Goal: Task Accomplishment & Management: Complete application form

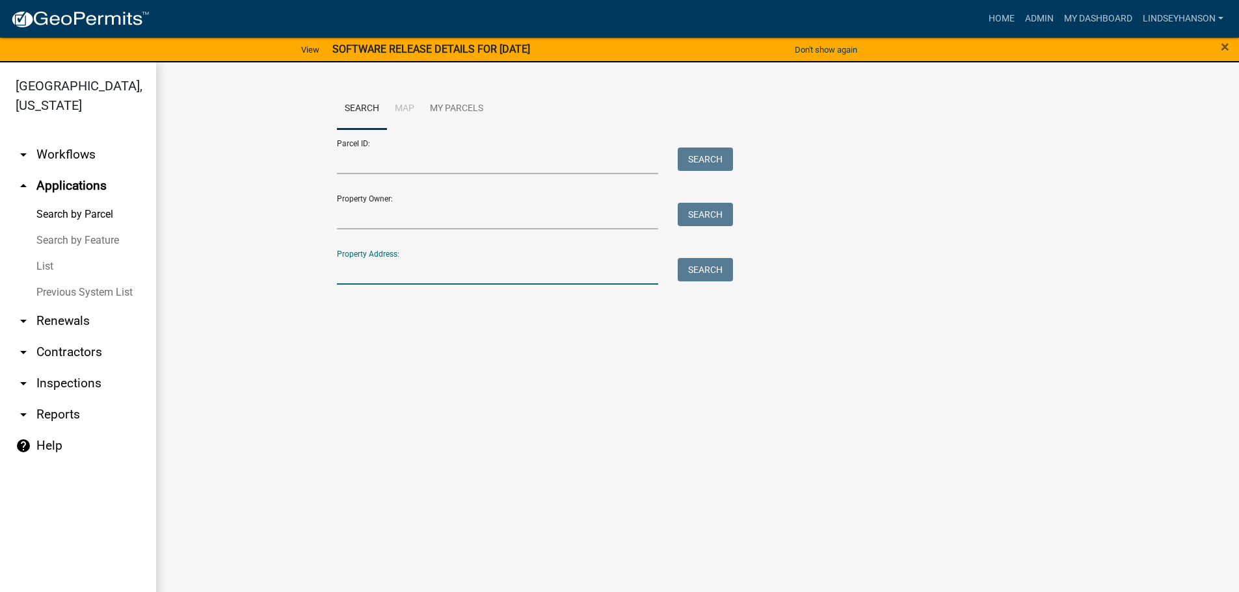
click at [421, 262] on input "Property Address:" at bounding box center [498, 271] width 322 height 27
type input "5"
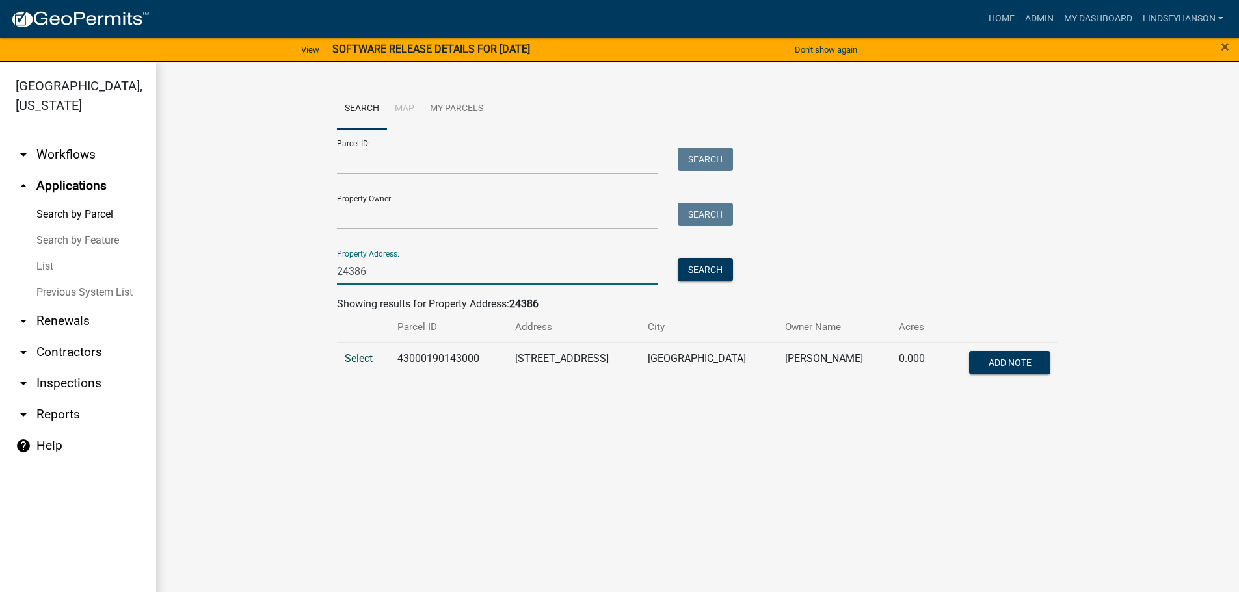
type input "24386"
click at [365, 358] on span "Select" at bounding box center [359, 358] width 28 height 12
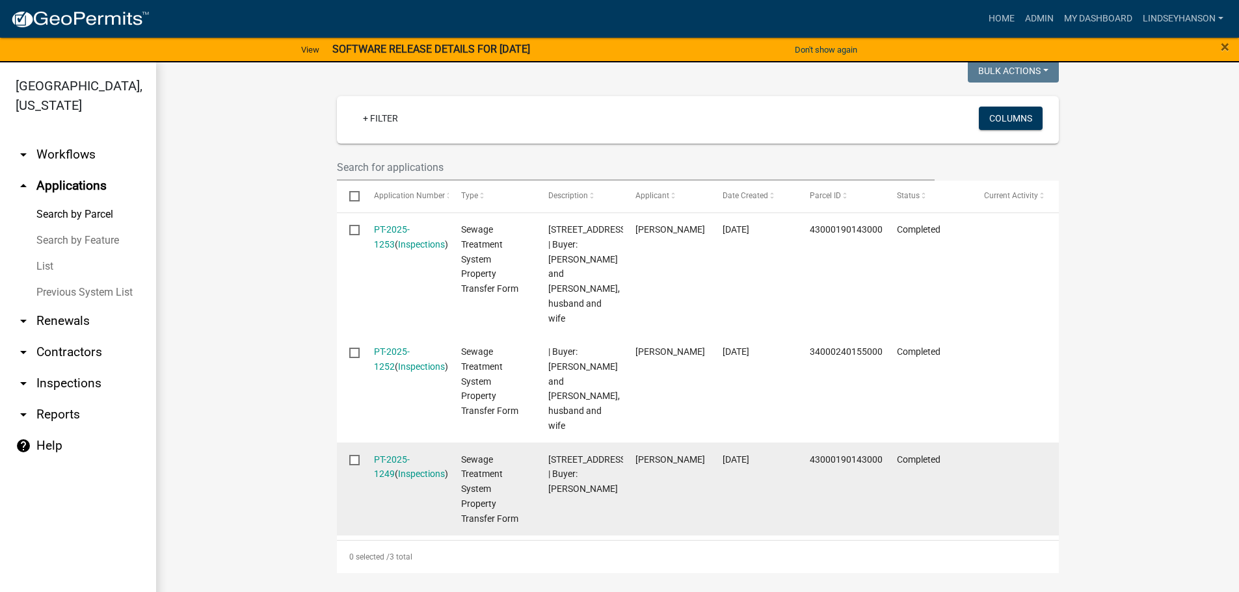
scroll to position [402, 0]
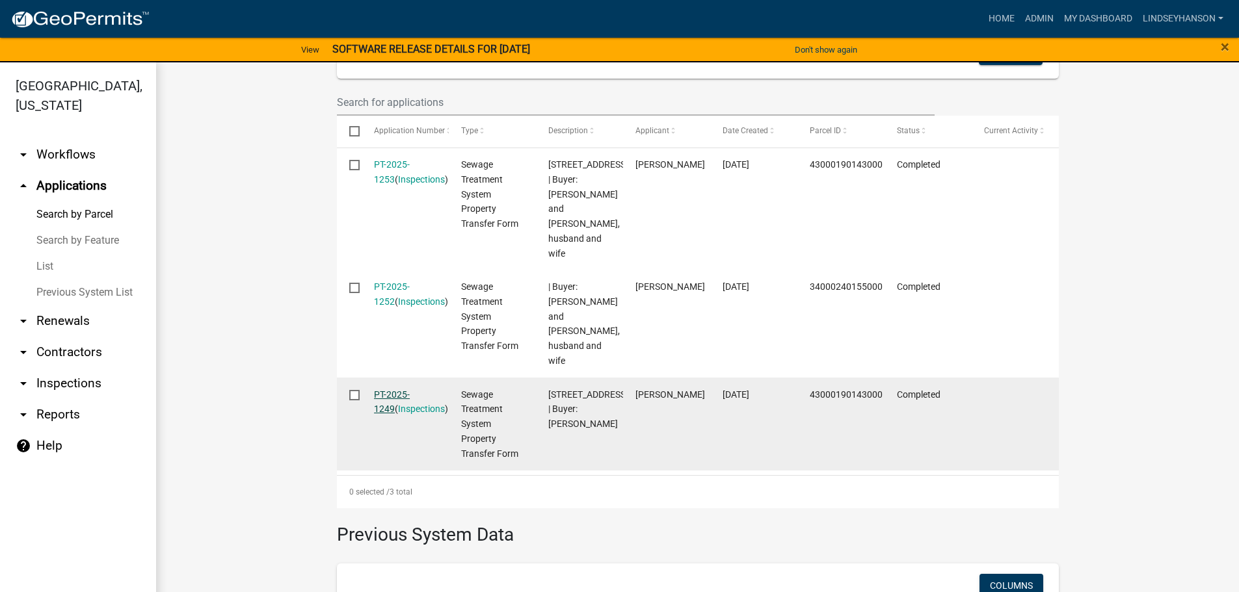
click at [406, 390] on link "PT-2025-1249" at bounding box center [392, 402] width 36 height 25
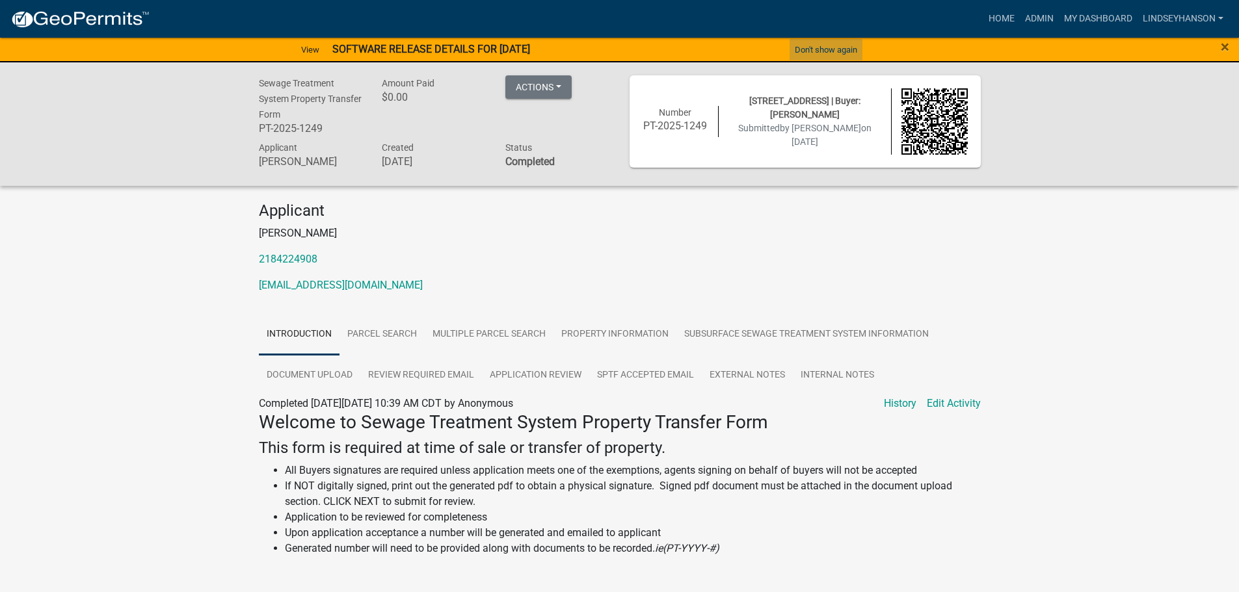
click at [827, 46] on button "Don't show again" at bounding box center [825, 49] width 73 height 21
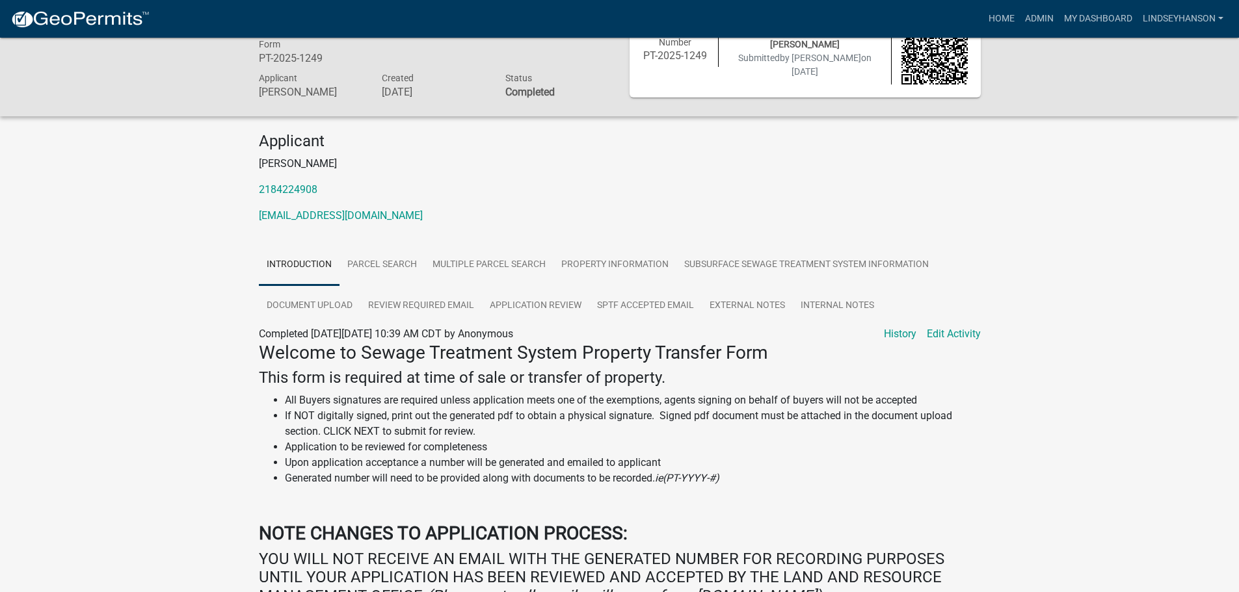
scroll to position [65, 0]
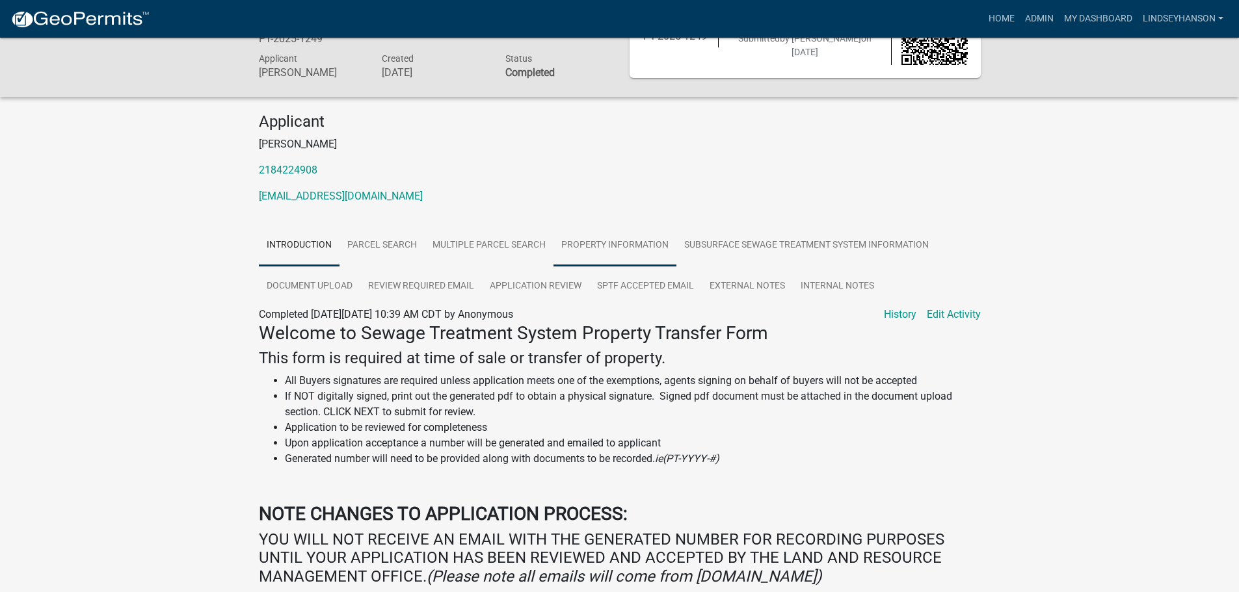
click at [615, 242] on link "Property Information" at bounding box center [614, 246] width 123 height 42
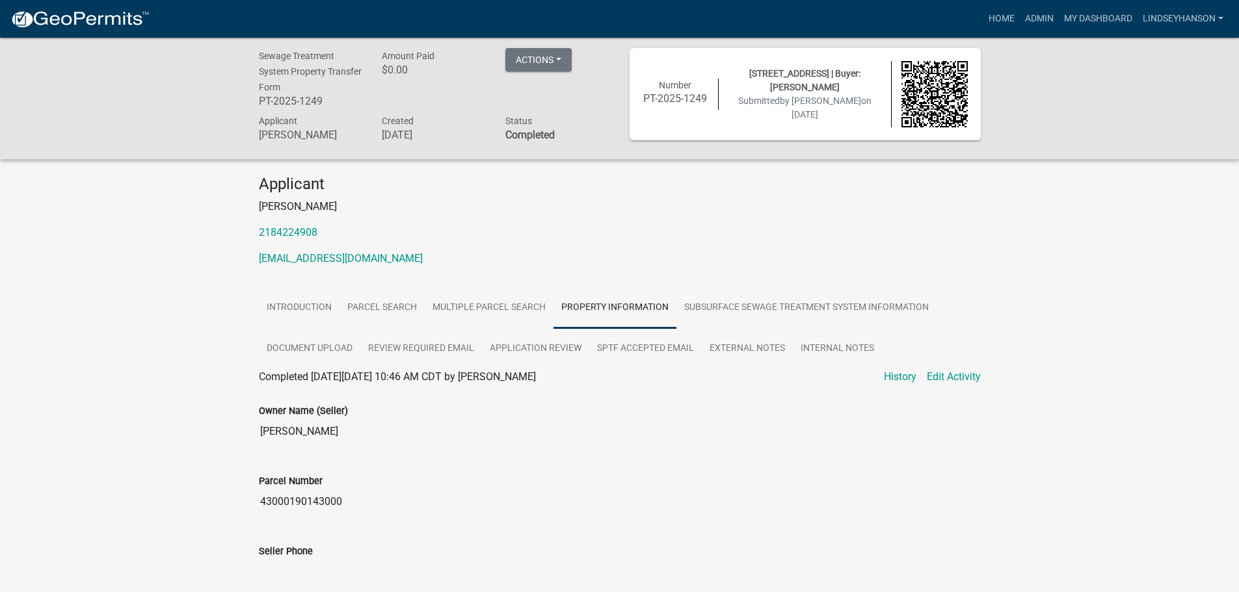
scroll to position [0, 0]
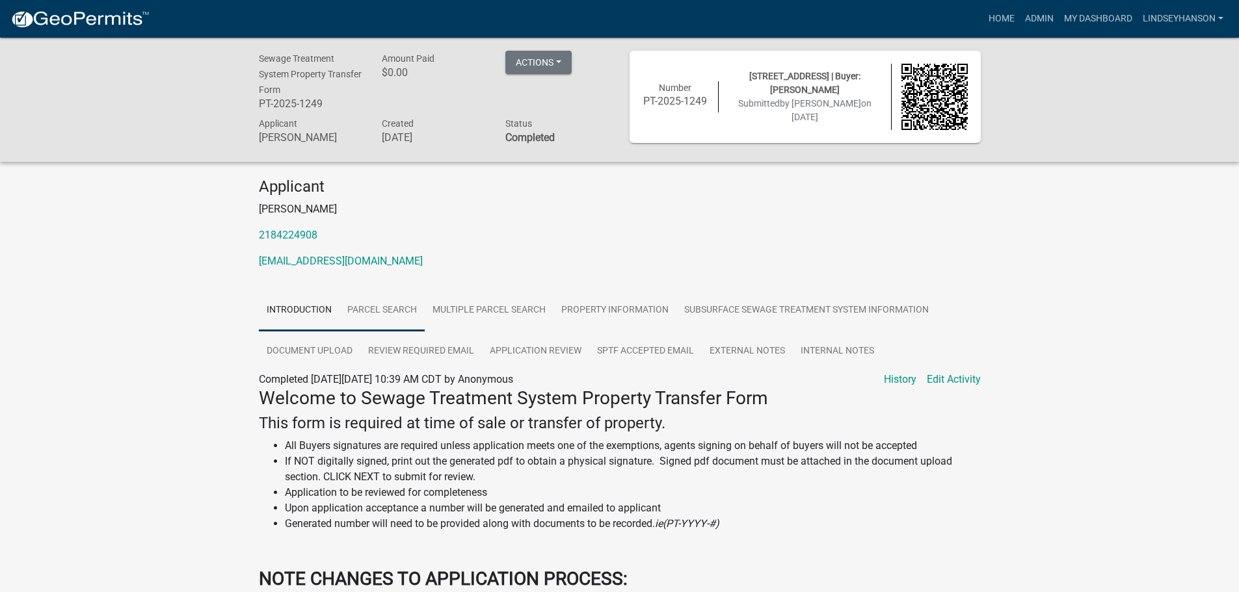
click at [390, 312] on link "Parcel search" at bounding box center [381, 311] width 85 height 42
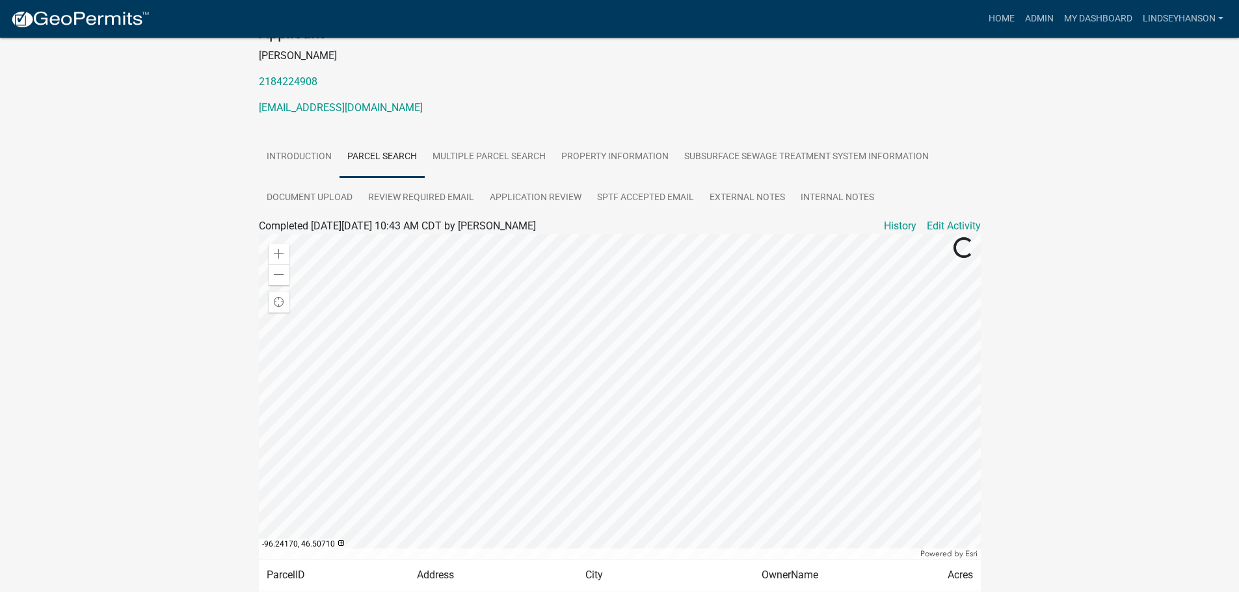
scroll to position [249, 0]
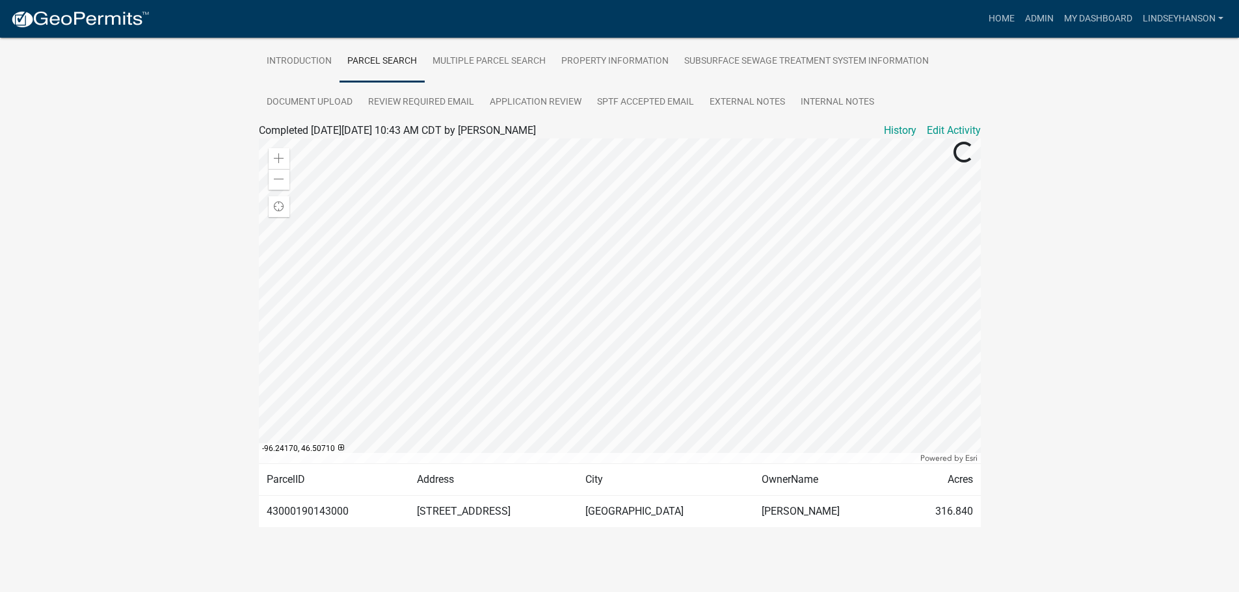
click at [323, 504] on td "43000190143000" at bounding box center [334, 512] width 151 height 32
click at [322, 505] on td "43000190143000" at bounding box center [334, 512] width 151 height 32
copy td "43000190143000"
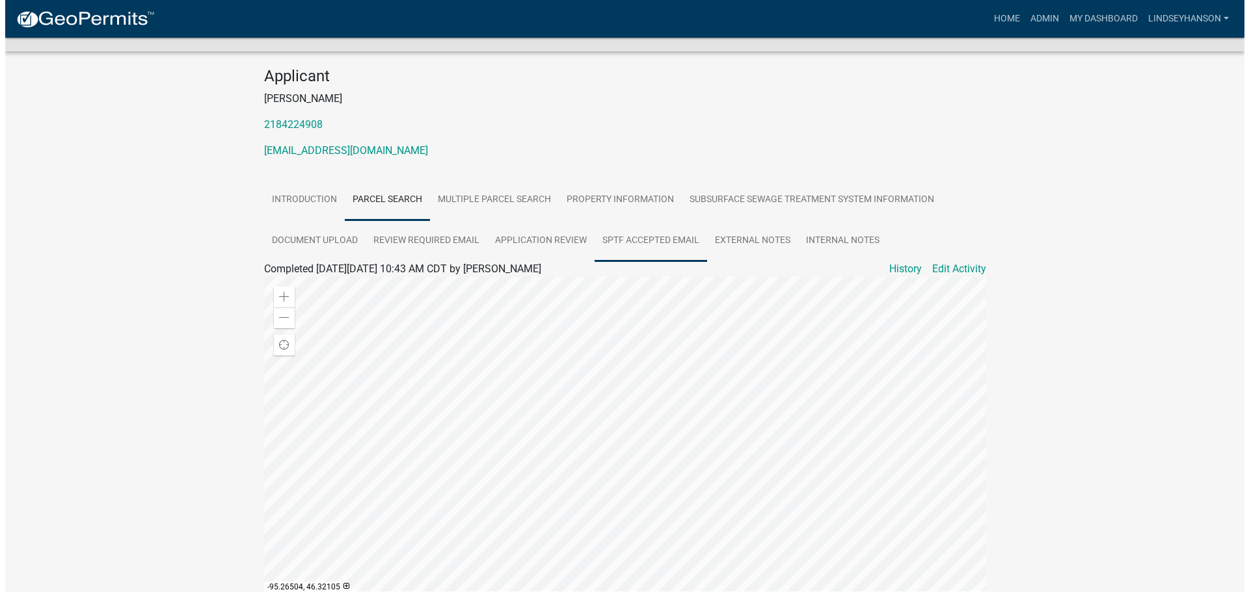
scroll to position [0, 0]
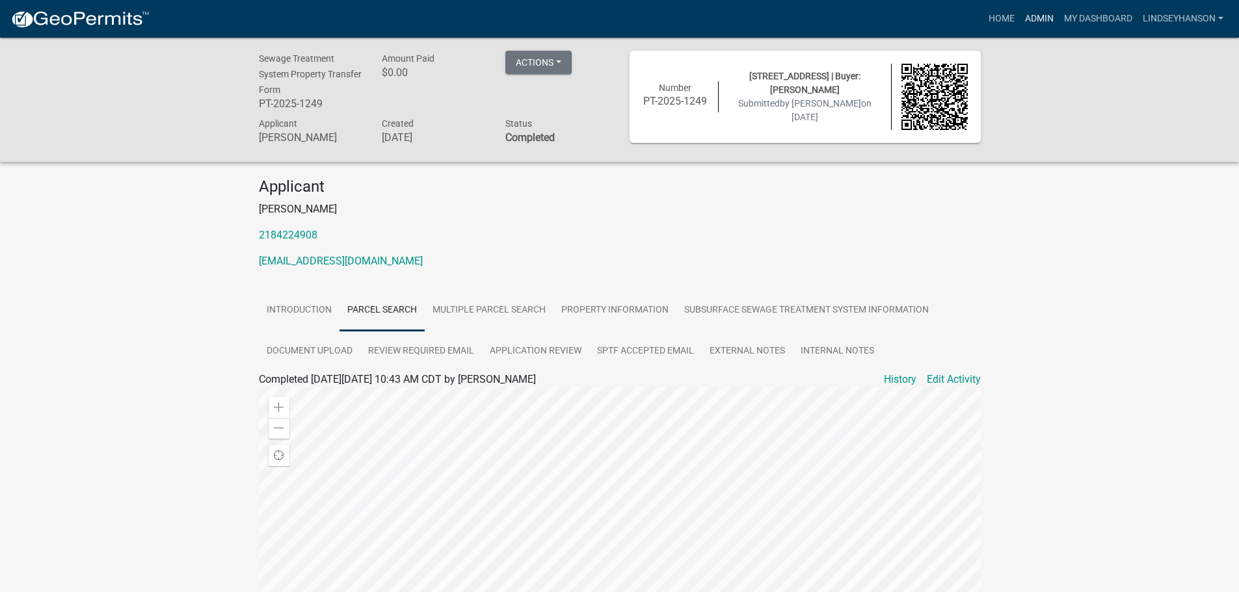
click at [1029, 18] on link "Admin" at bounding box center [1039, 19] width 39 height 25
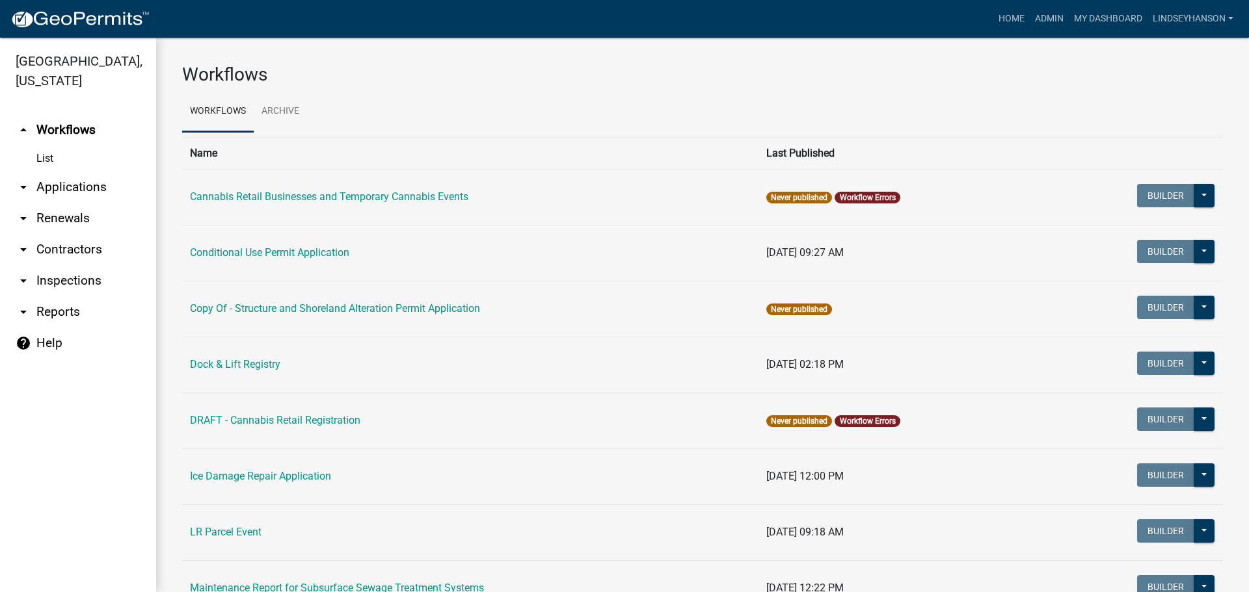
click at [98, 193] on link "arrow_drop_down Applications" at bounding box center [78, 187] width 156 height 31
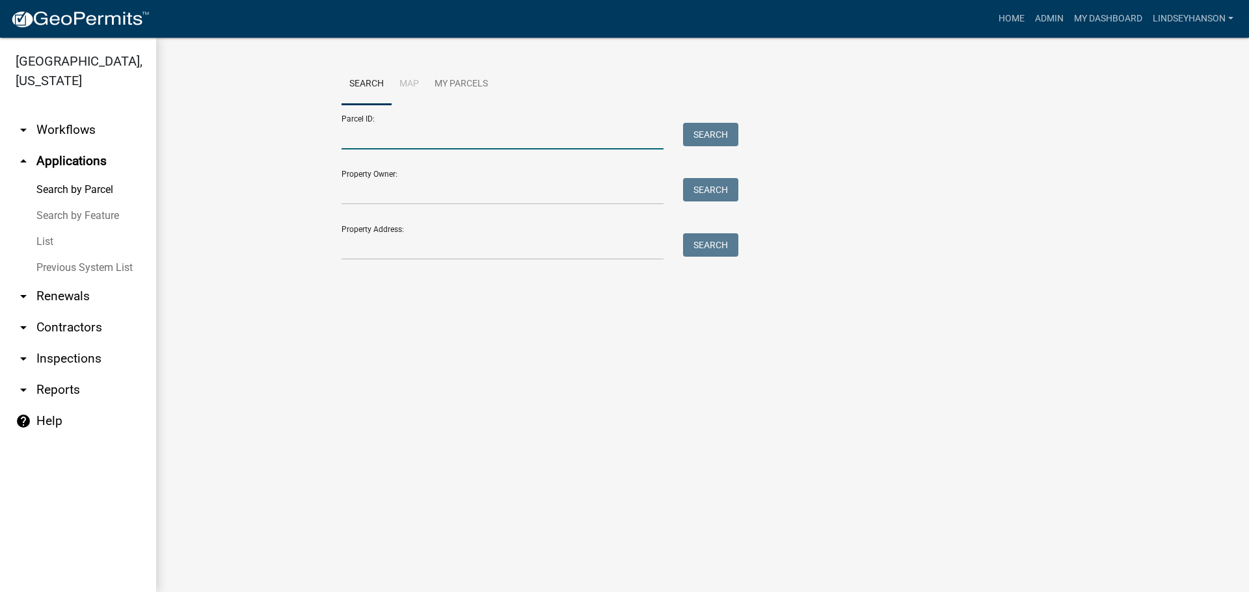
click at [376, 131] on input "Parcel ID:" at bounding box center [502, 136] width 322 height 27
paste input "43000190143000"
type input "43000190143000"
click at [706, 136] on button "Search" at bounding box center [710, 134] width 55 height 23
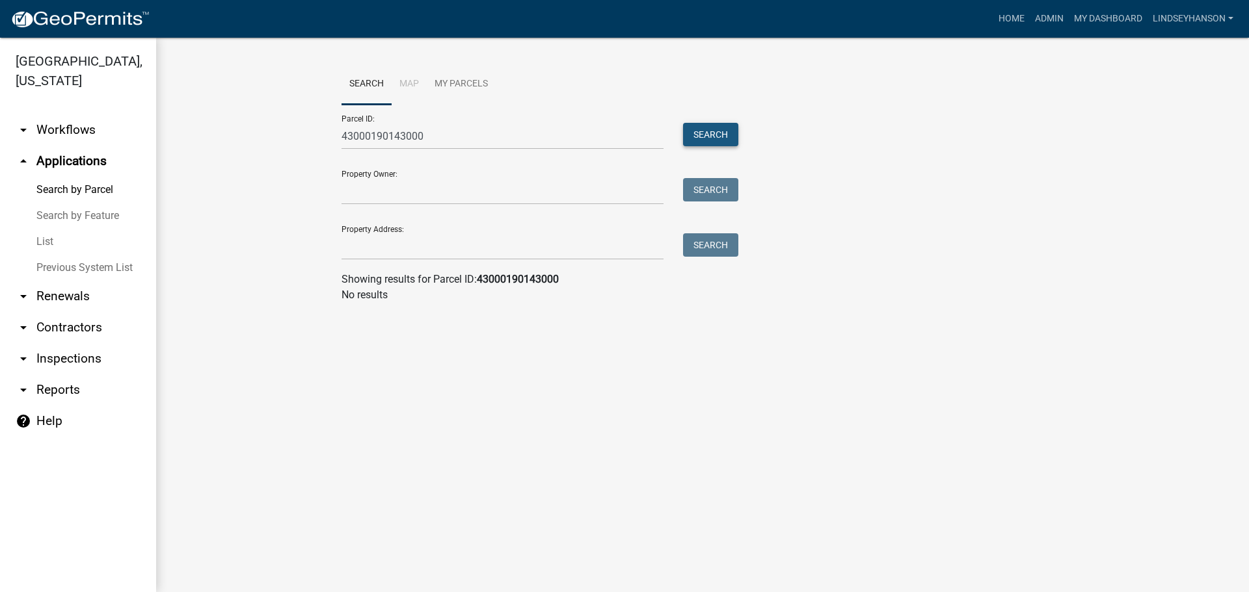
click at [706, 135] on button "Search" at bounding box center [710, 134] width 55 height 23
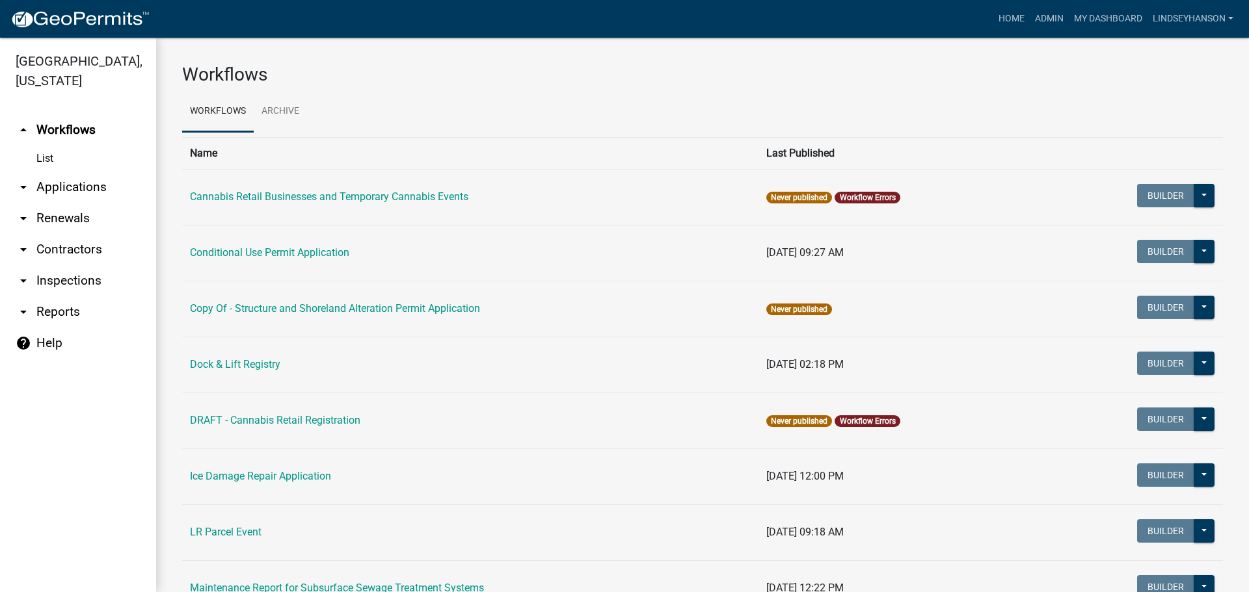
click at [91, 191] on link "arrow_drop_down Applications" at bounding box center [78, 187] width 156 height 31
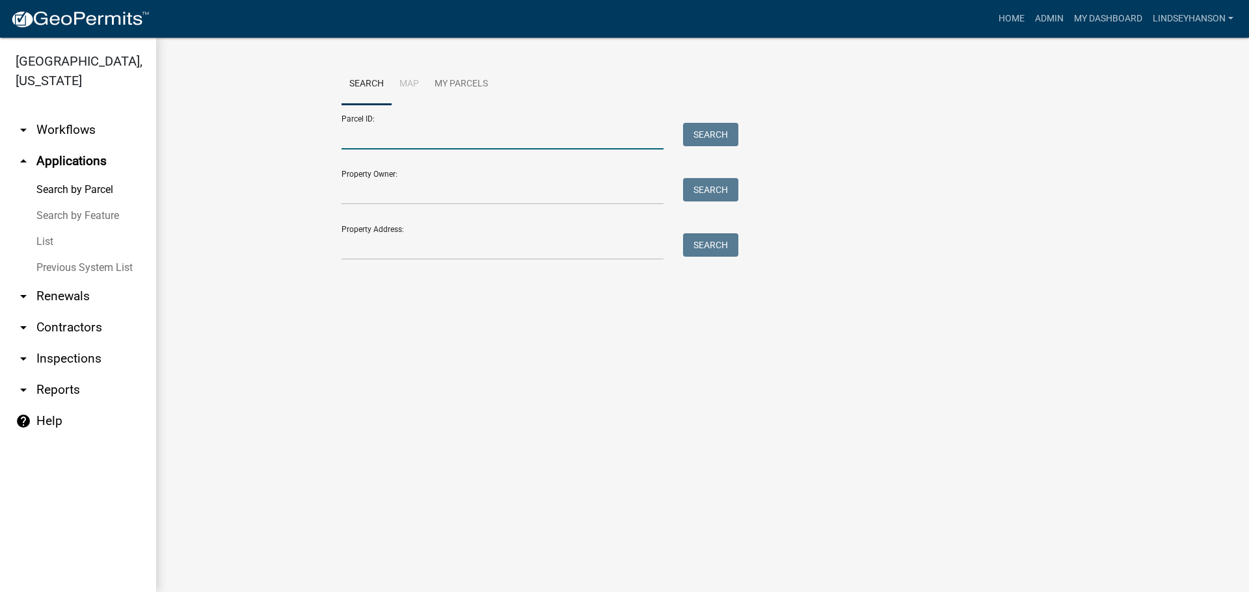
click at [361, 138] on input "Parcel ID:" at bounding box center [502, 136] width 322 height 27
paste input "43000190143000"
type input "43000190143000"
click at [726, 133] on button "Search" at bounding box center [710, 134] width 55 height 23
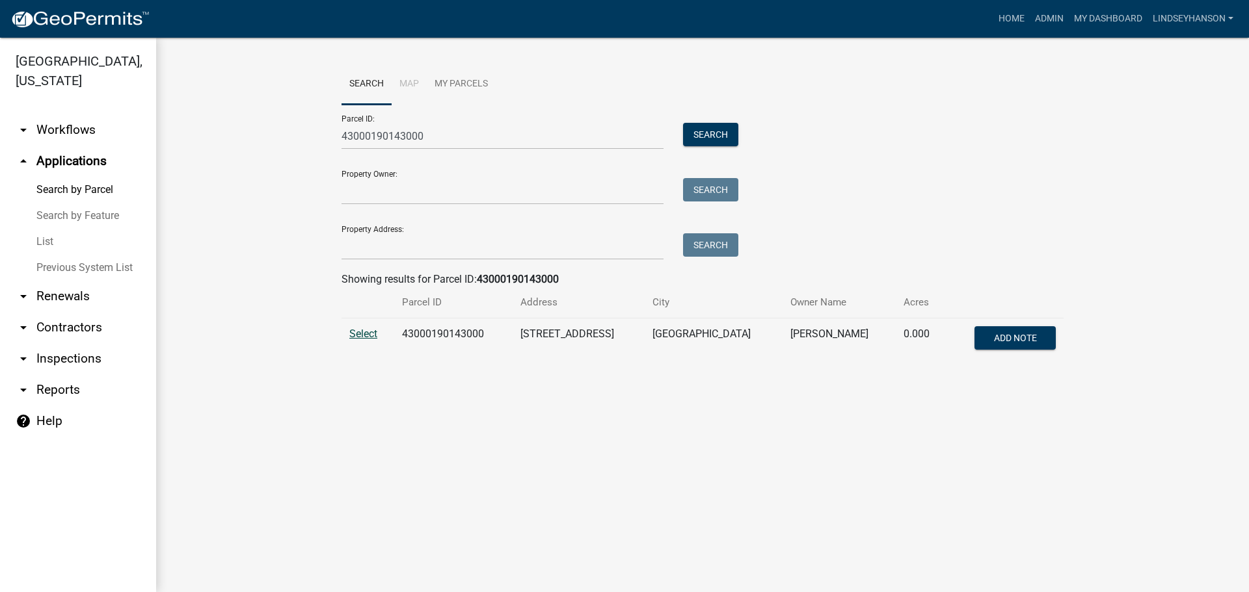
click at [366, 338] on span "Select" at bounding box center [363, 334] width 28 height 12
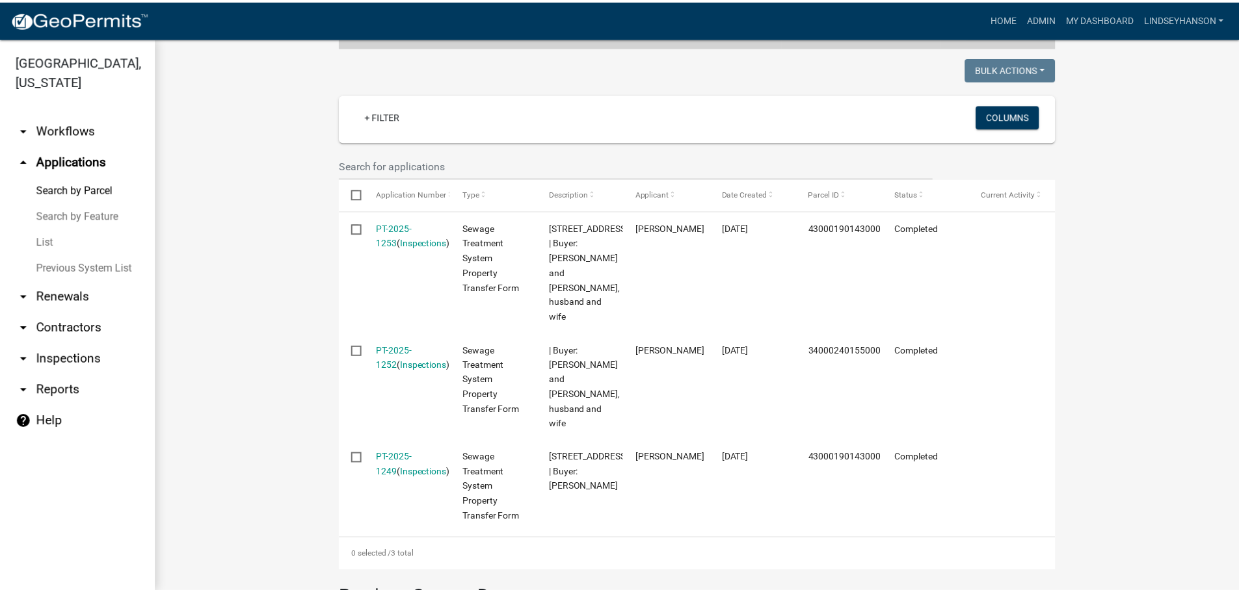
scroll to position [328, 0]
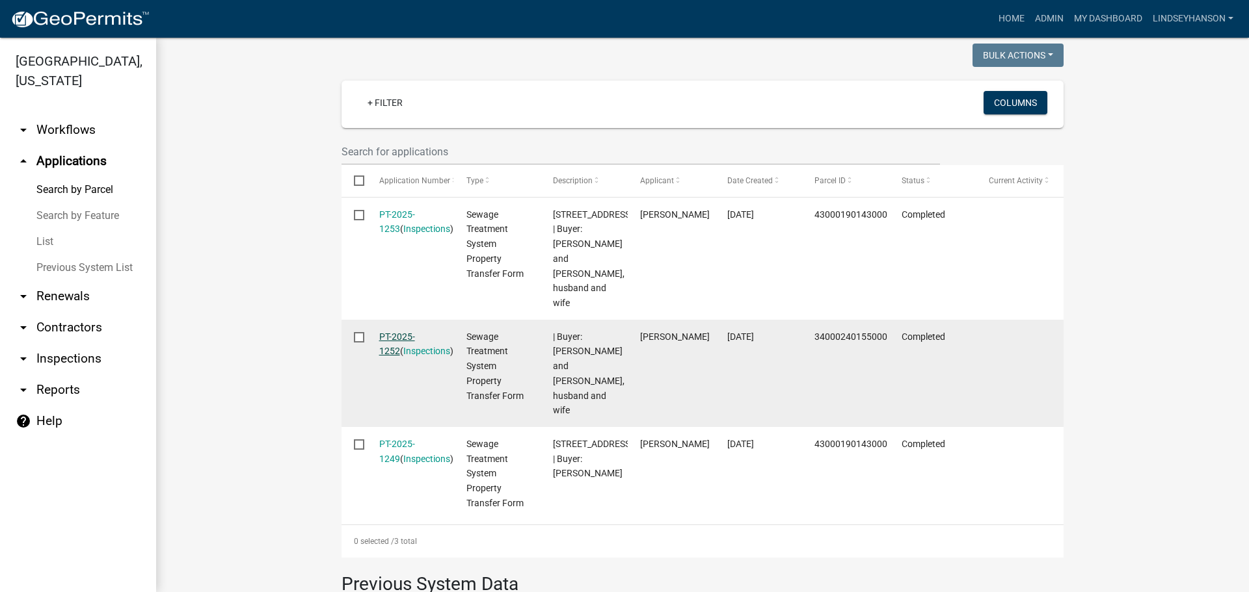
click at [402, 332] on link "PT-2025-1252" at bounding box center [397, 344] width 36 height 25
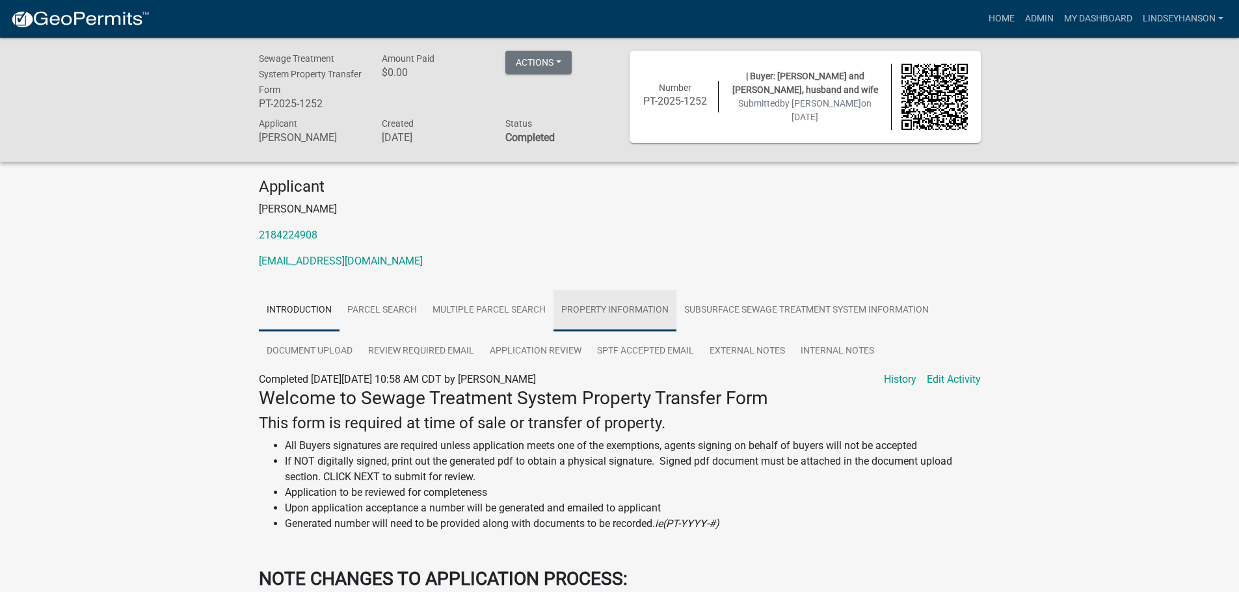
click at [635, 316] on link "Property Information" at bounding box center [614, 311] width 123 height 42
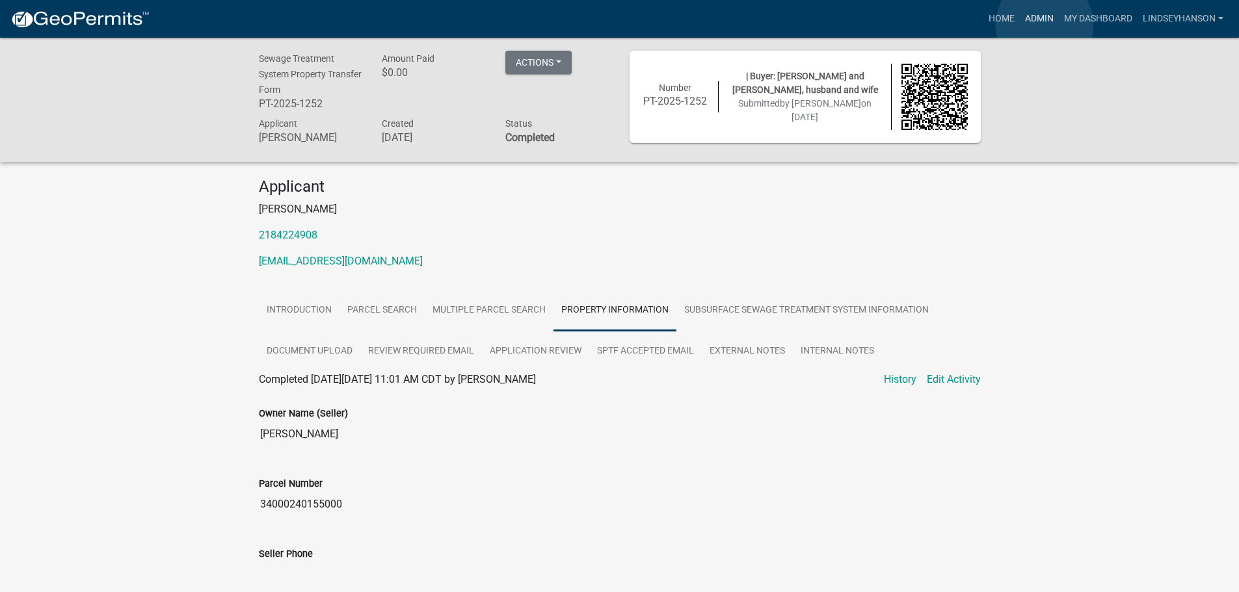
click at [1044, 25] on link "Admin" at bounding box center [1039, 19] width 39 height 25
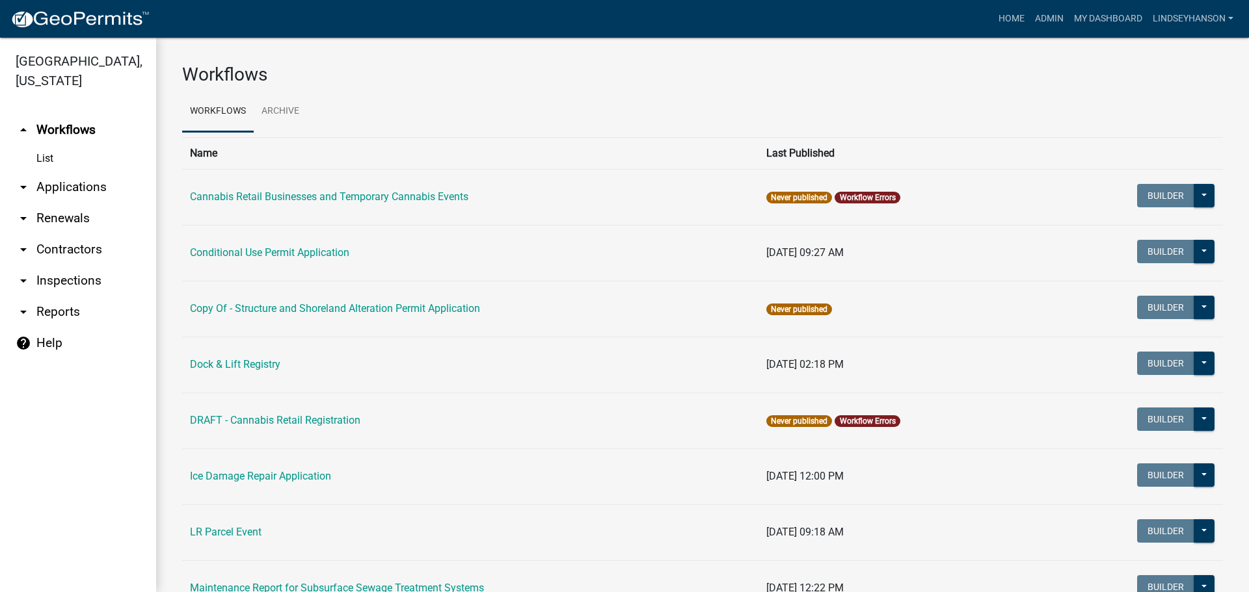
click at [76, 192] on link "arrow_drop_down Applications" at bounding box center [78, 187] width 156 height 31
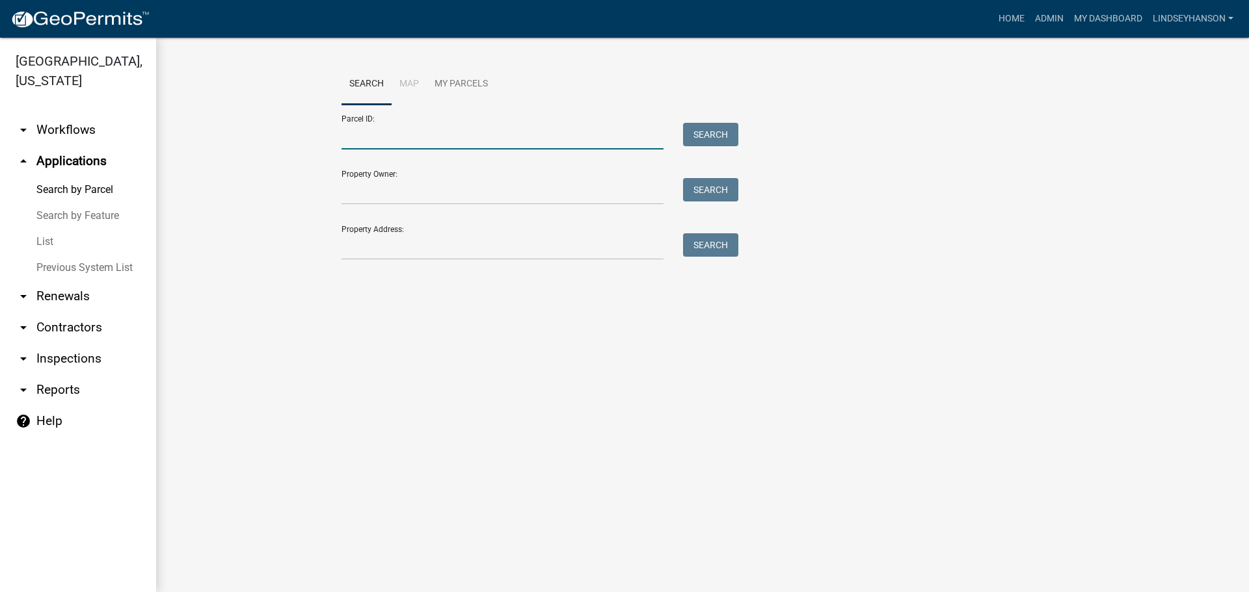
click at [486, 143] on input "Parcel ID:" at bounding box center [502, 136] width 322 height 27
paste input "43000190143000"
type input "43000190143000"
click at [700, 129] on button "Search" at bounding box center [710, 134] width 55 height 23
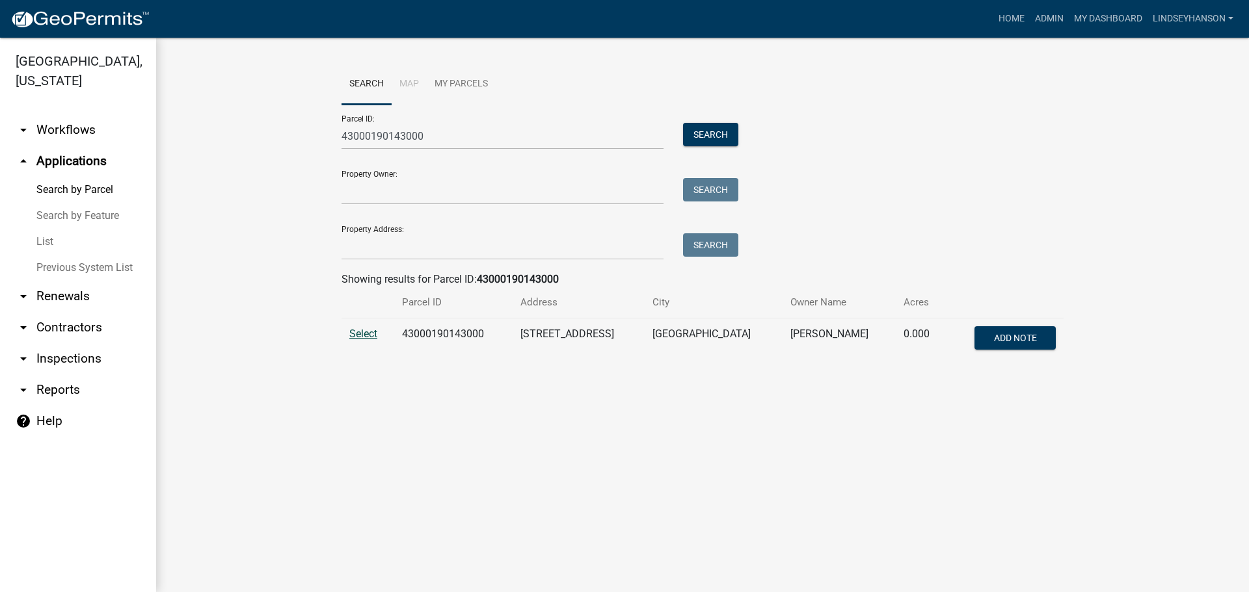
click at [375, 331] on span "Select" at bounding box center [363, 334] width 28 height 12
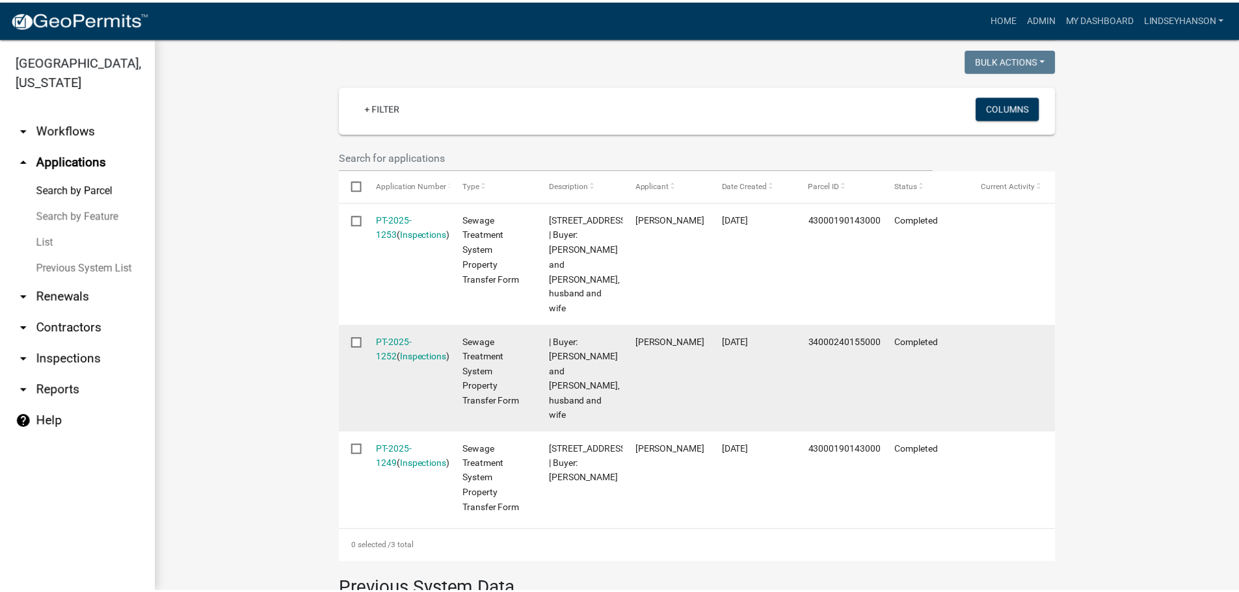
scroll to position [325, 0]
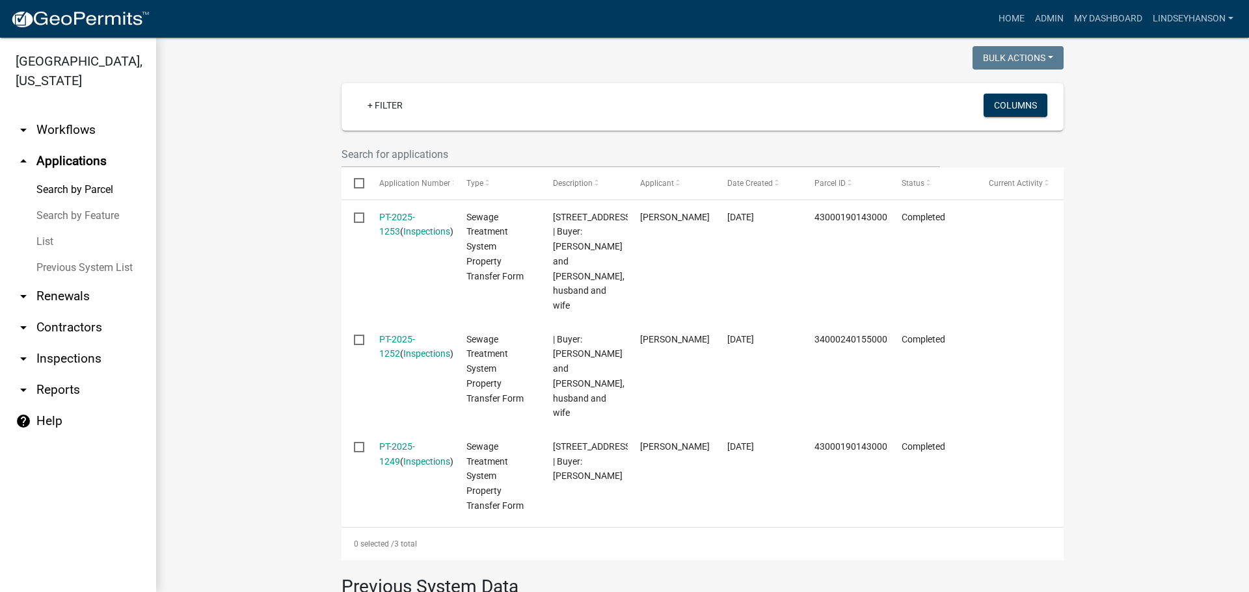
click at [412, 442] on link "PT-2025-1249" at bounding box center [397, 454] width 36 height 25
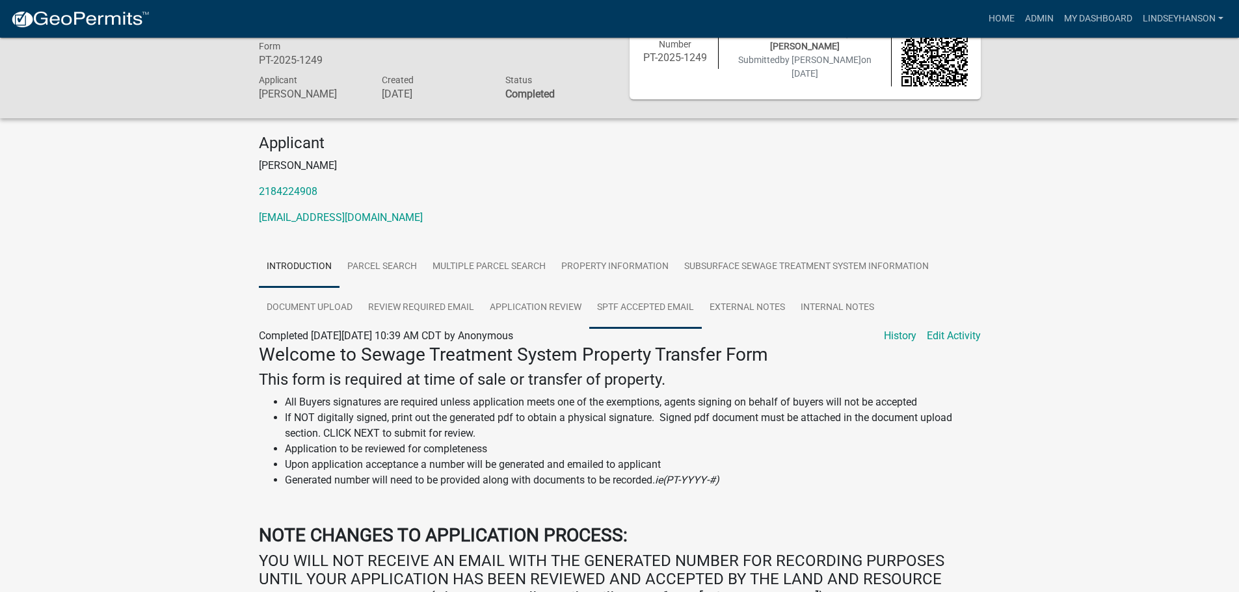
scroll to position [65, 0]
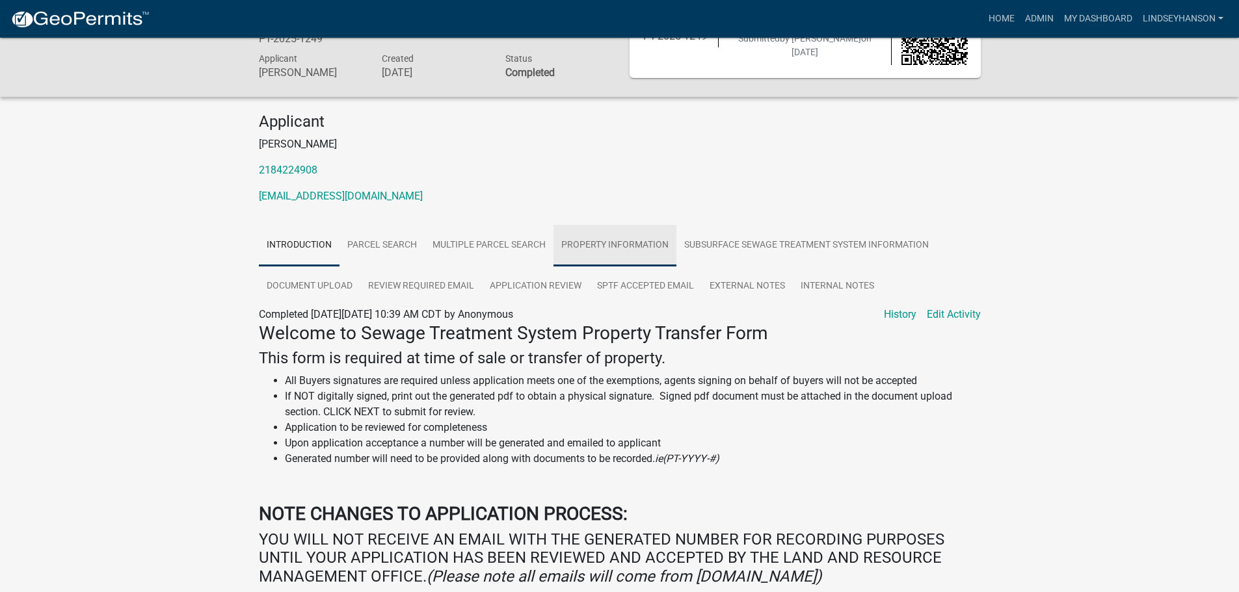
click at [619, 241] on link "Property Information" at bounding box center [614, 246] width 123 height 42
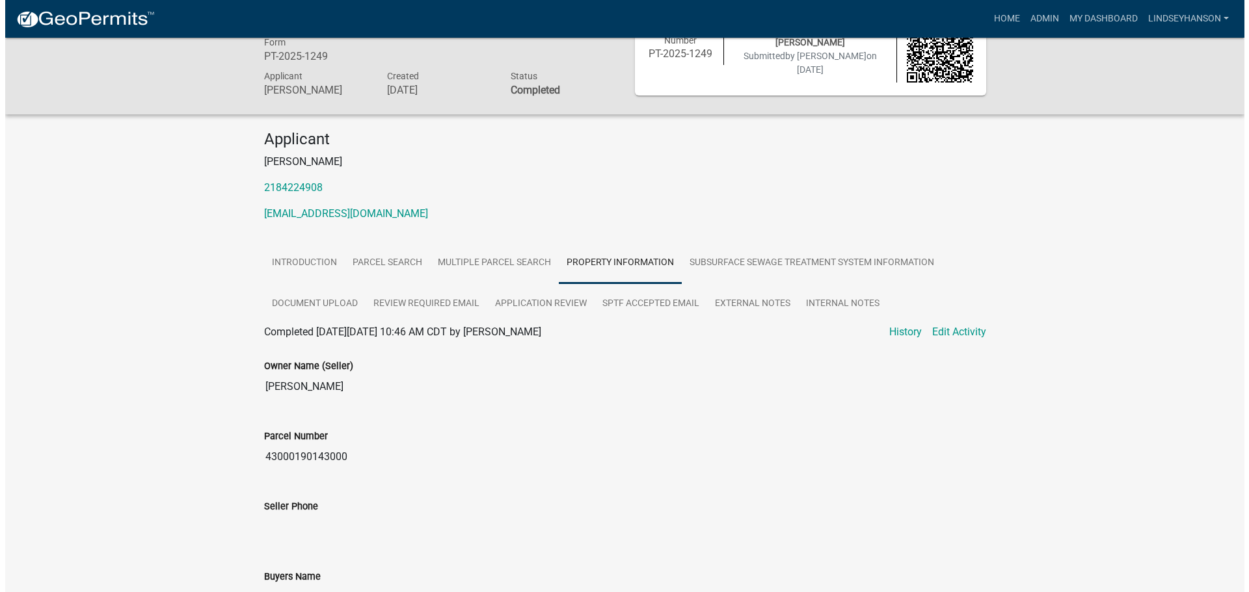
scroll to position [0, 0]
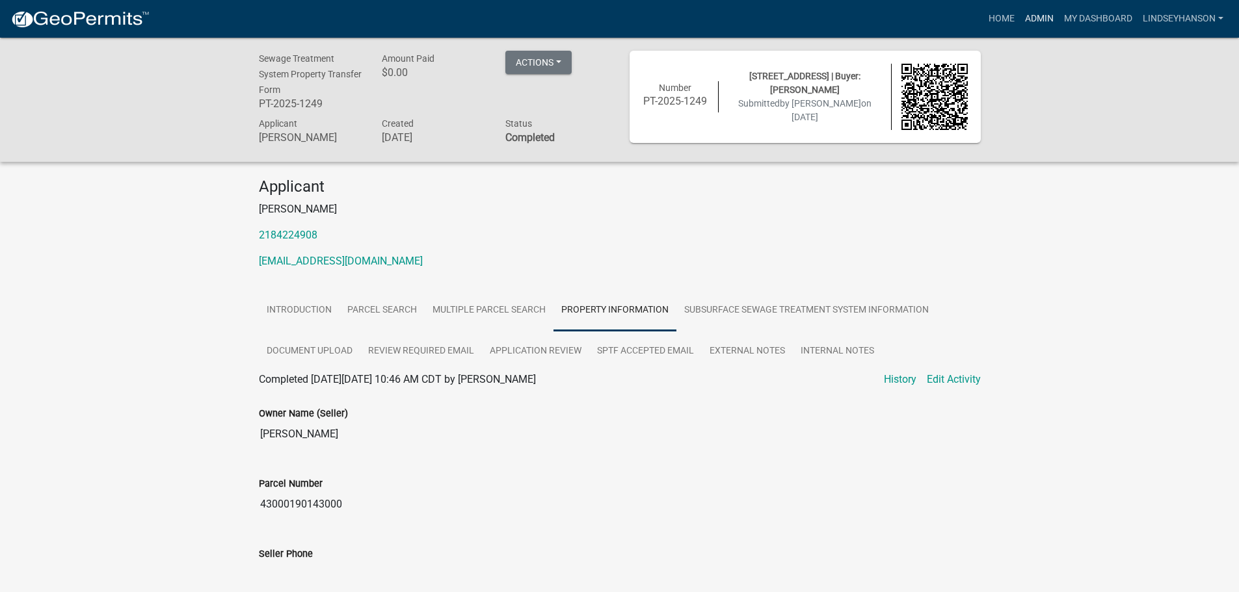
click at [1029, 13] on link "Admin" at bounding box center [1039, 19] width 39 height 25
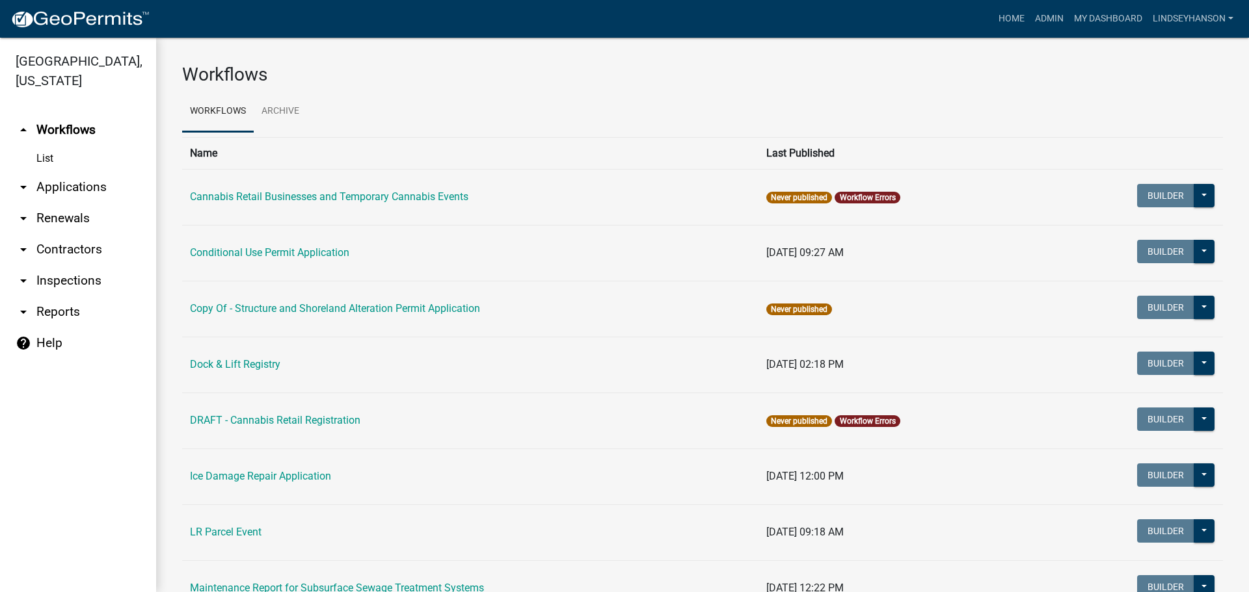
click at [113, 187] on link "arrow_drop_down Applications" at bounding box center [78, 187] width 156 height 31
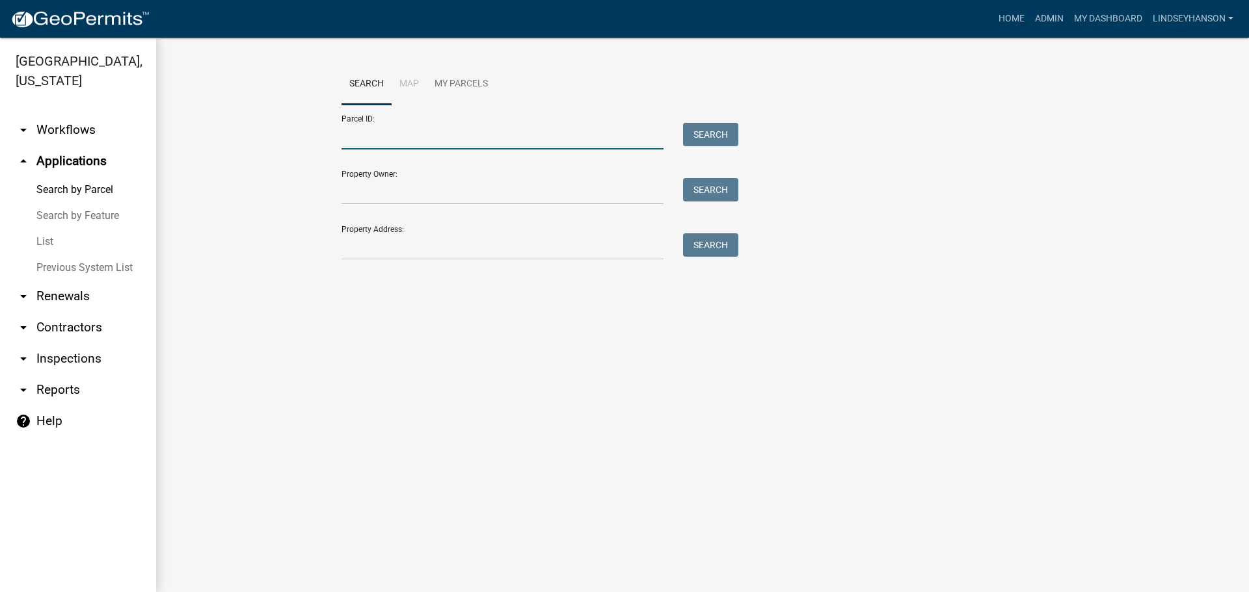
click at [450, 137] on input "Parcel ID:" at bounding box center [502, 136] width 322 height 27
paste input "43000190143000"
type input "43000190143000"
click at [732, 128] on button "Search" at bounding box center [710, 134] width 55 height 23
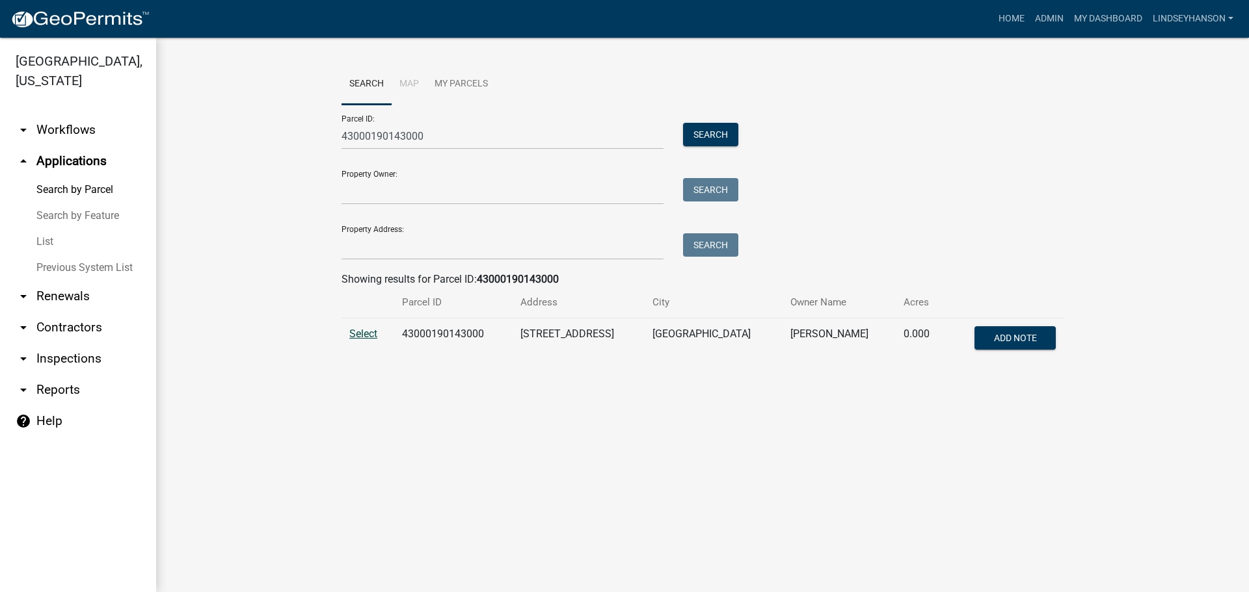
click at [367, 330] on span "Select" at bounding box center [363, 334] width 28 height 12
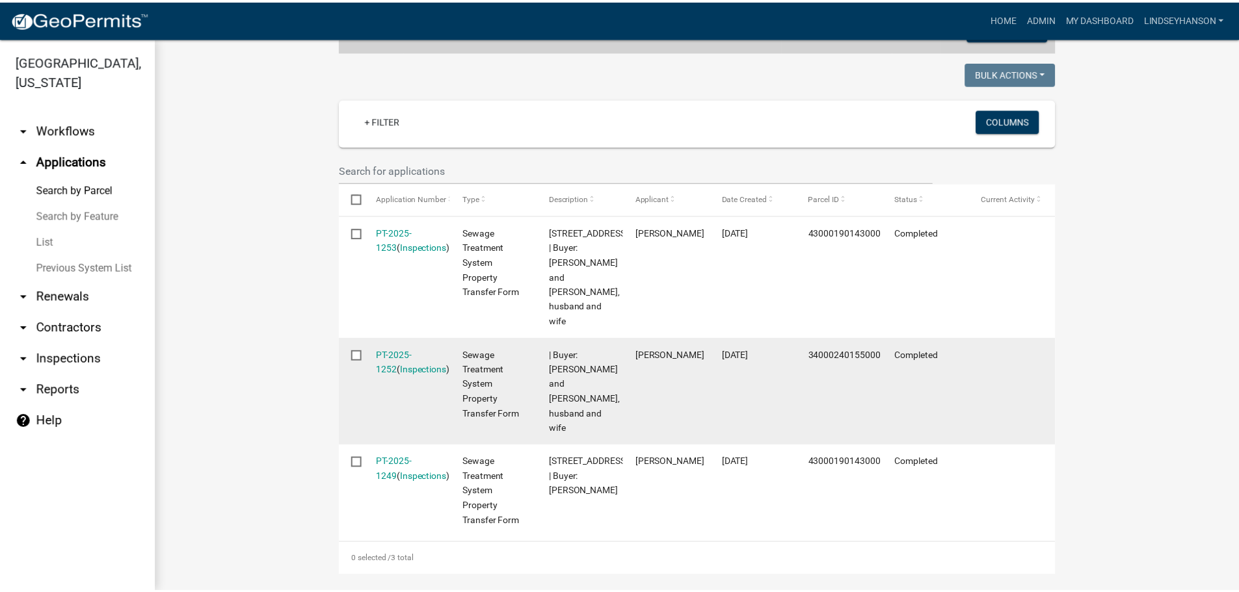
scroll to position [333, 0]
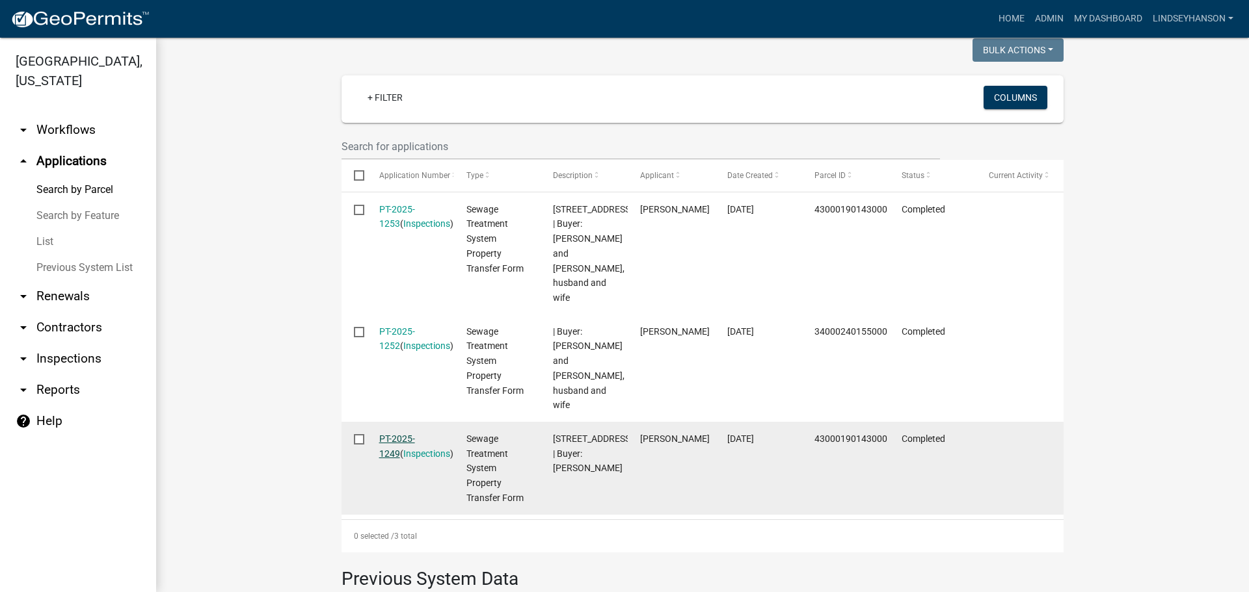
click at [415, 434] on link "PT-2025-1249" at bounding box center [397, 446] width 36 height 25
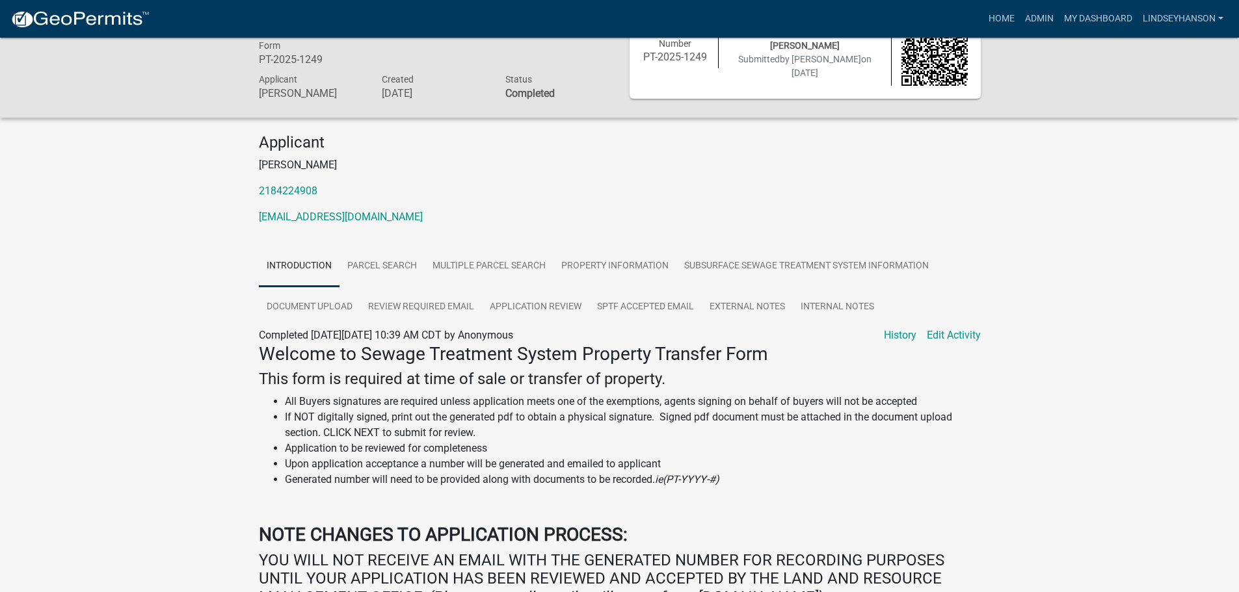
scroll to position [65, 0]
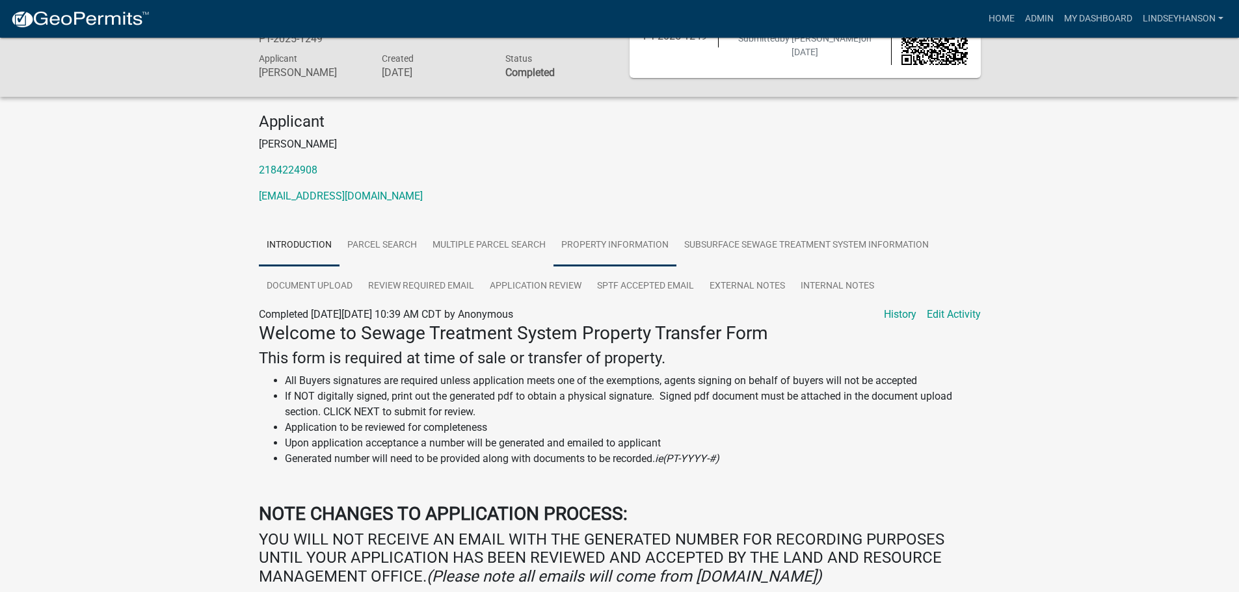
click at [610, 245] on link "Property Information" at bounding box center [614, 246] width 123 height 42
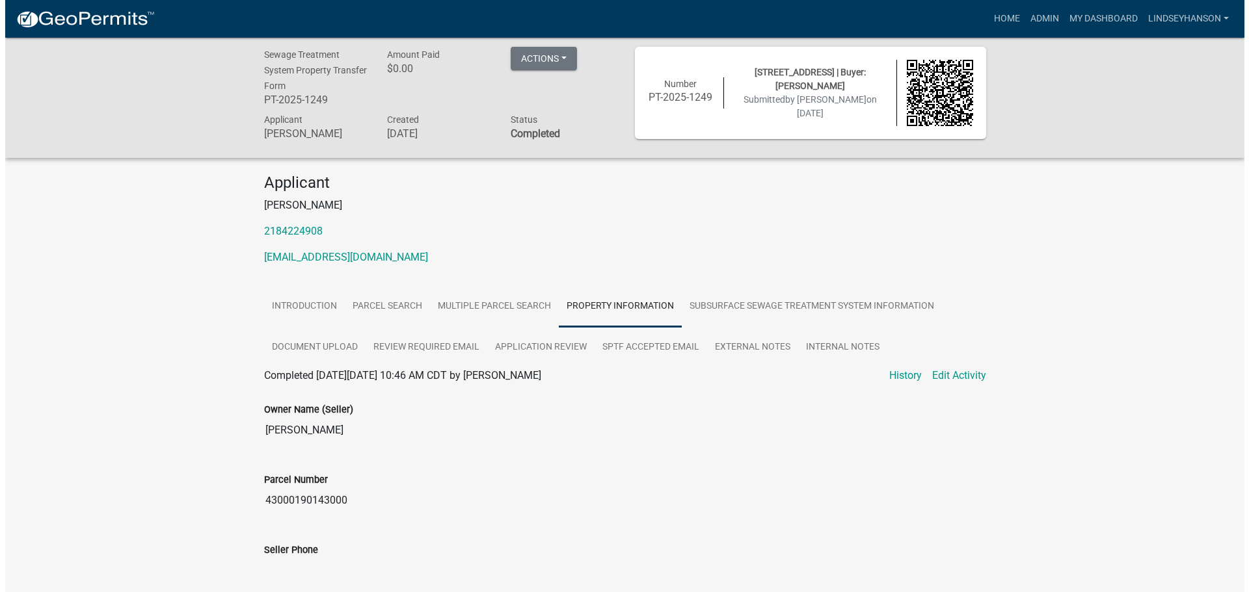
scroll to position [0, 0]
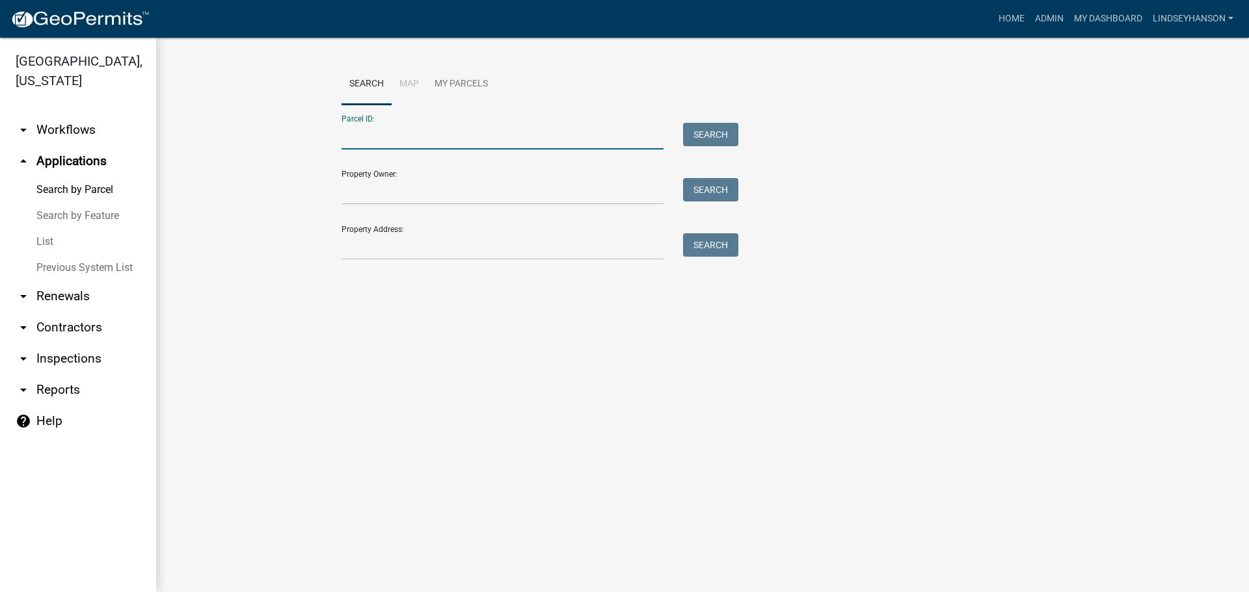
click at [438, 125] on input "Parcel ID:" at bounding box center [502, 136] width 322 height 27
paste input "43000190143000"
type input "43000190143000"
click at [704, 126] on button "Search" at bounding box center [710, 134] width 55 height 23
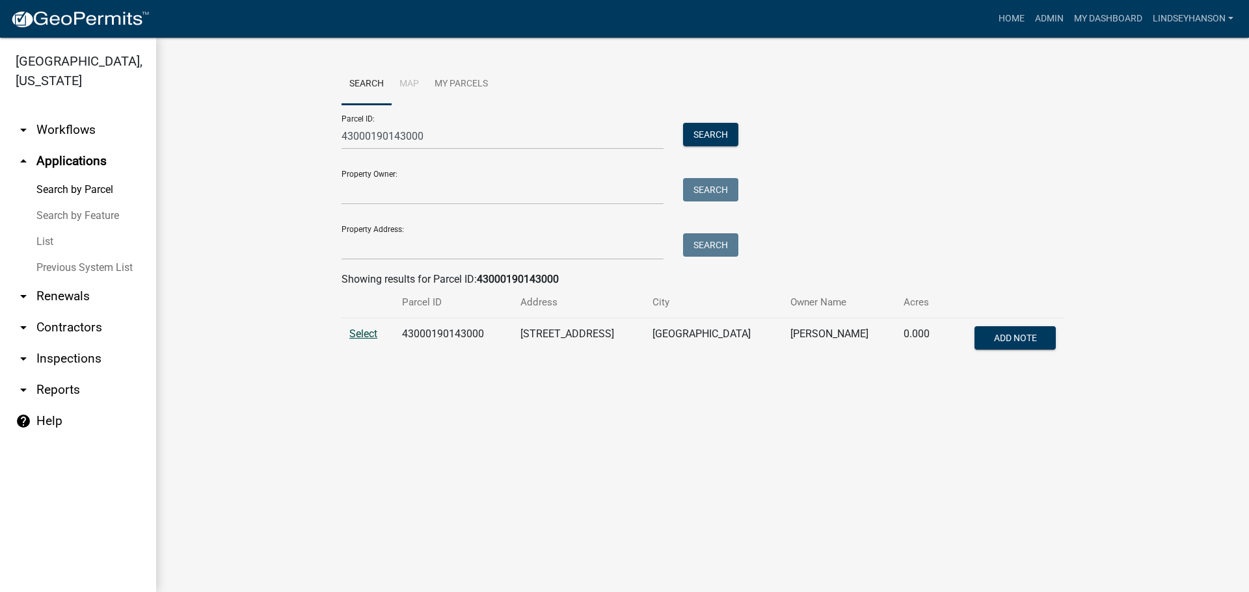
click at [356, 334] on span "Select" at bounding box center [363, 334] width 28 height 12
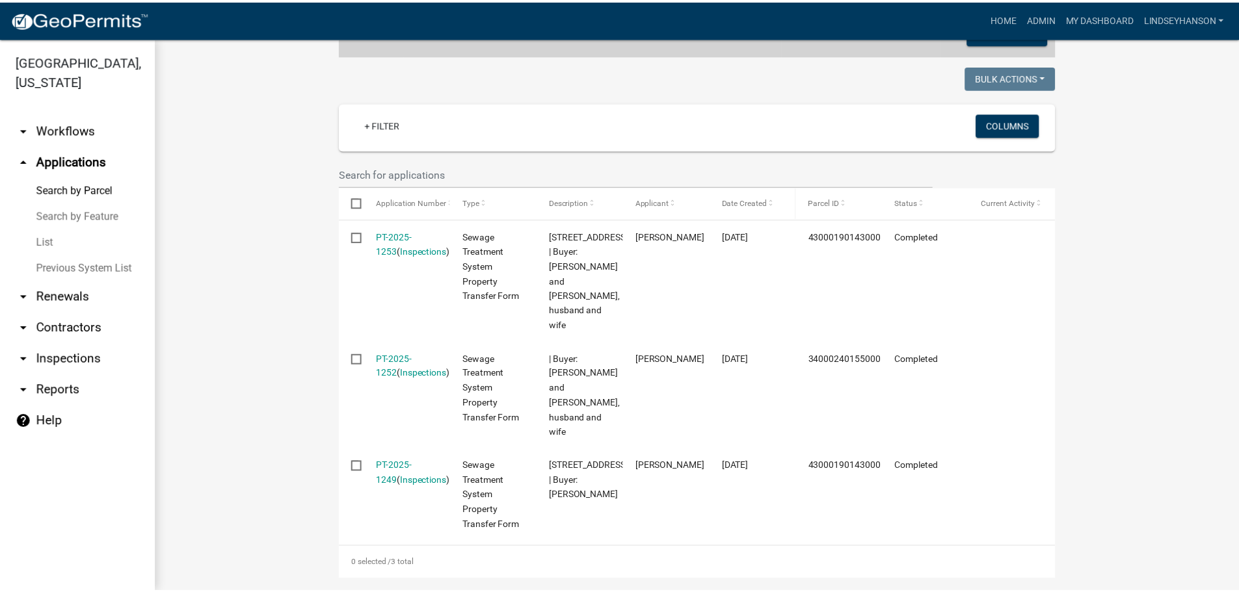
scroll to position [325, 0]
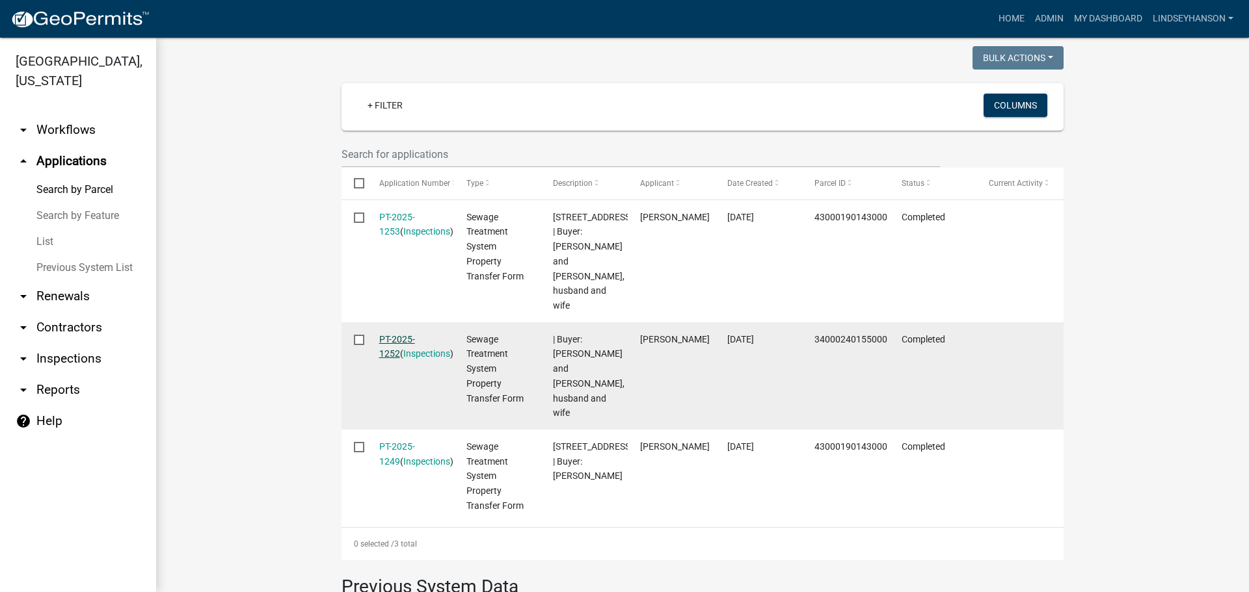
click at [403, 334] on link "PT-2025-1252" at bounding box center [397, 346] width 36 height 25
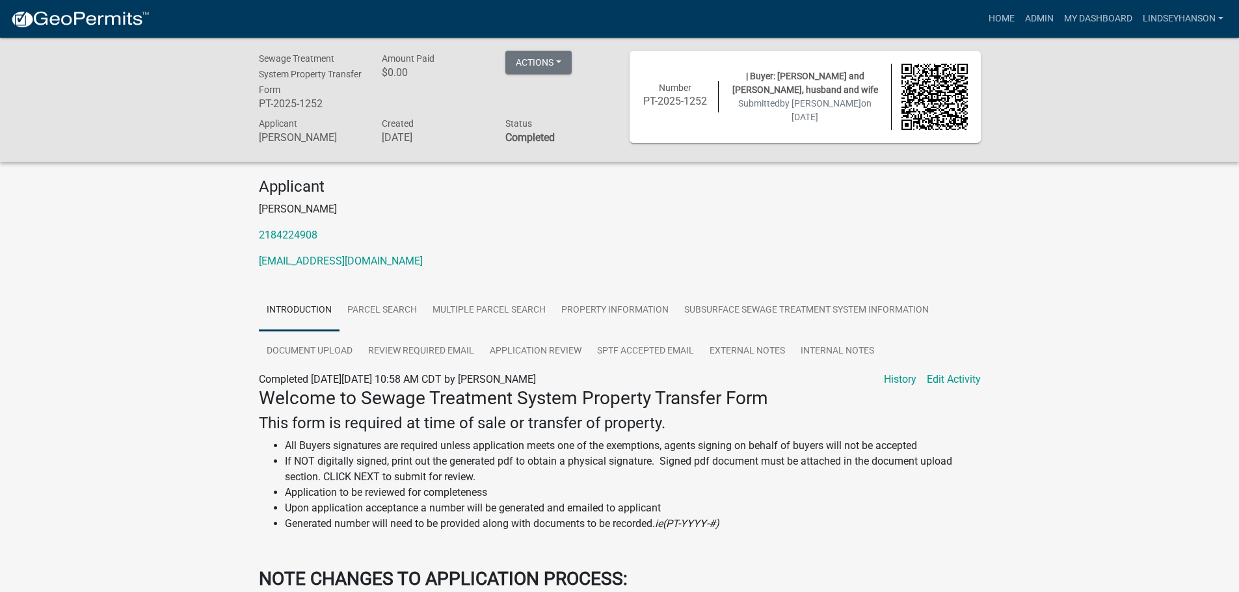
scroll to position [65, 0]
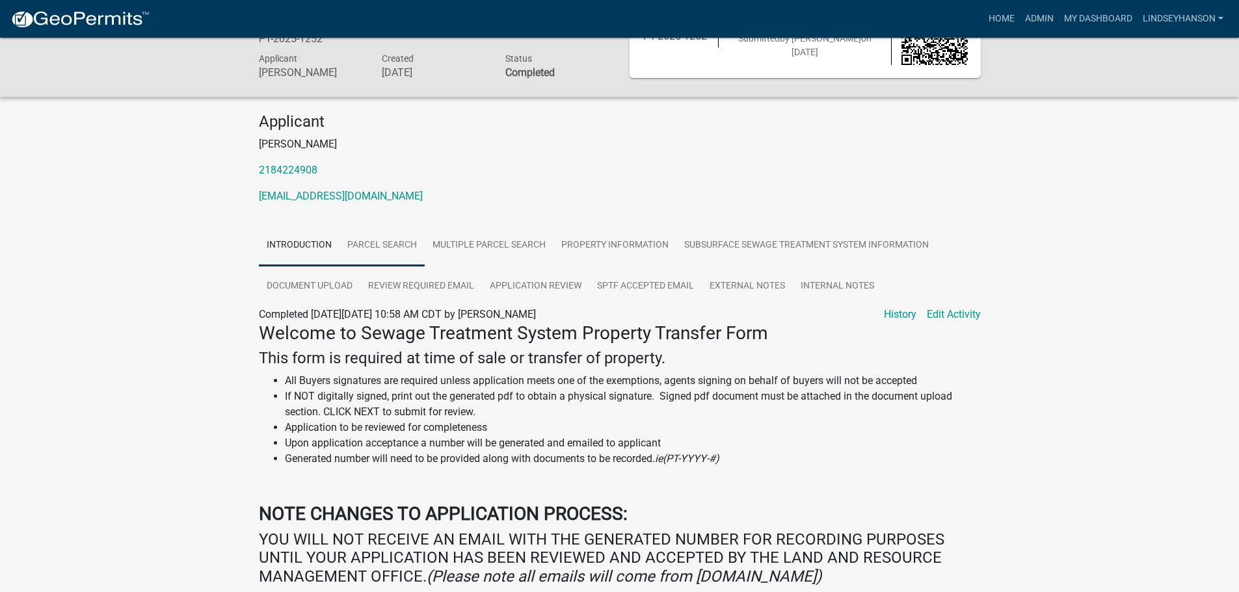
click at [411, 247] on link "Parcel search" at bounding box center [381, 246] width 85 height 42
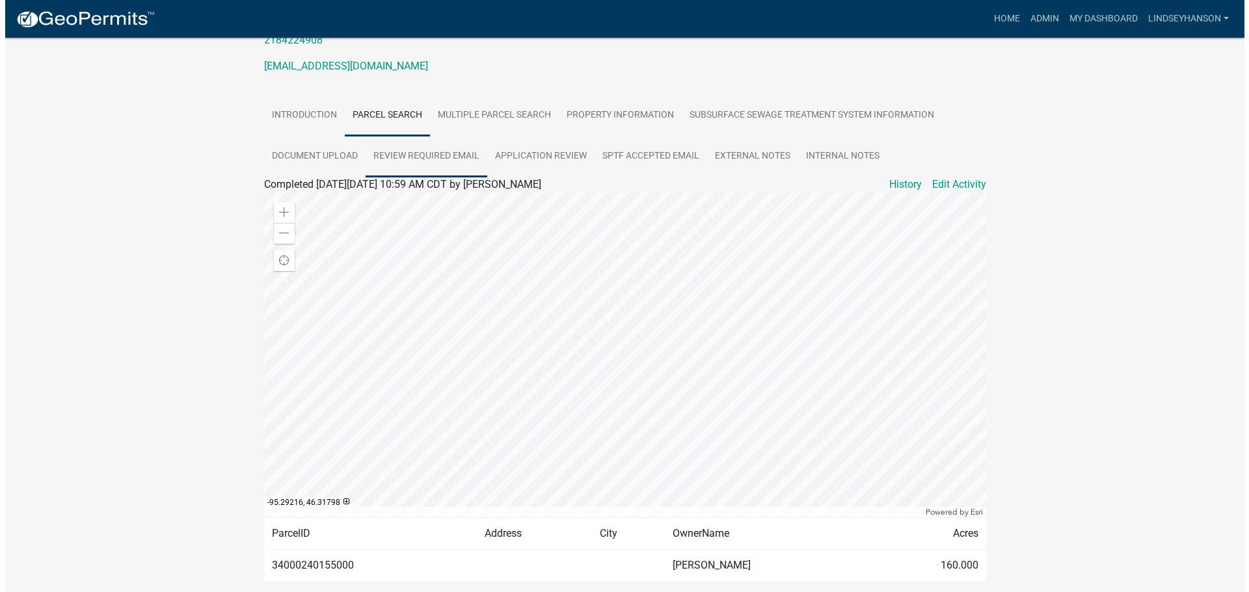
scroll to position [0, 0]
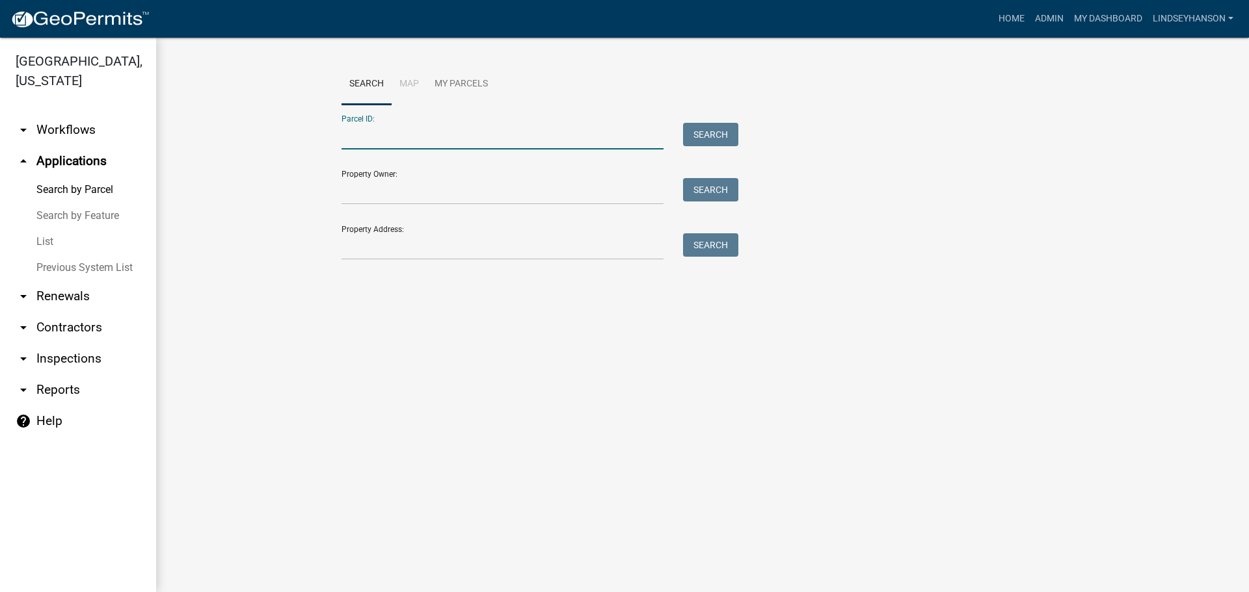
click at [482, 135] on input "Parcel ID:" at bounding box center [502, 136] width 322 height 27
paste input "43000190143000"
type input "43000190143000"
click at [723, 134] on button "Search" at bounding box center [710, 134] width 55 height 23
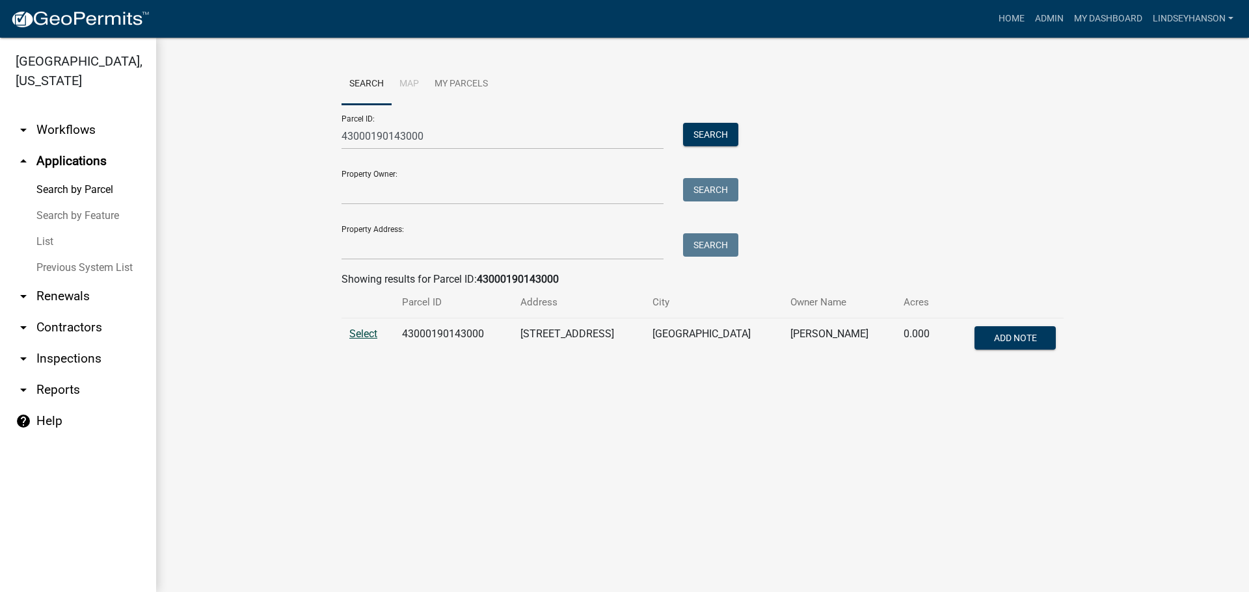
click at [369, 336] on span "Select" at bounding box center [363, 334] width 28 height 12
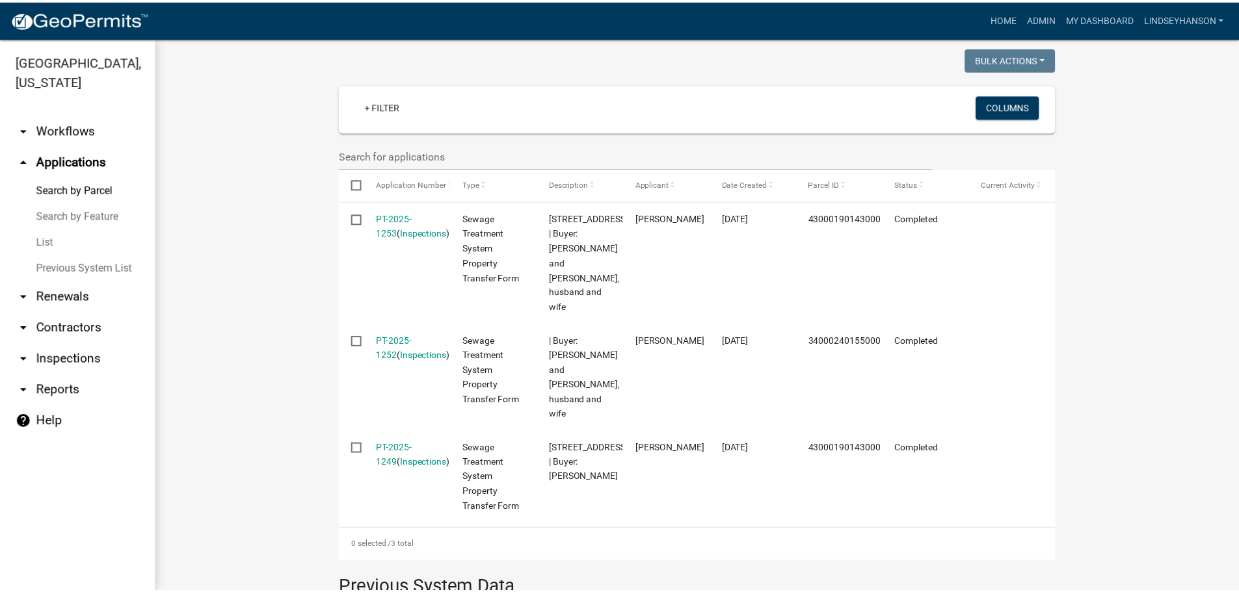
scroll to position [325, 0]
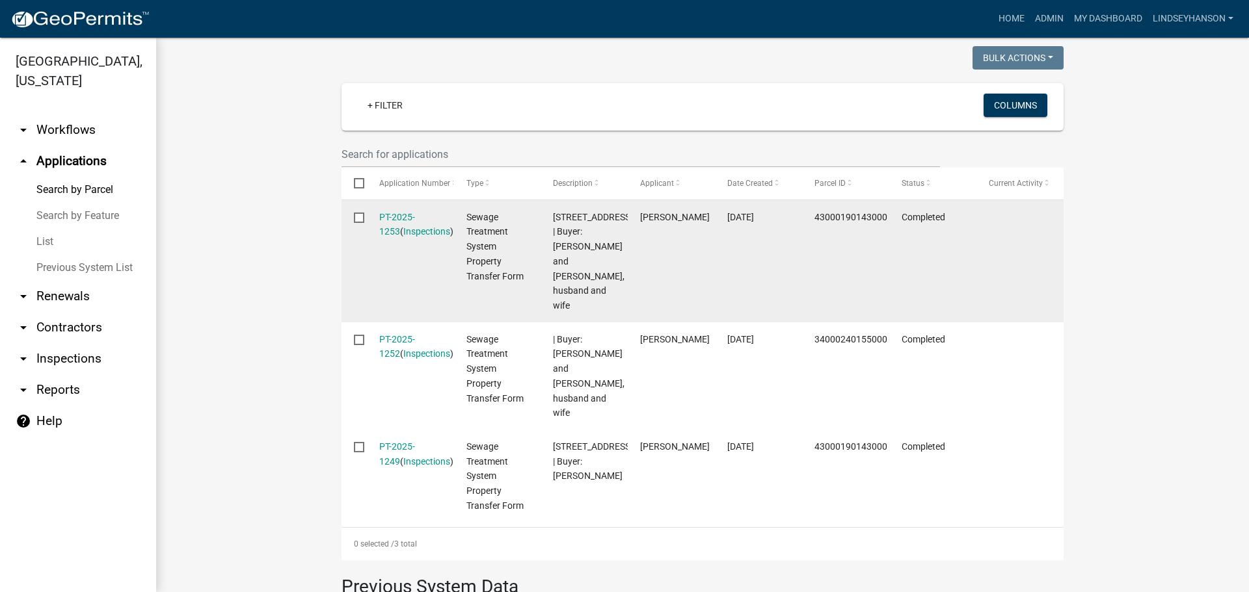
click at [415, 222] on div "PT-2025-1253 ( Inspections )" at bounding box center [410, 225] width 62 height 30
click at [415, 218] on link "PT-2025-1253" at bounding box center [397, 224] width 36 height 25
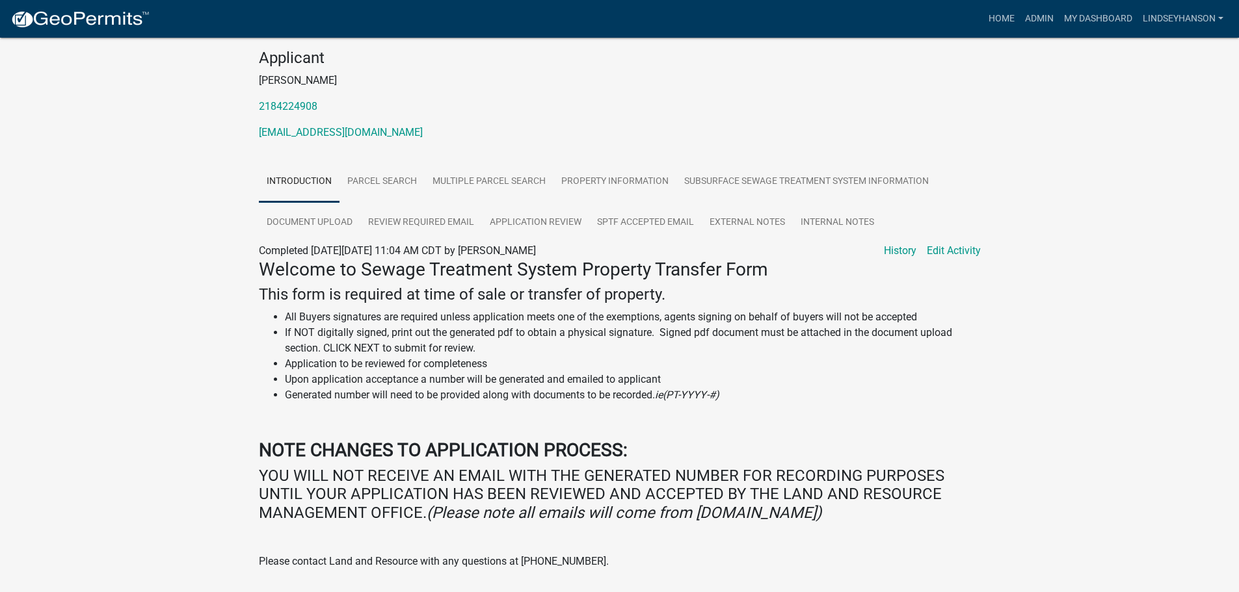
scroll to position [130, 0]
click at [616, 187] on link "Property Information" at bounding box center [614, 181] width 123 height 42
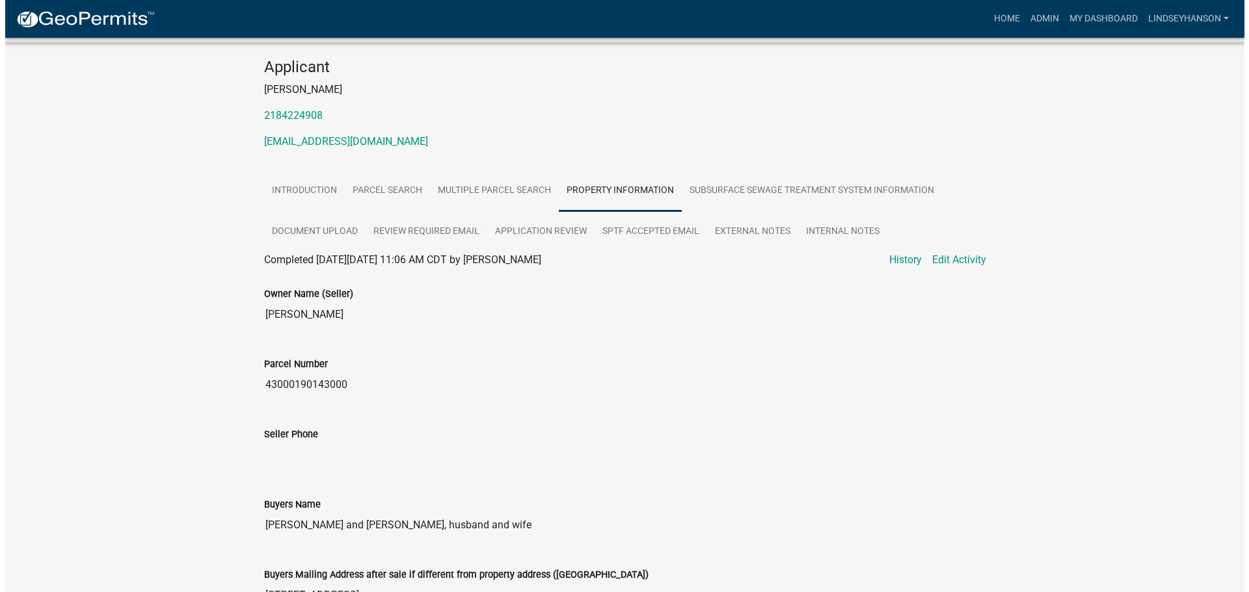
scroll to position [0, 0]
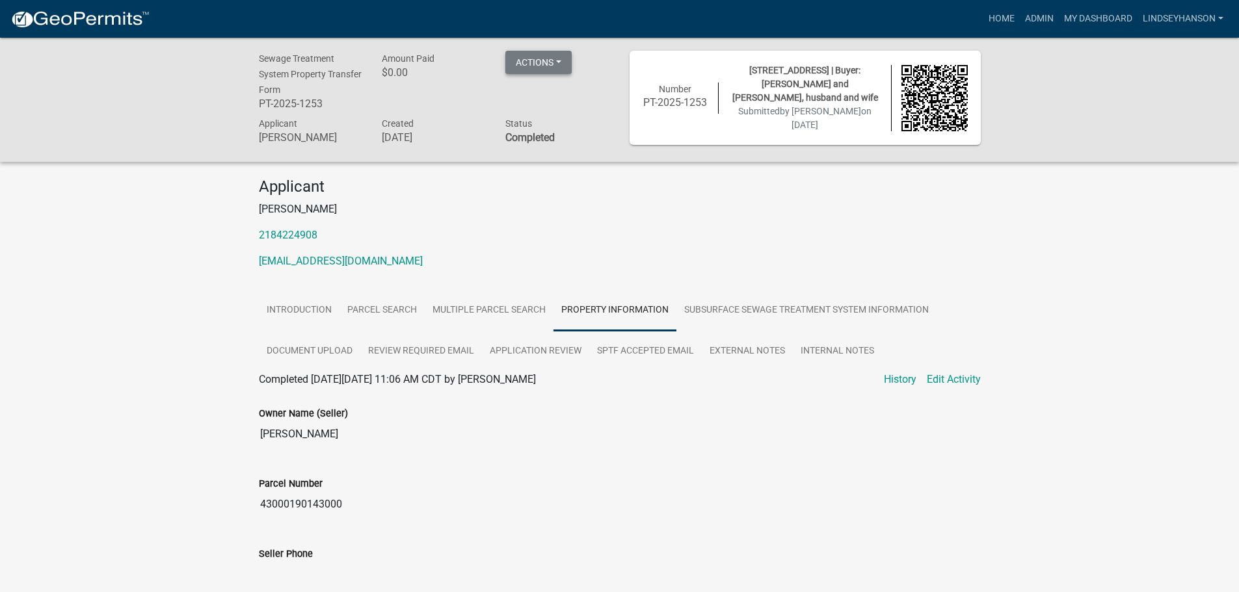
click at [568, 68] on button "Actions" at bounding box center [538, 62] width 66 height 23
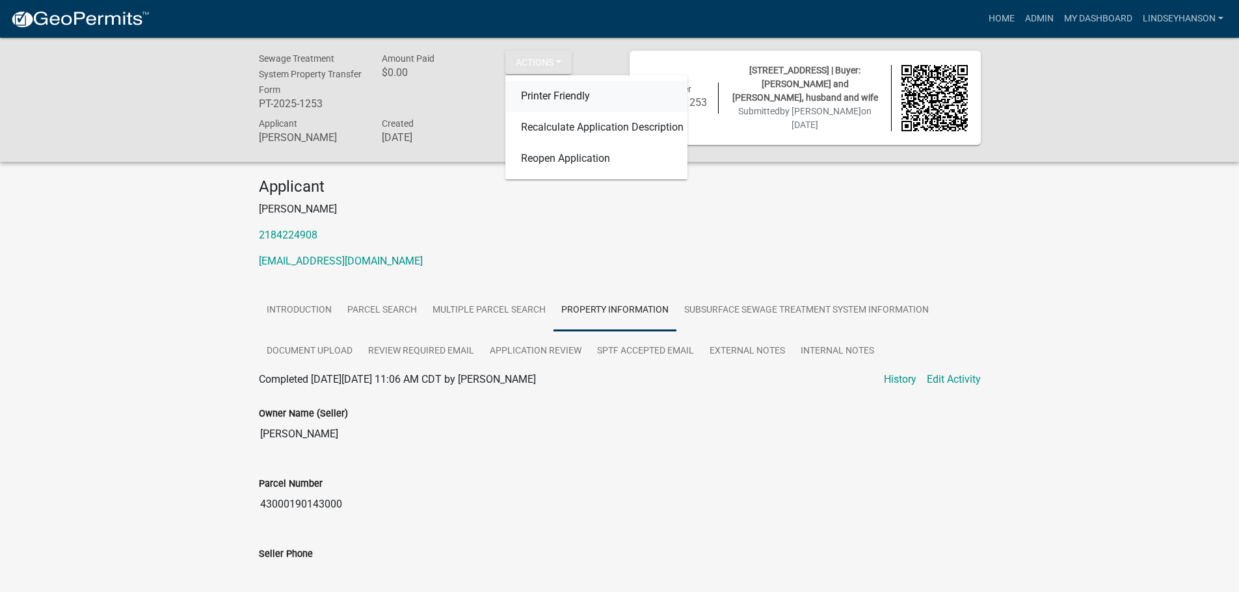
click at [576, 94] on link "Printer Friendly" at bounding box center [596, 96] width 182 height 31
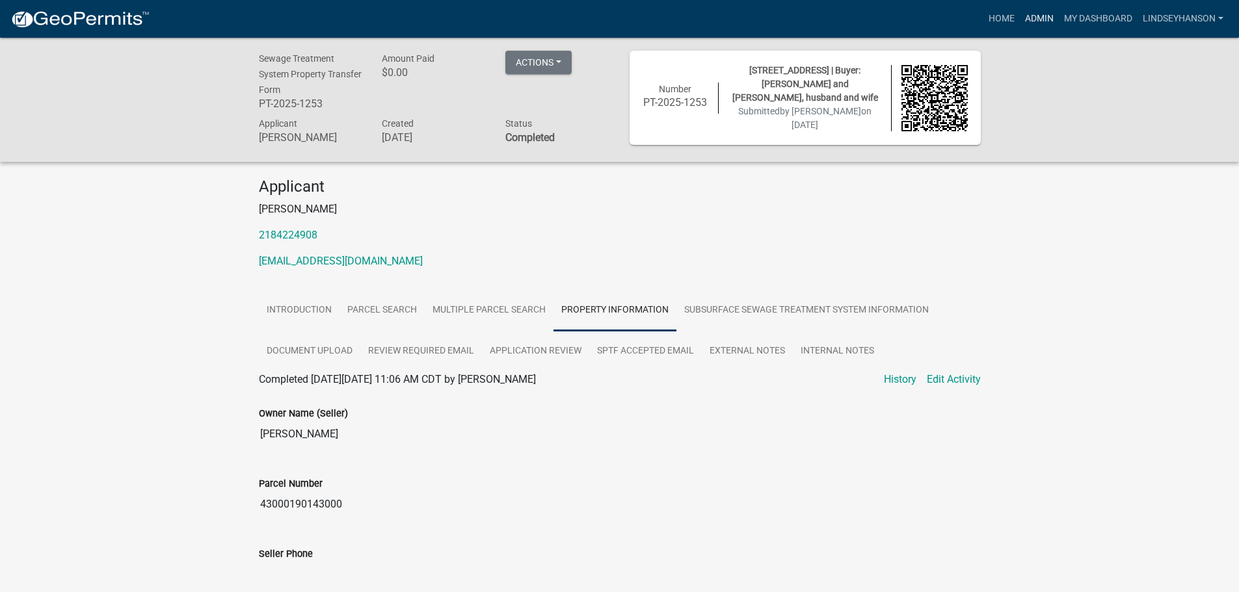
click at [1025, 12] on link "Admin" at bounding box center [1039, 19] width 39 height 25
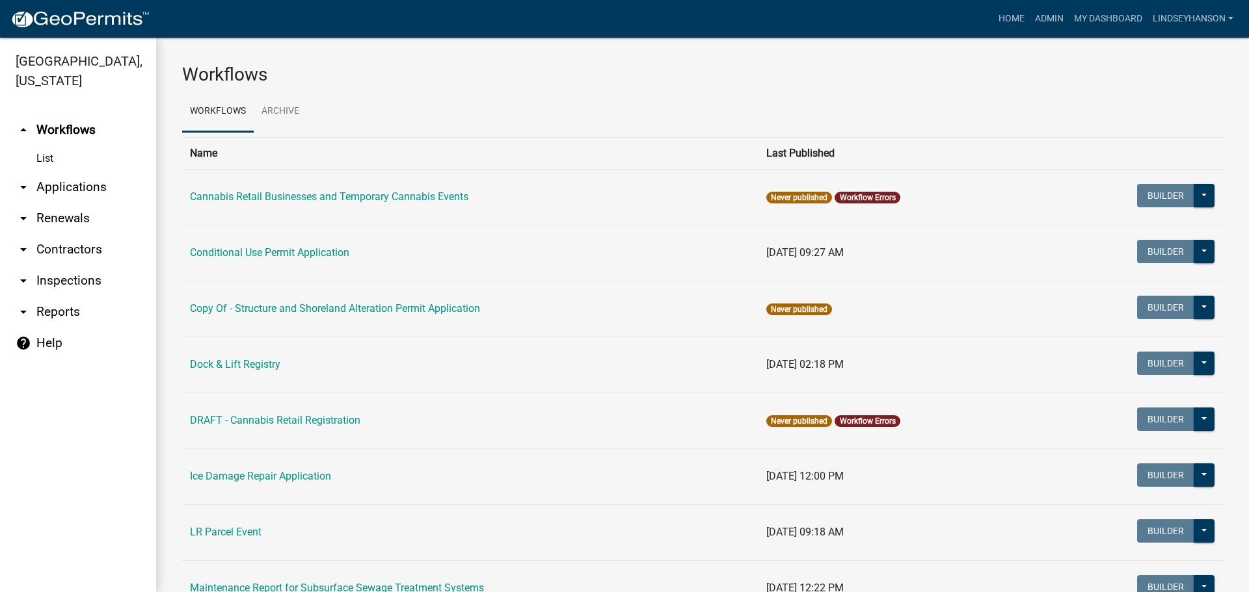
click at [53, 193] on link "arrow_drop_down Applications" at bounding box center [78, 187] width 156 height 31
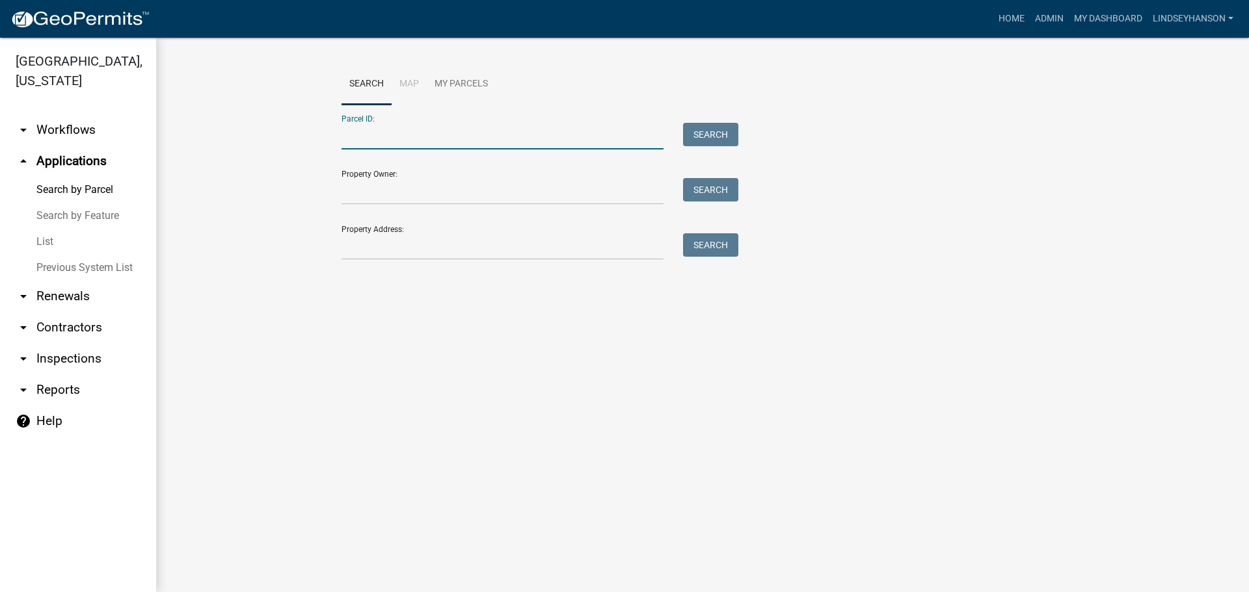
click at [453, 128] on input "Parcel ID:" at bounding box center [502, 136] width 322 height 27
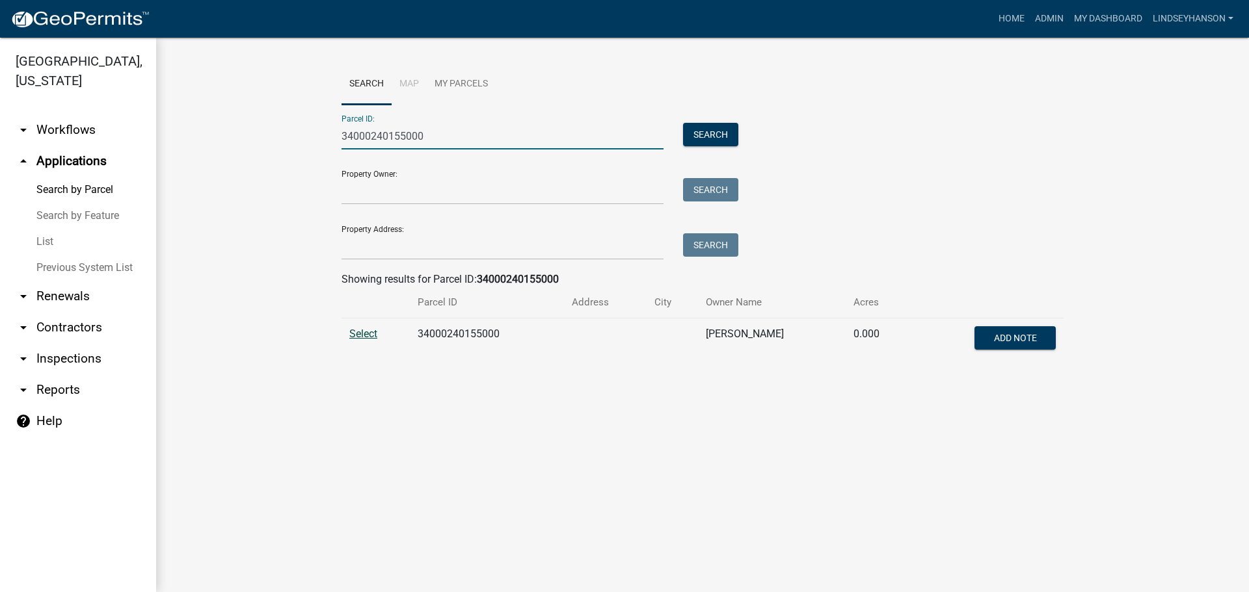
type input "34000240155000"
click at [367, 336] on span "Select" at bounding box center [363, 334] width 28 height 12
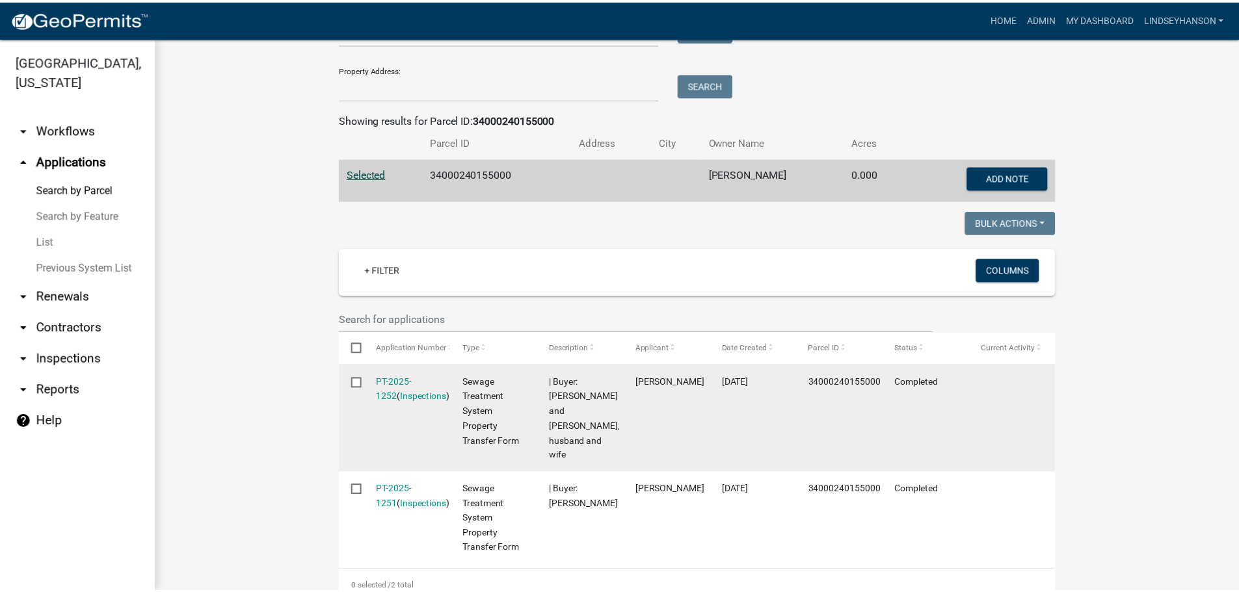
scroll to position [225, 0]
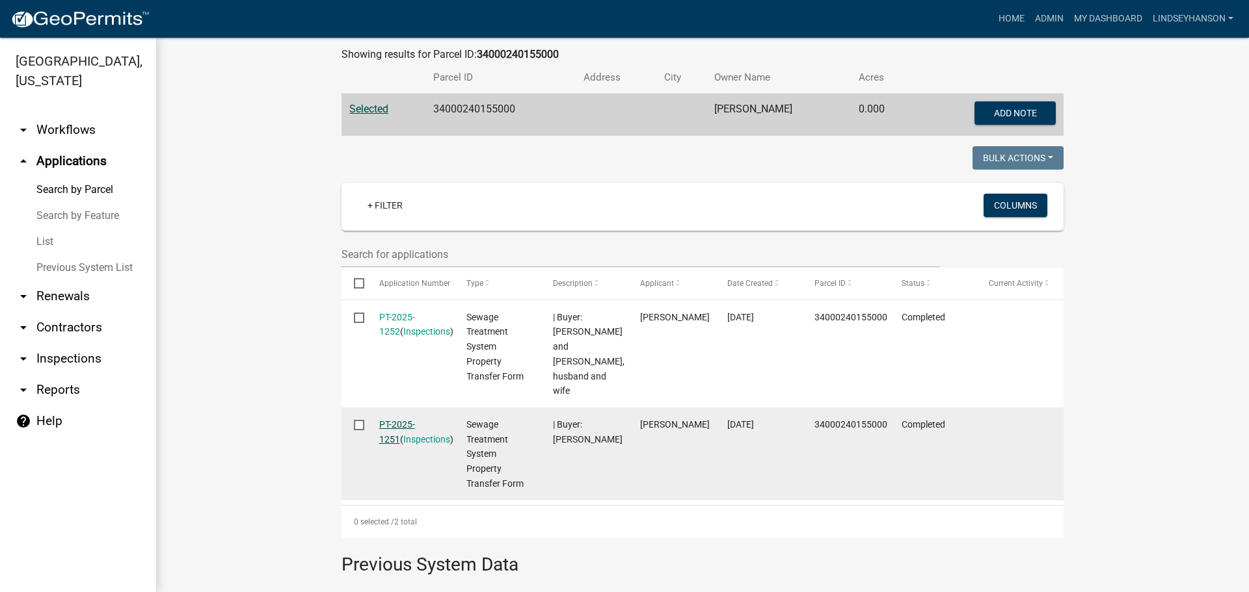
click at [415, 419] on link "PT-2025-1251" at bounding box center [397, 431] width 36 height 25
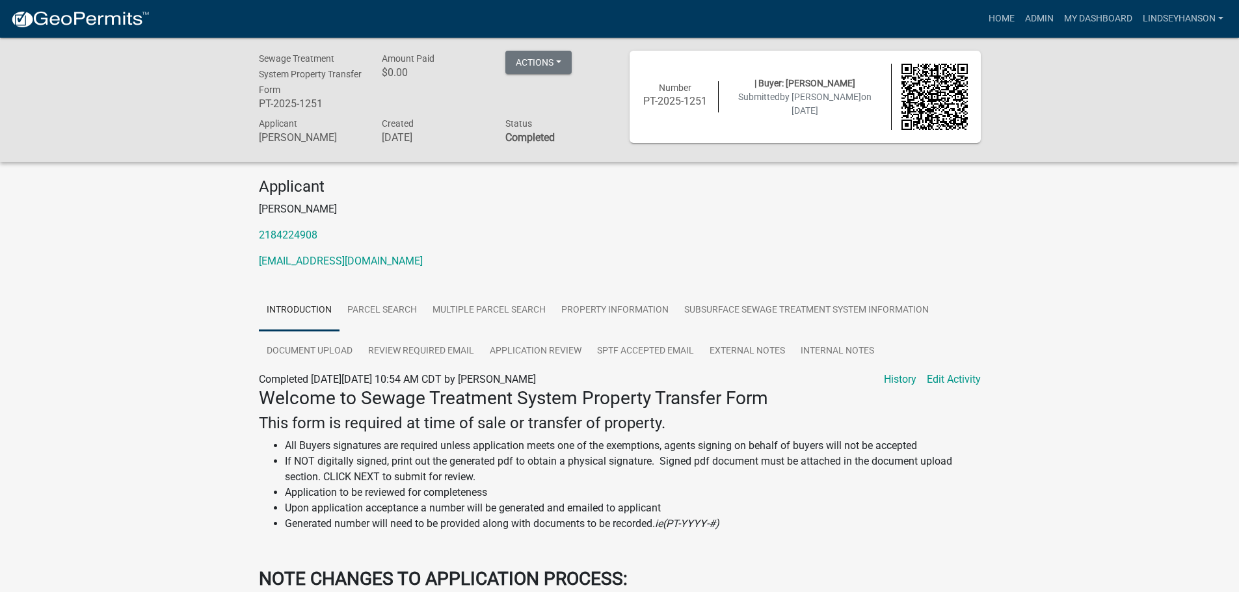
scroll to position [65, 0]
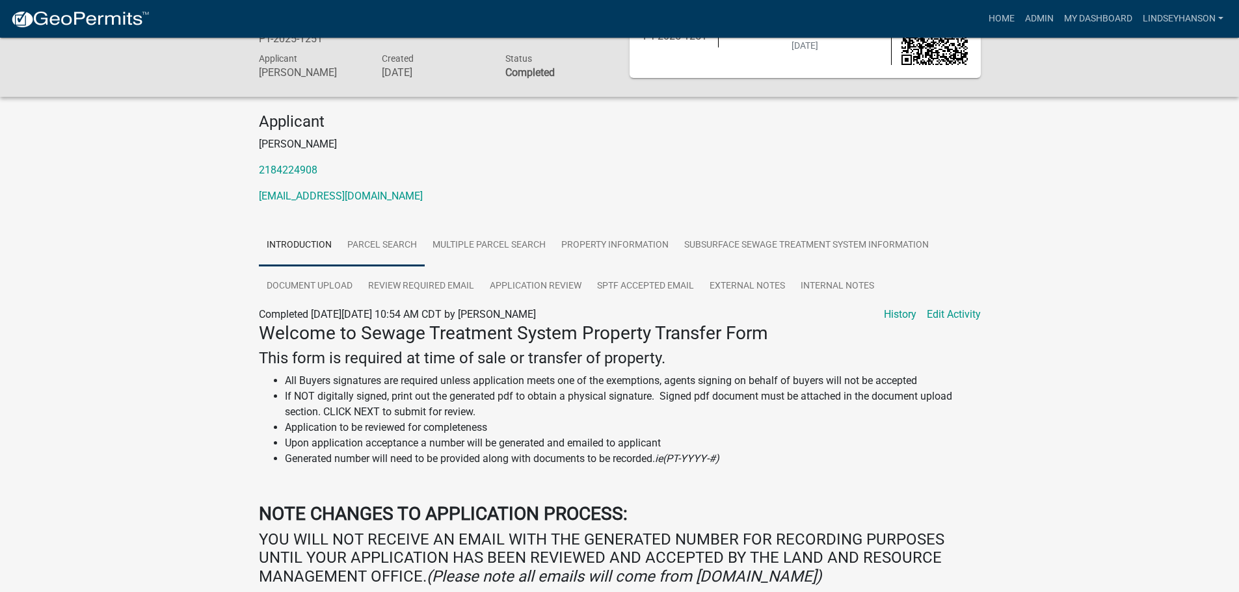
click at [412, 255] on link "Parcel search" at bounding box center [381, 246] width 85 height 42
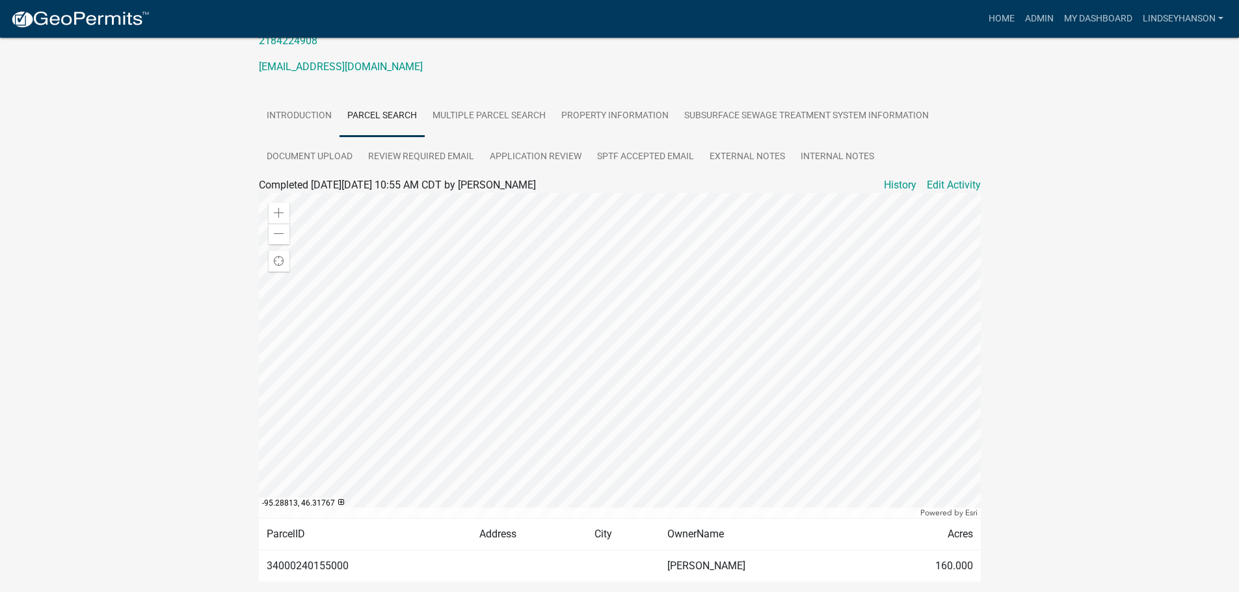
scroll to position [195, 0]
click at [535, 112] on link "Multiple Parcel Search" at bounding box center [489, 116] width 129 height 42
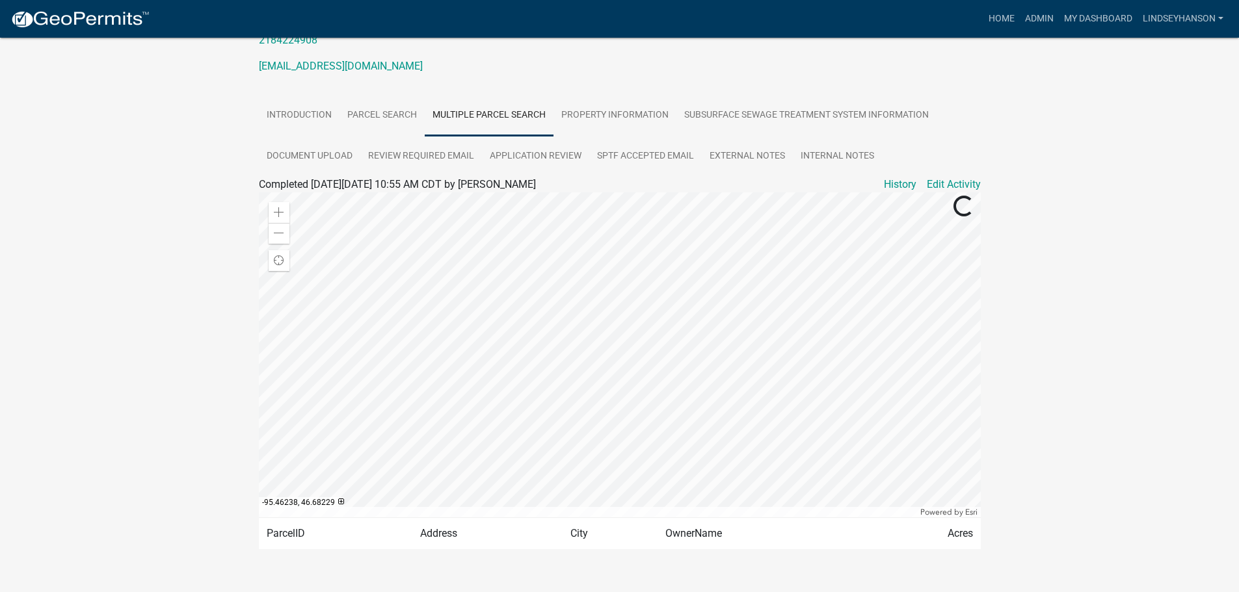
scroll to position [217, 0]
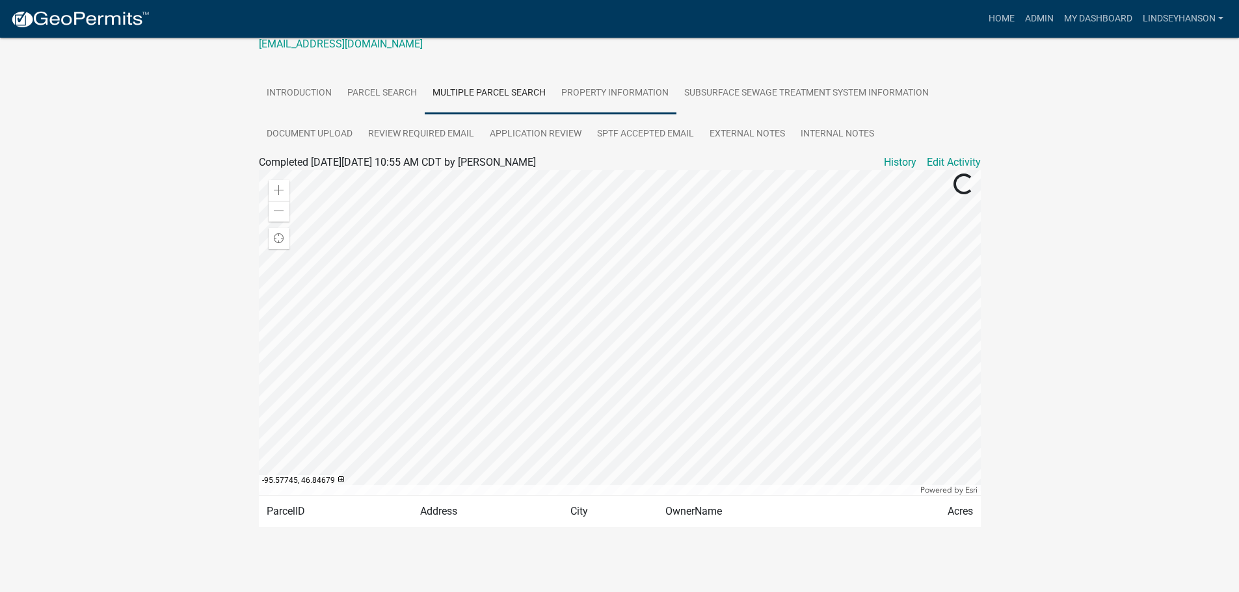
click at [613, 85] on link "Property Information" at bounding box center [614, 94] width 123 height 42
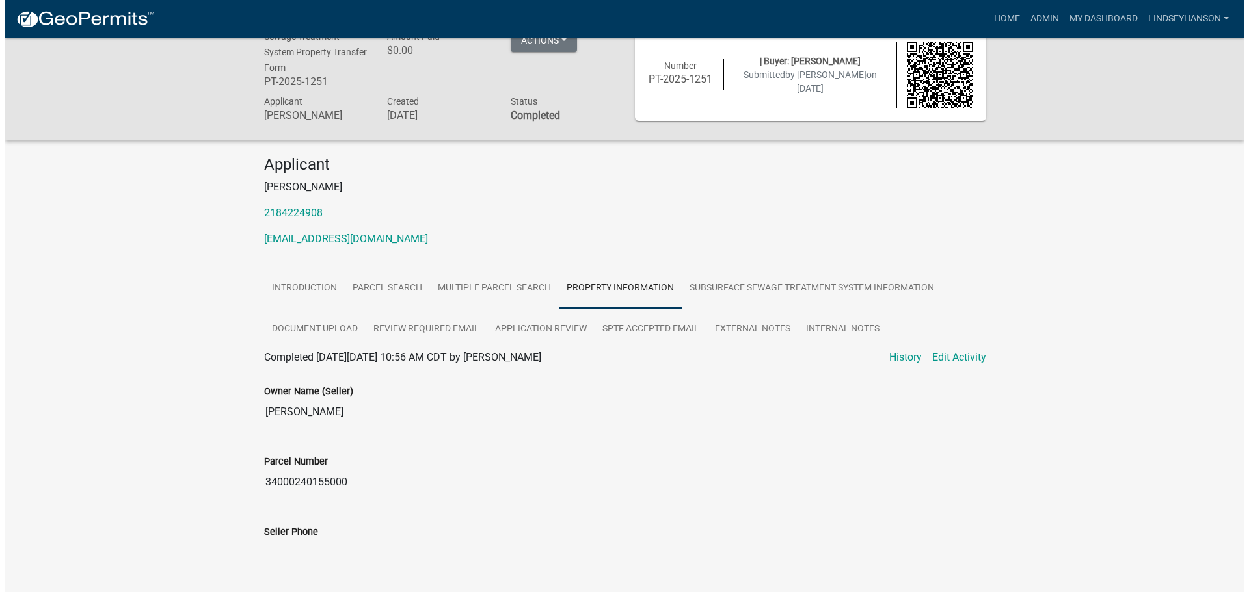
scroll to position [0, 0]
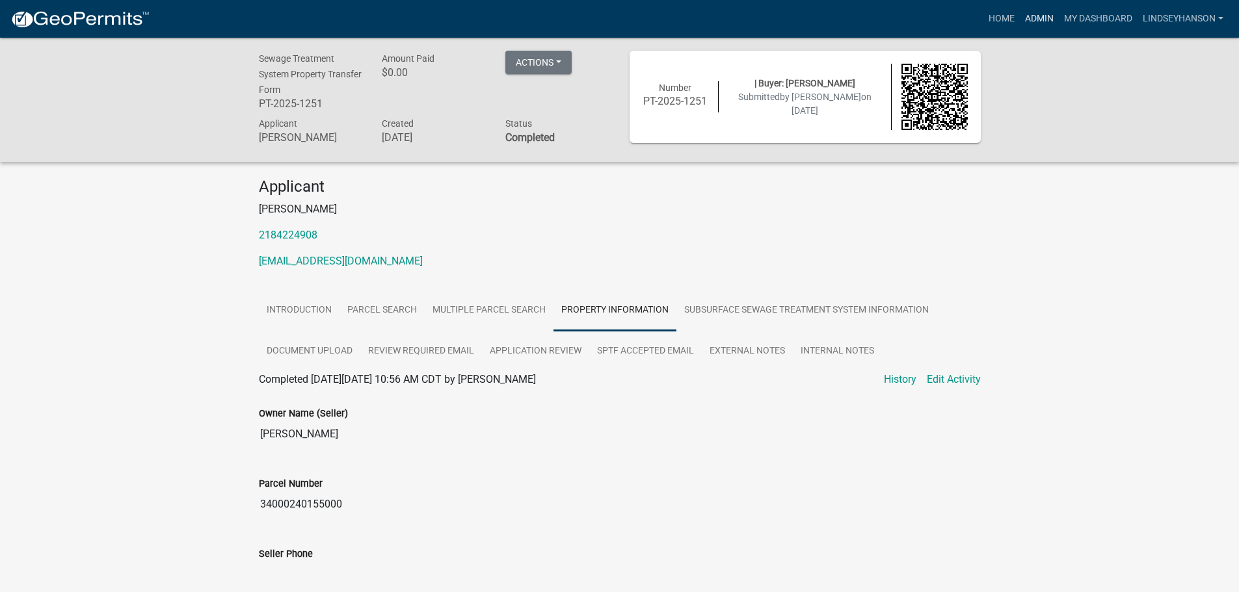
click at [1038, 16] on link "Admin" at bounding box center [1039, 19] width 39 height 25
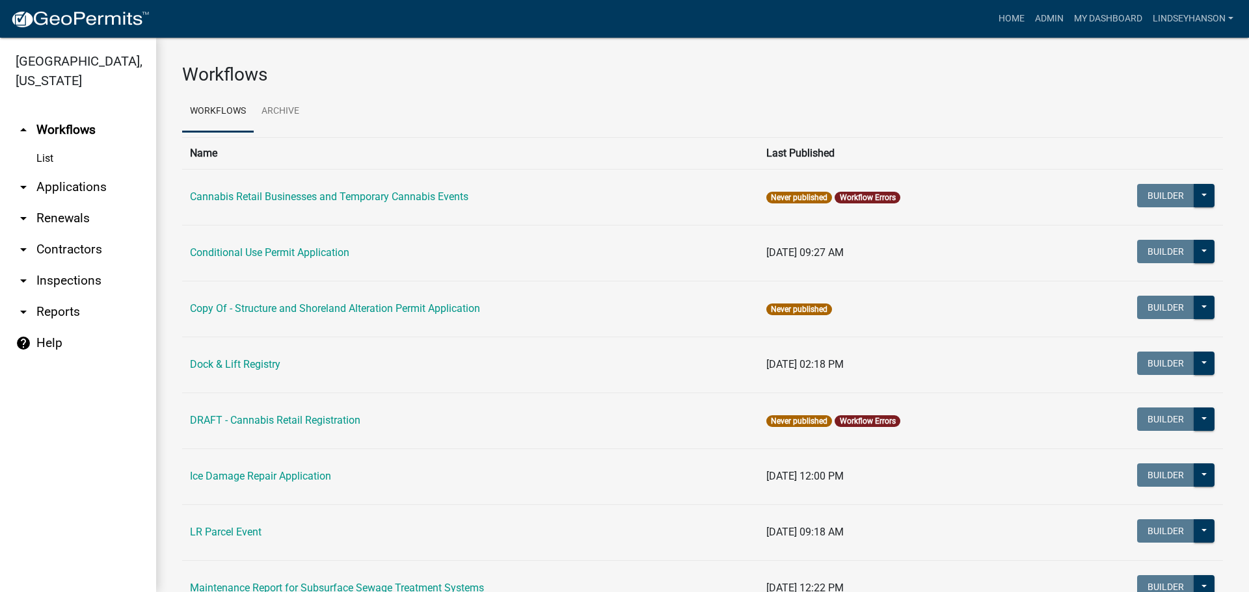
click at [42, 187] on link "arrow_drop_down Applications" at bounding box center [78, 187] width 156 height 31
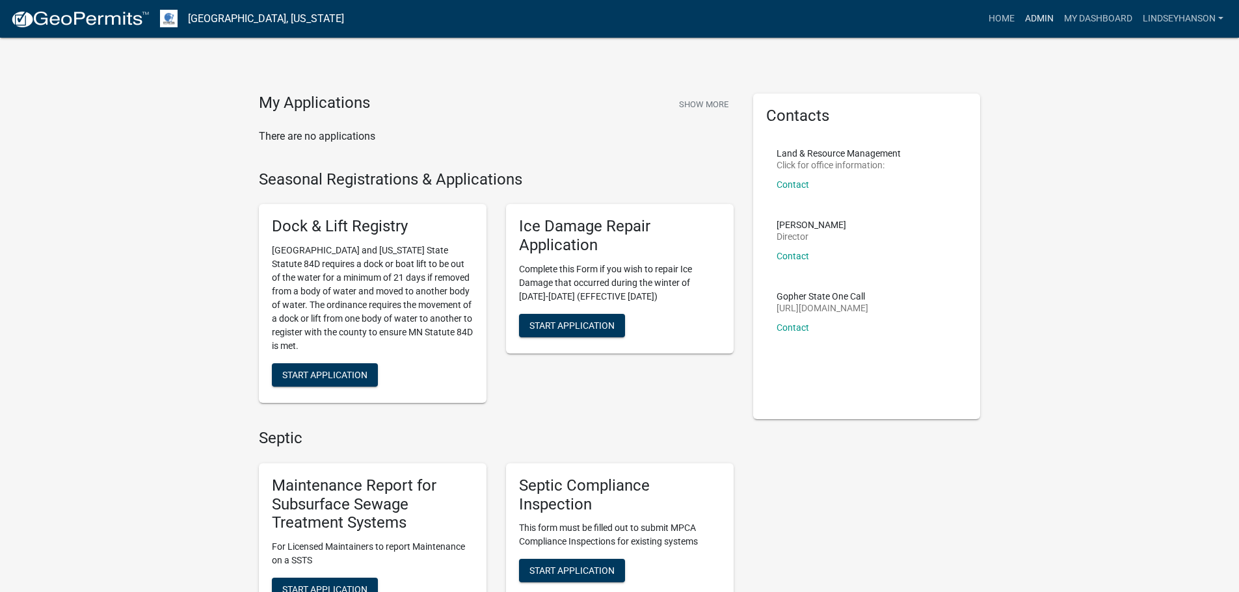
click at [1027, 15] on link "Admin" at bounding box center [1039, 19] width 39 height 25
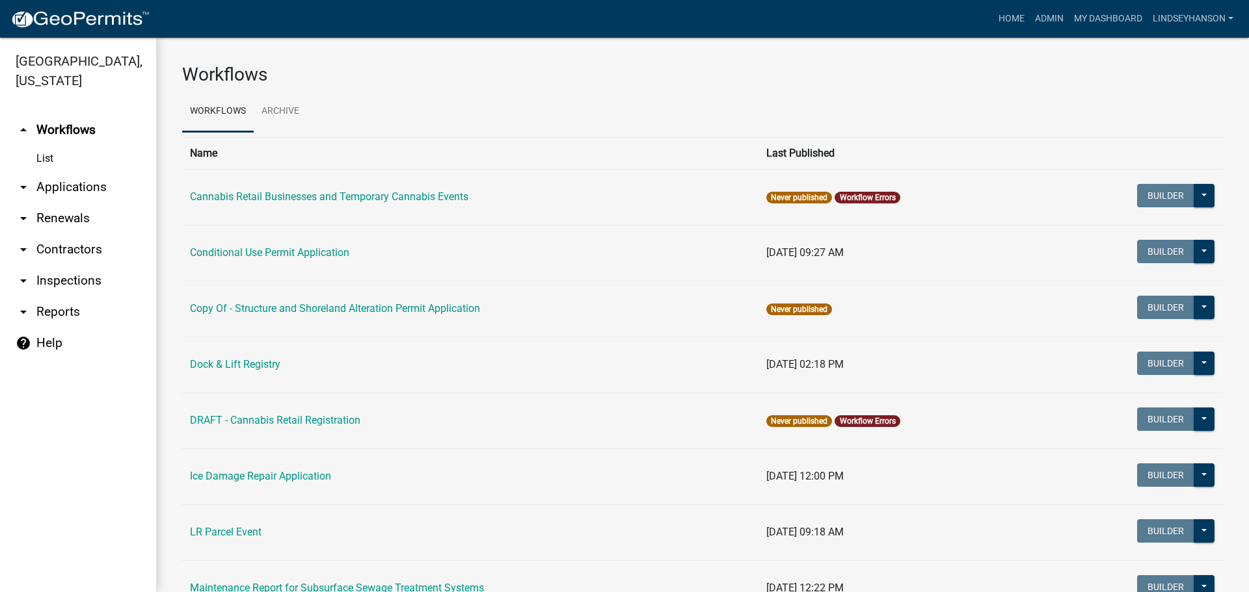
click at [90, 185] on link "arrow_drop_down Applications" at bounding box center [78, 187] width 156 height 31
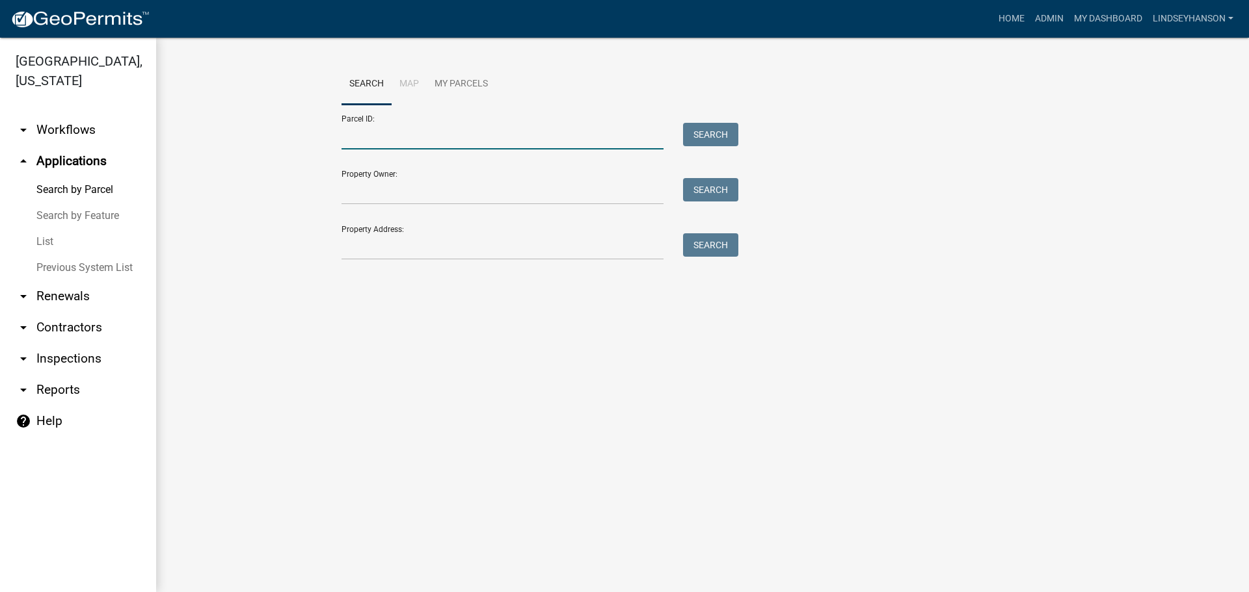
click at [393, 131] on input "Parcel ID:" at bounding box center [502, 136] width 322 height 27
paste input "43000190143000"
type input "43000190143000"
drag, startPoint x: 717, startPoint y: 141, endPoint x: 670, endPoint y: 153, distance: 48.3
click at [717, 141] on button "Search" at bounding box center [710, 134] width 55 height 23
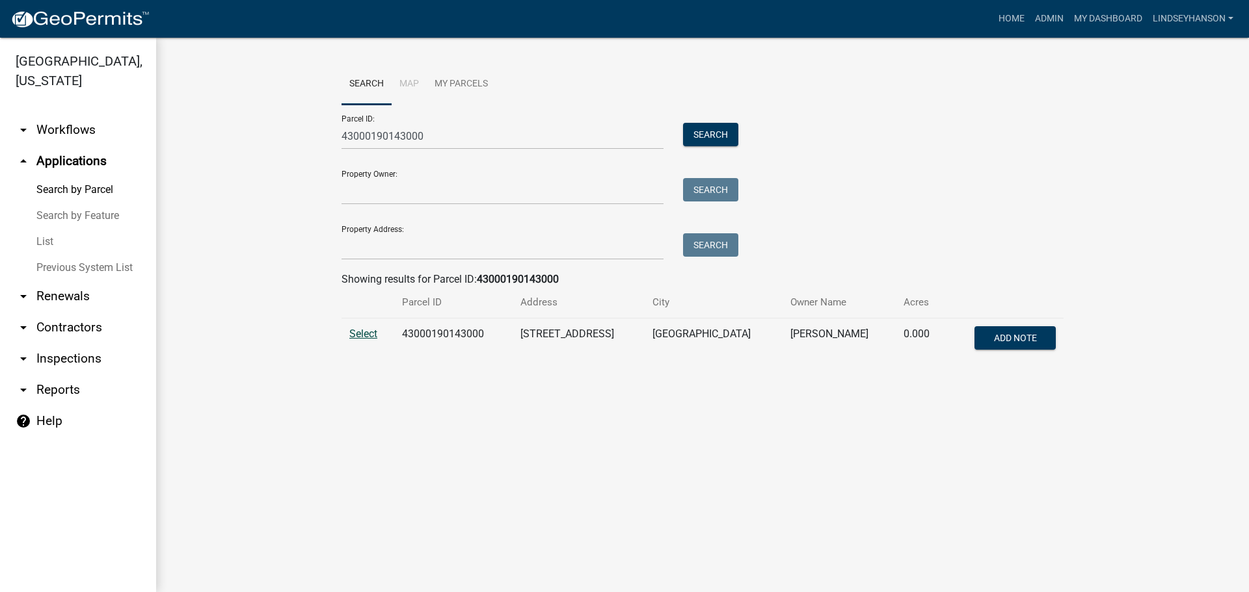
click at [362, 337] on span "Select" at bounding box center [363, 334] width 28 height 12
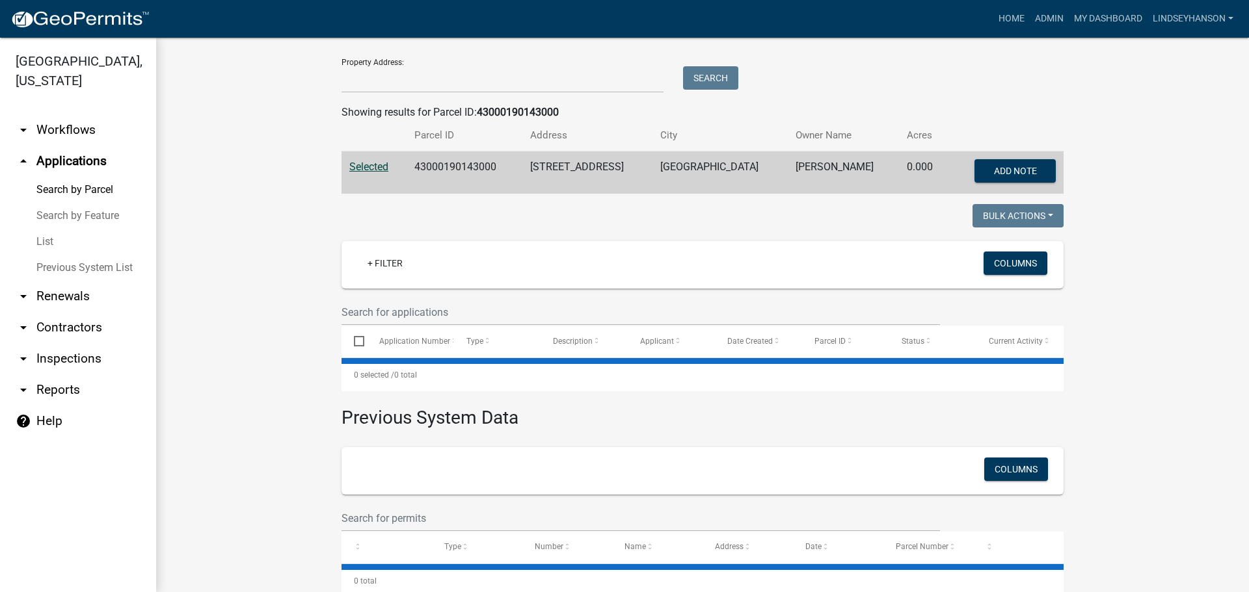
scroll to position [195, 0]
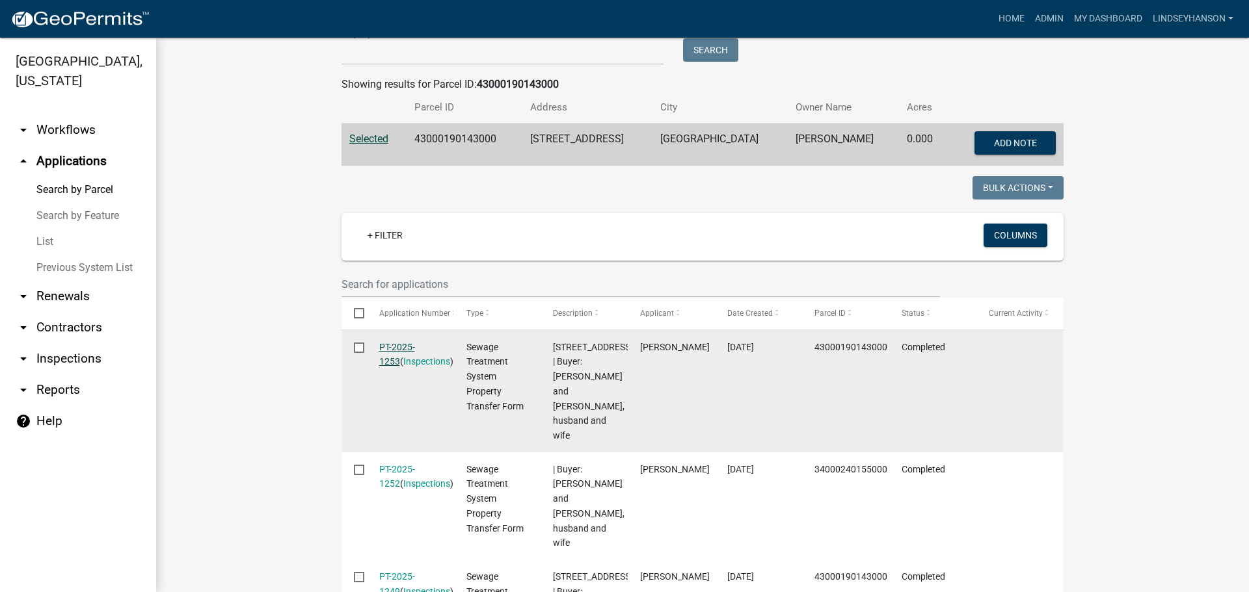
click at [415, 345] on link "PT-2025-1253" at bounding box center [397, 354] width 36 height 25
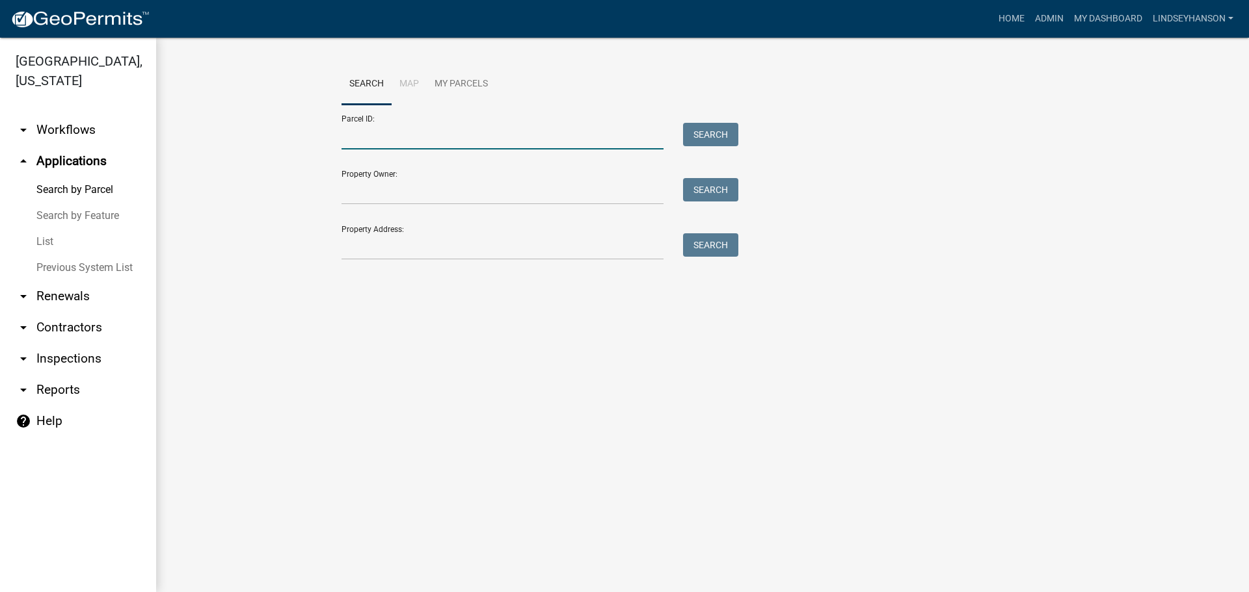
click at [498, 124] on input "Parcel ID:" at bounding box center [502, 136] width 322 height 27
paste input "43000190143000"
type input "43000190143000"
click at [711, 128] on button "Search" at bounding box center [710, 134] width 55 height 23
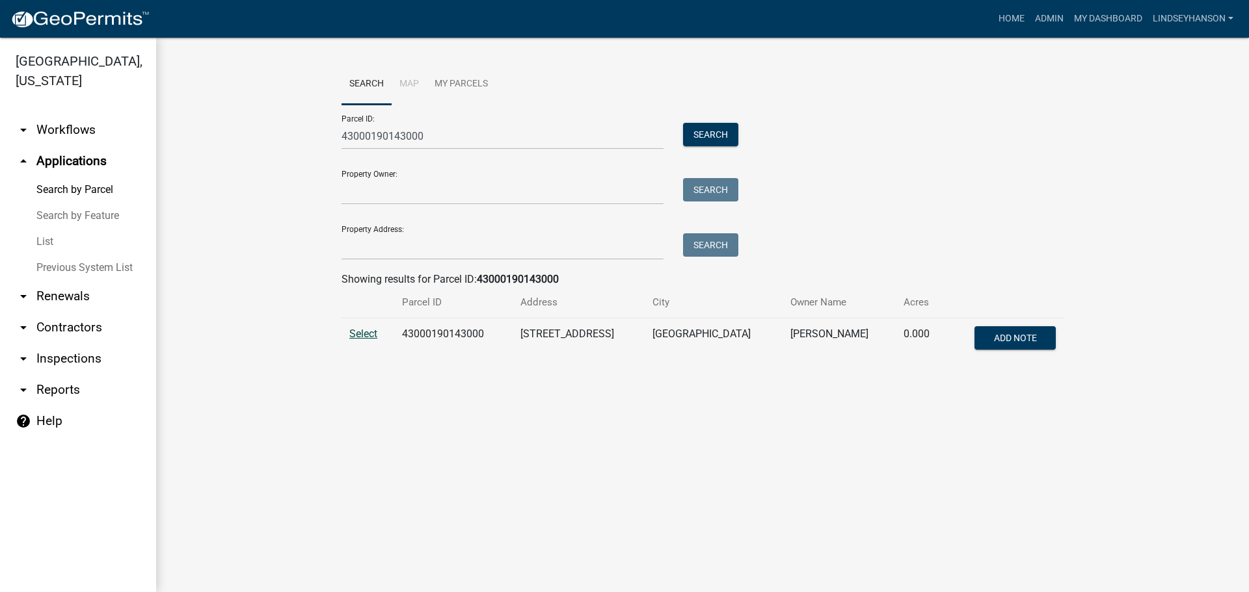
click at [377, 336] on span "Select" at bounding box center [363, 334] width 28 height 12
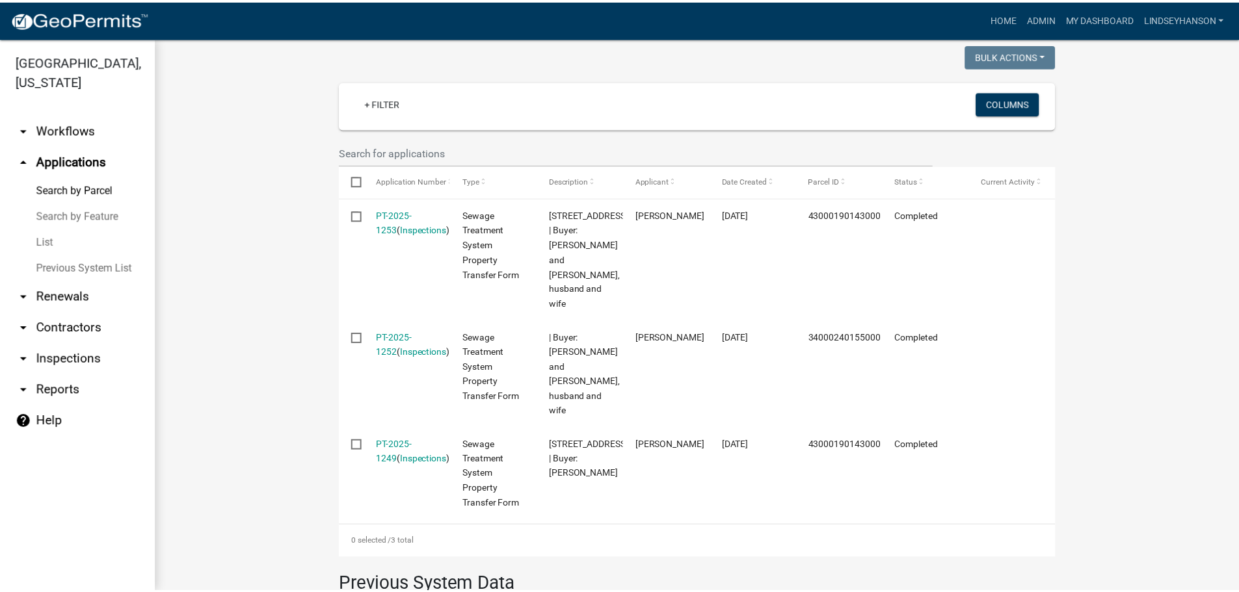
scroll to position [328, 0]
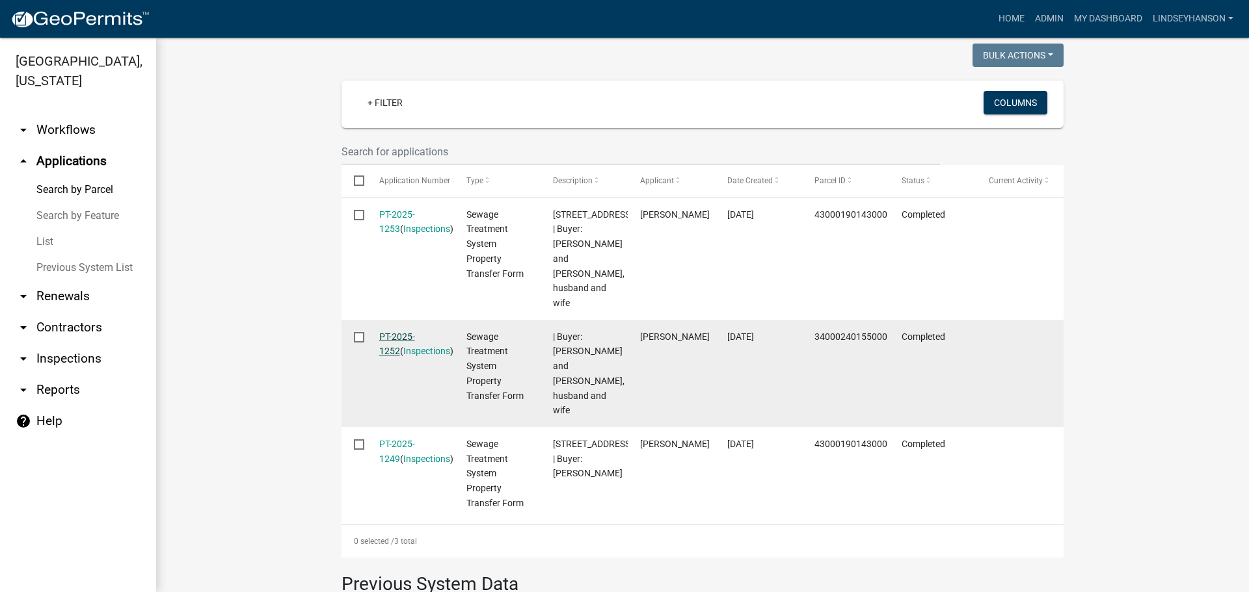
click at [414, 332] on link "PT-2025-1252" at bounding box center [397, 344] width 36 height 25
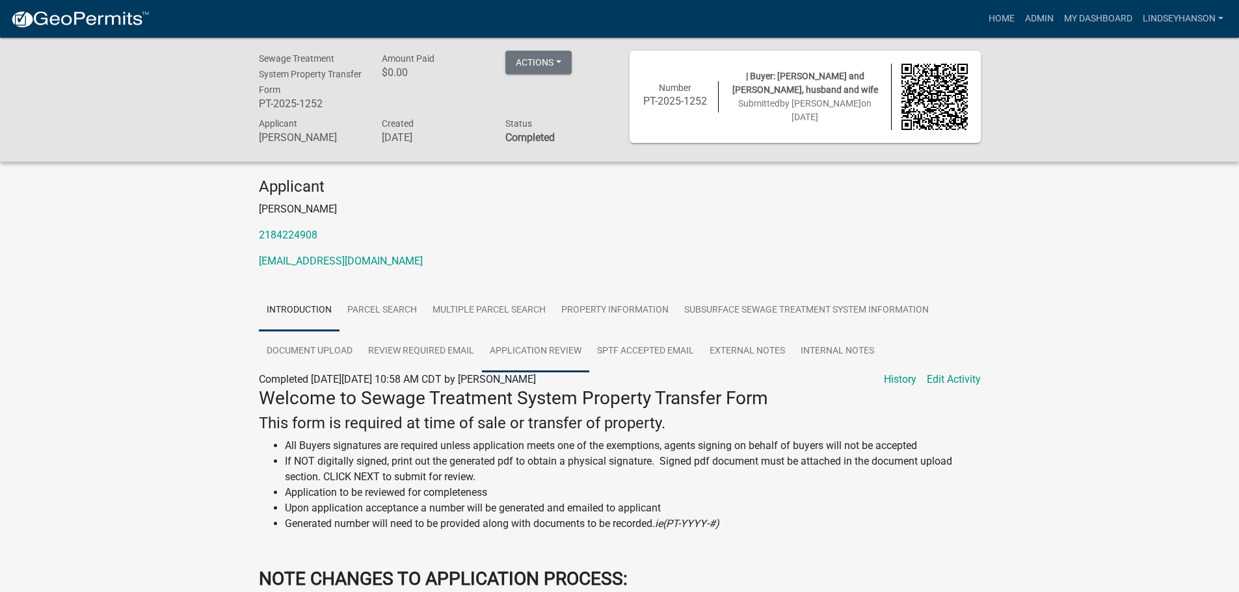
scroll to position [130, 0]
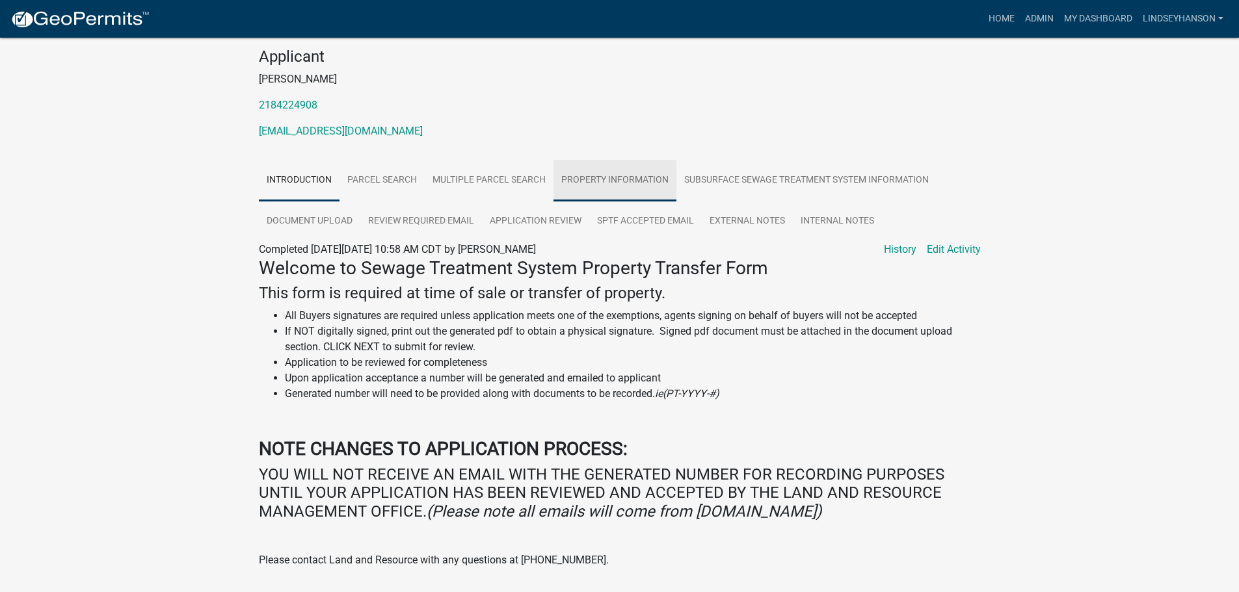
click at [584, 181] on link "Property Information" at bounding box center [614, 181] width 123 height 42
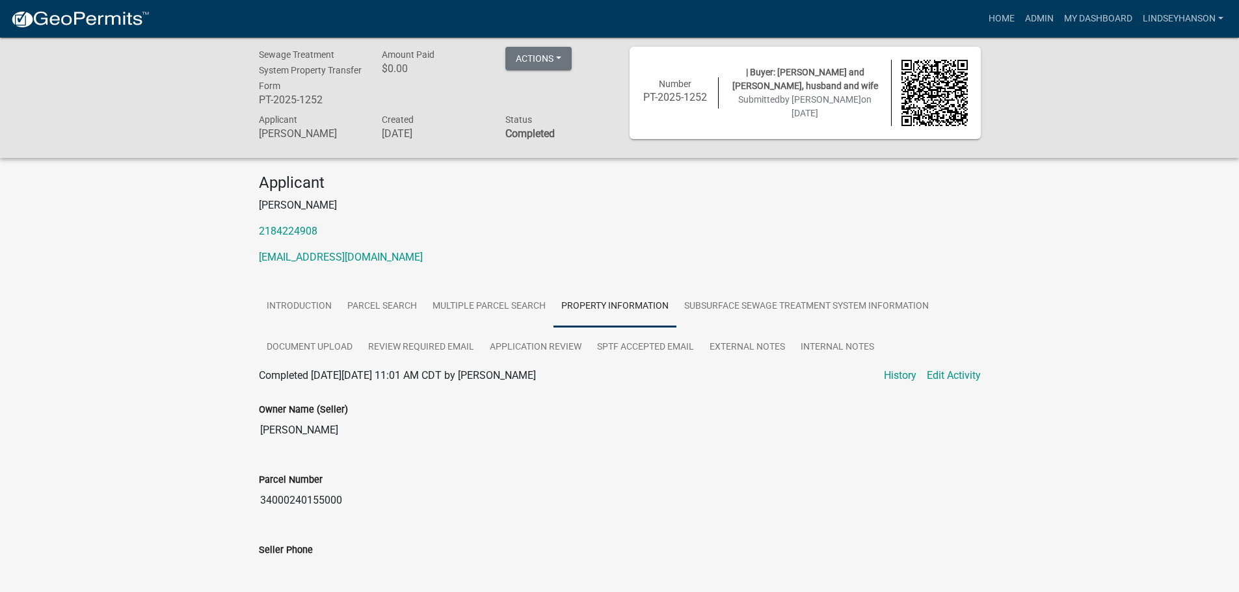
scroll to position [0, 0]
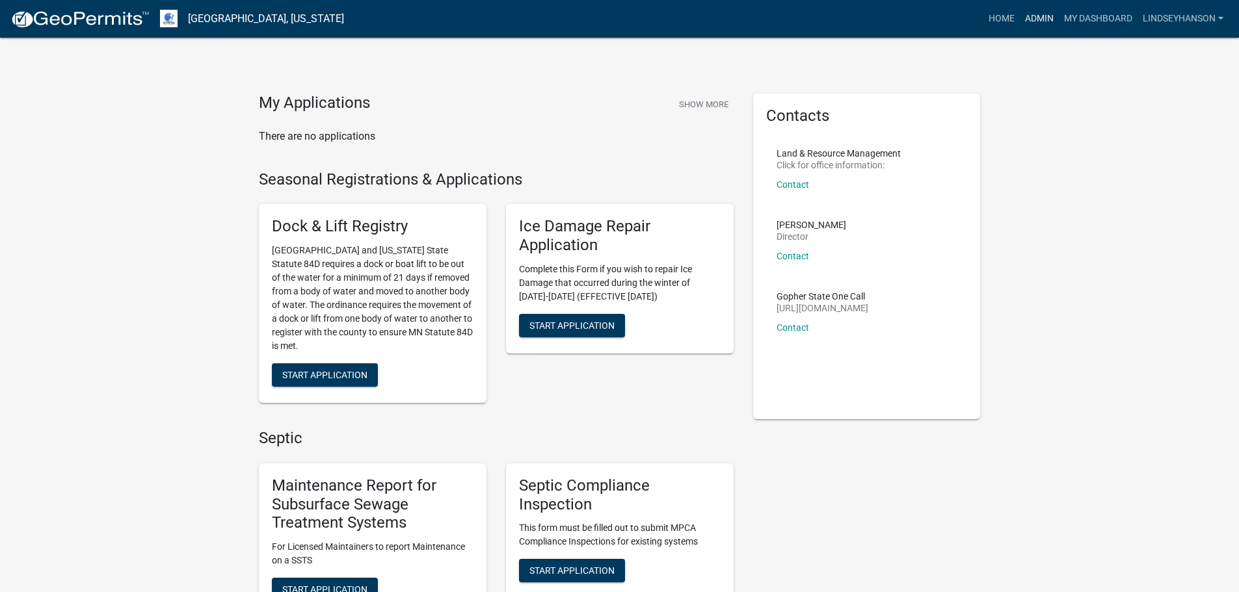
click at [1038, 13] on link "Admin" at bounding box center [1039, 19] width 39 height 25
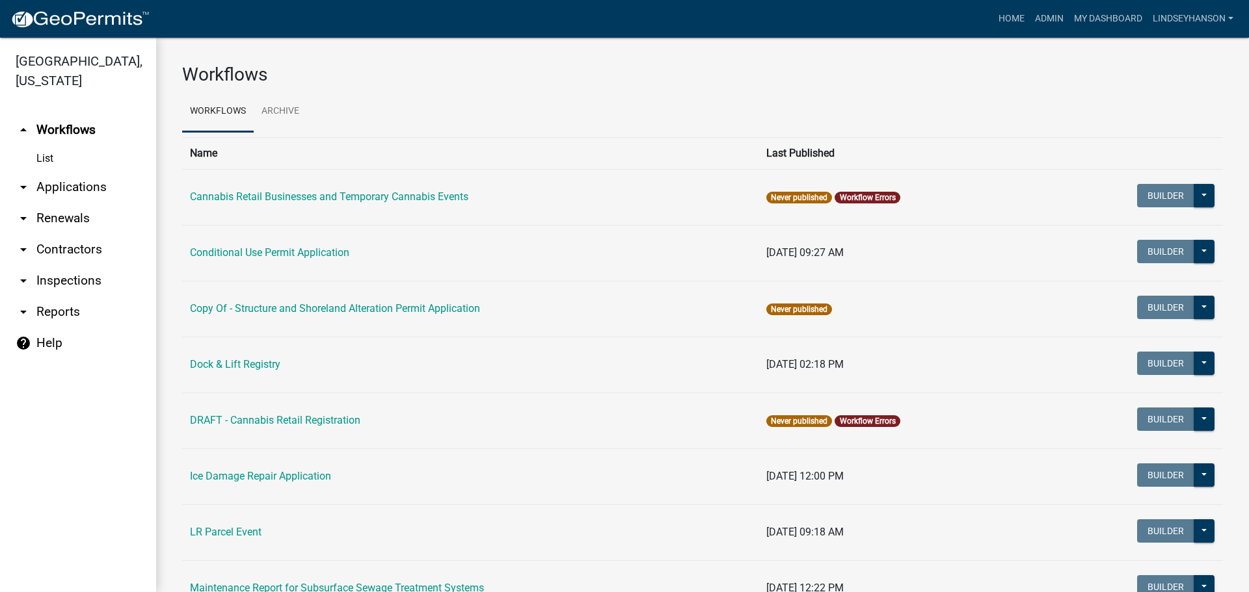
click at [94, 184] on link "arrow_drop_down Applications" at bounding box center [78, 187] width 156 height 31
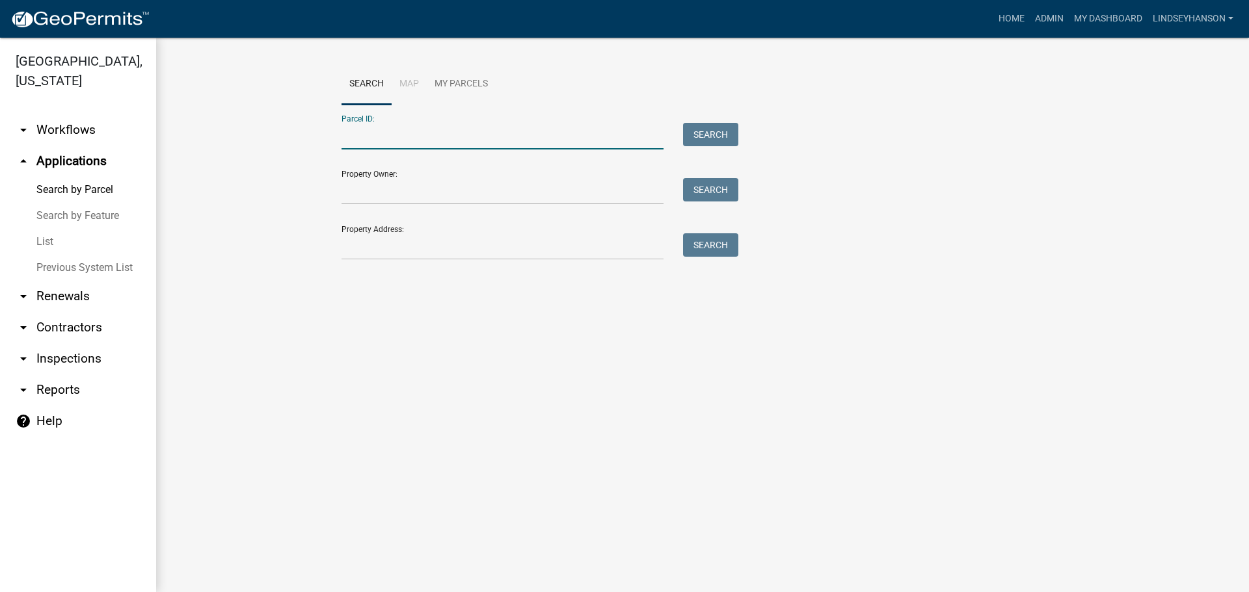
click at [417, 139] on input "Parcel ID:" at bounding box center [502, 136] width 322 height 27
paste input "43000190143000"
type input "43000190143000"
click at [717, 135] on button "Search" at bounding box center [710, 134] width 55 height 23
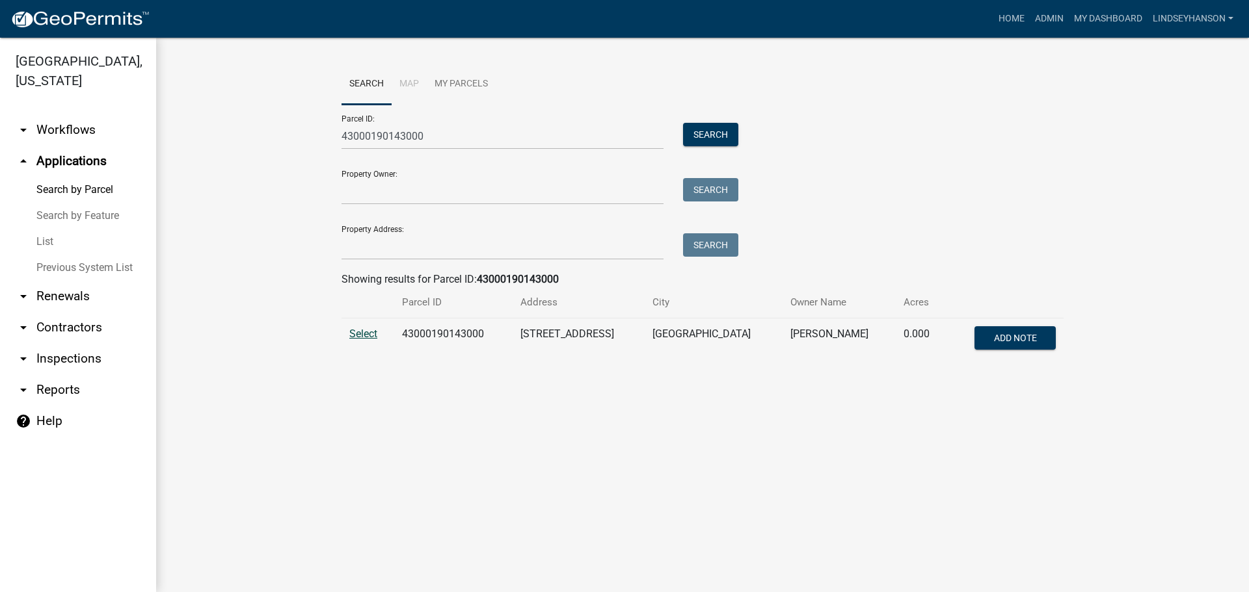
click at [373, 332] on span "Select" at bounding box center [363, 334] width 28 height 12
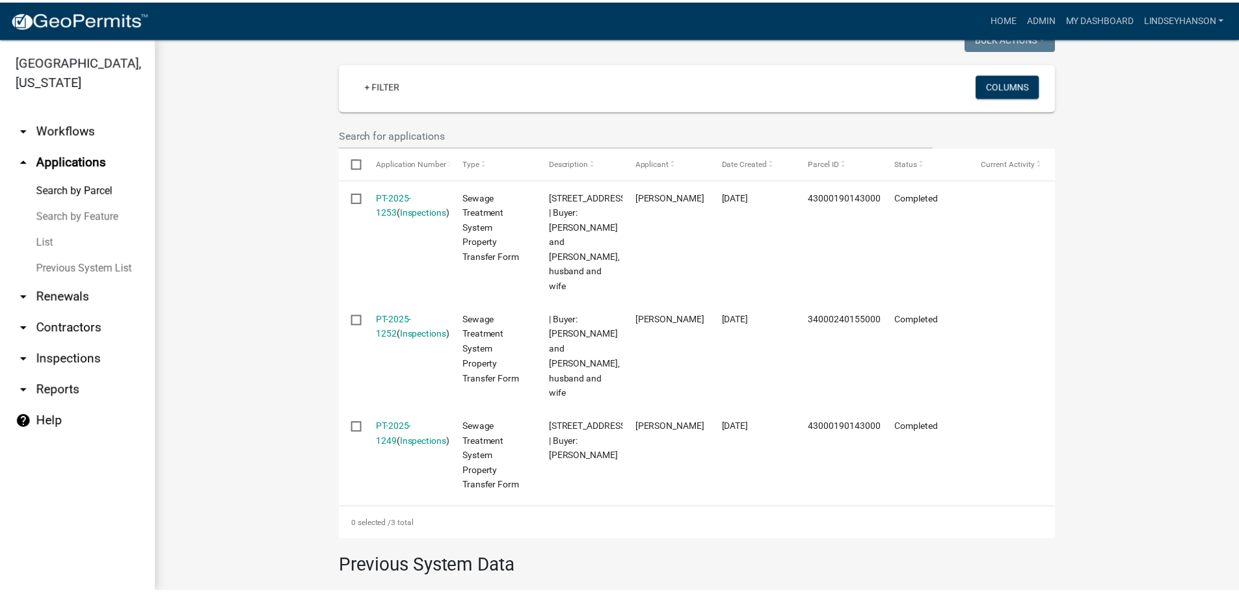
scroll to position [393, 0]
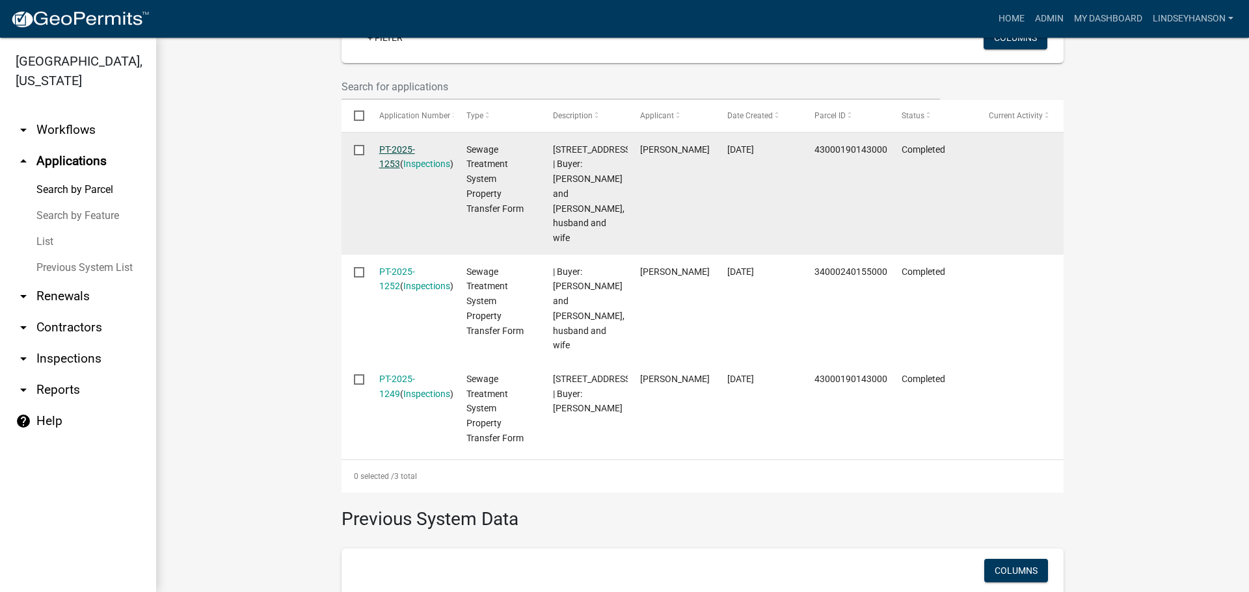
click at [408, 150] on link "PT-2025-1253" at bounding box center [397, 156] width 36 height 25
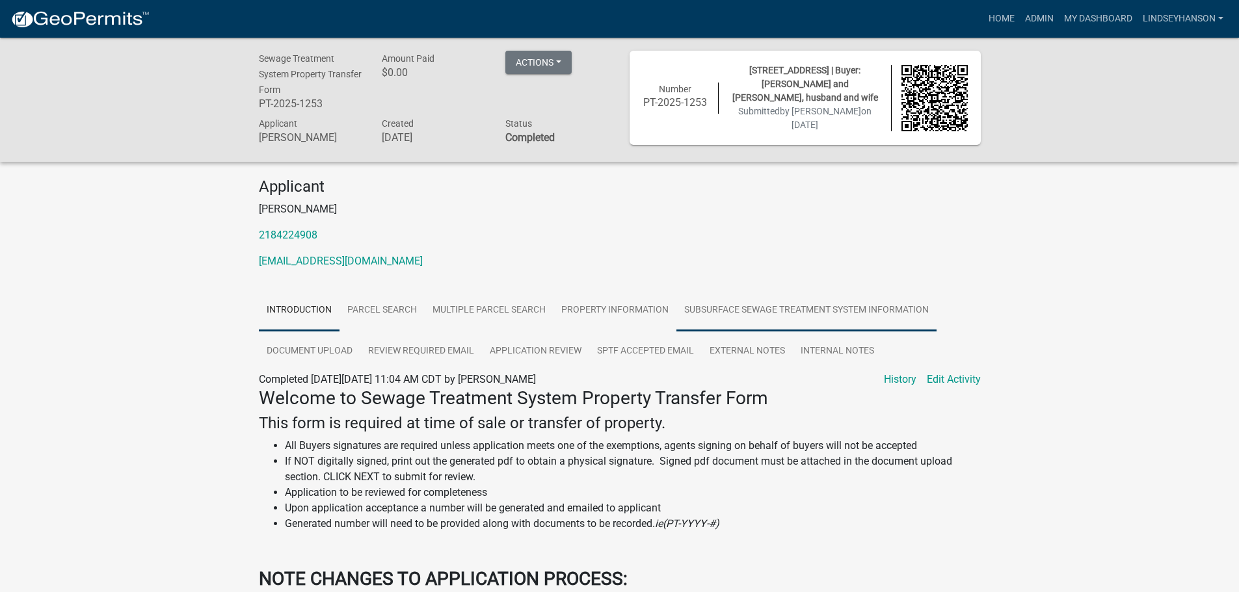
click at [719, 319] on link "Subsurface Sewage Treatment System Information" at bounding box center [806, 311] width 260 height 42
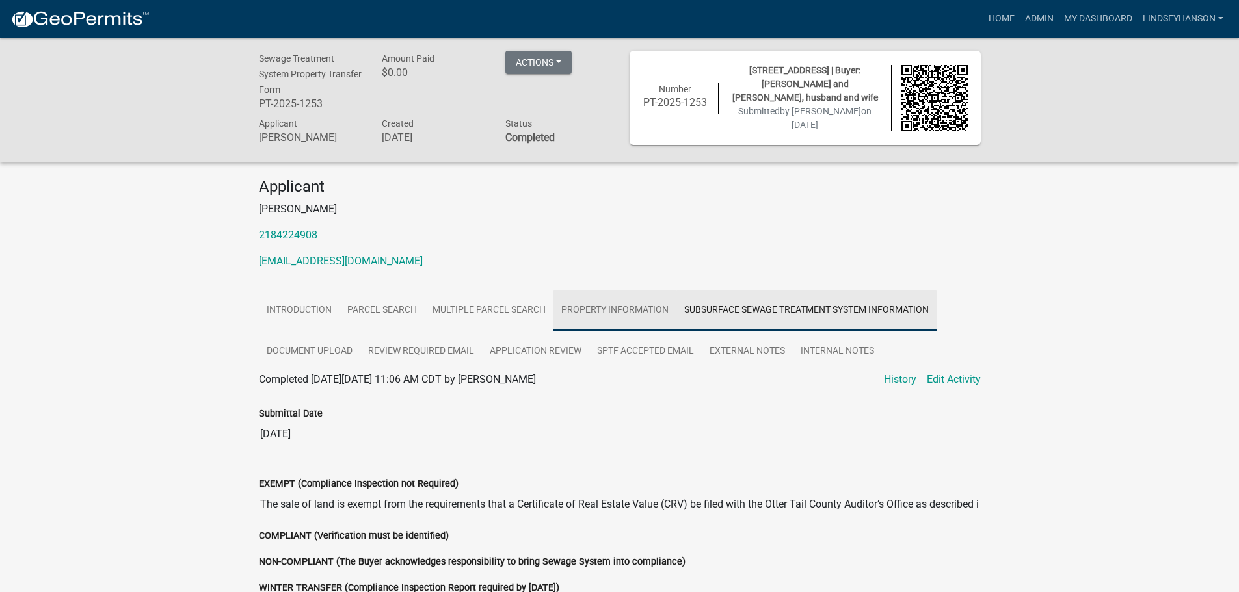
click at [642, 324] on link "Property Information" at bounding box center [614, 311] width 123 height 42
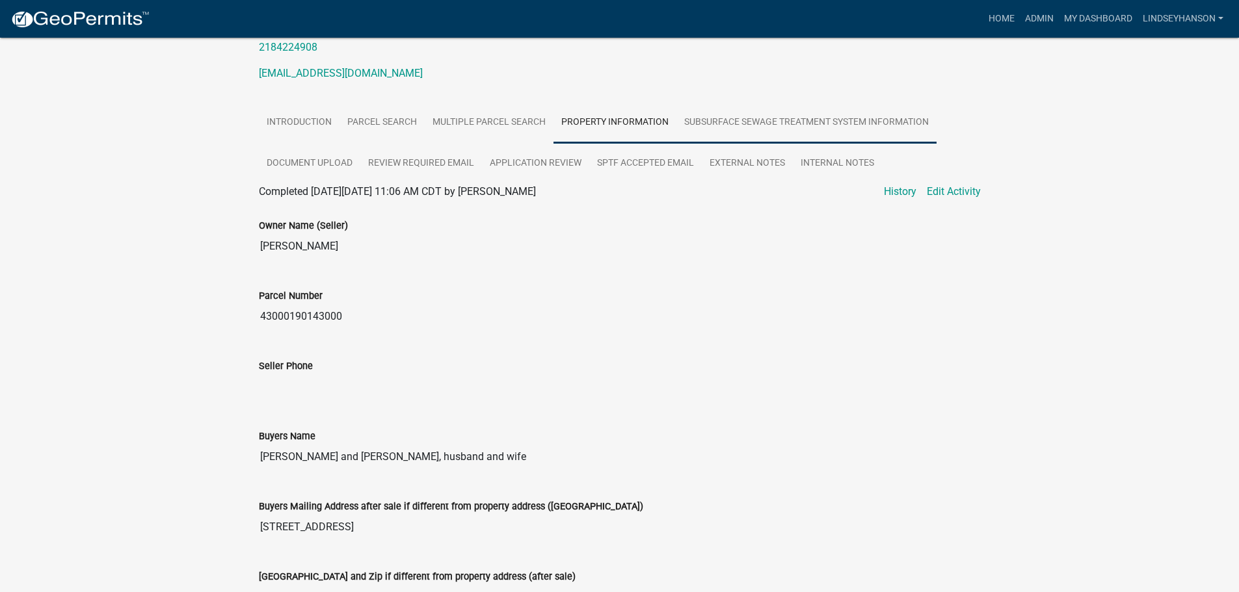
scroll to position [195, 0]
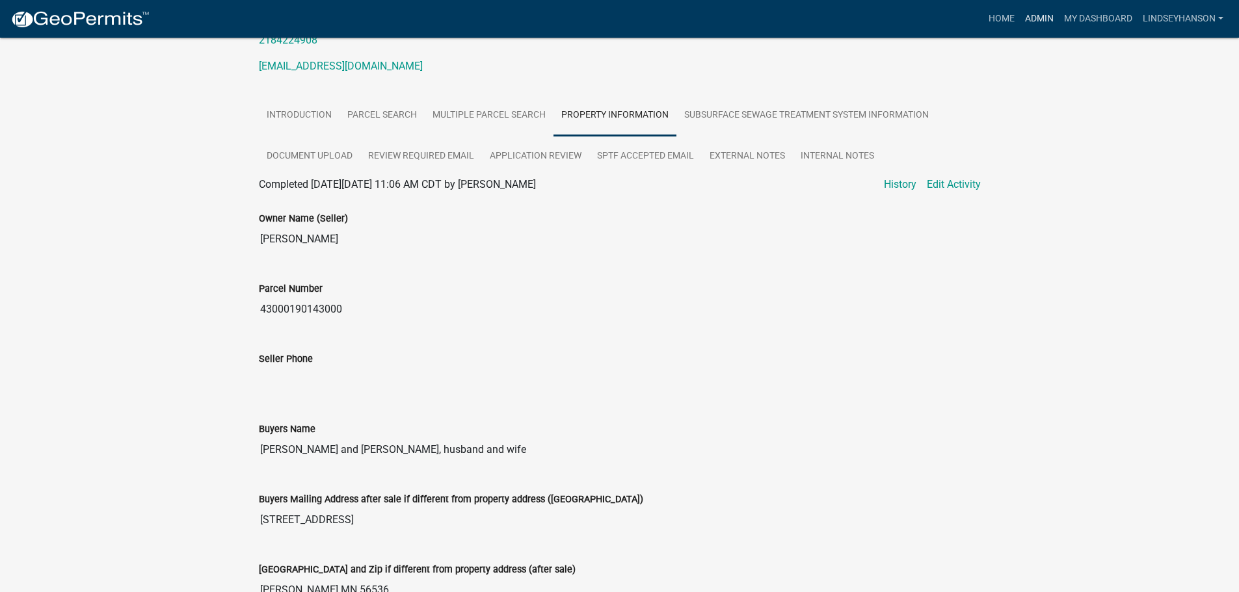
click at [1026, 16] on link "Admin" at bounding box center [1039, 19] width 39 height 25
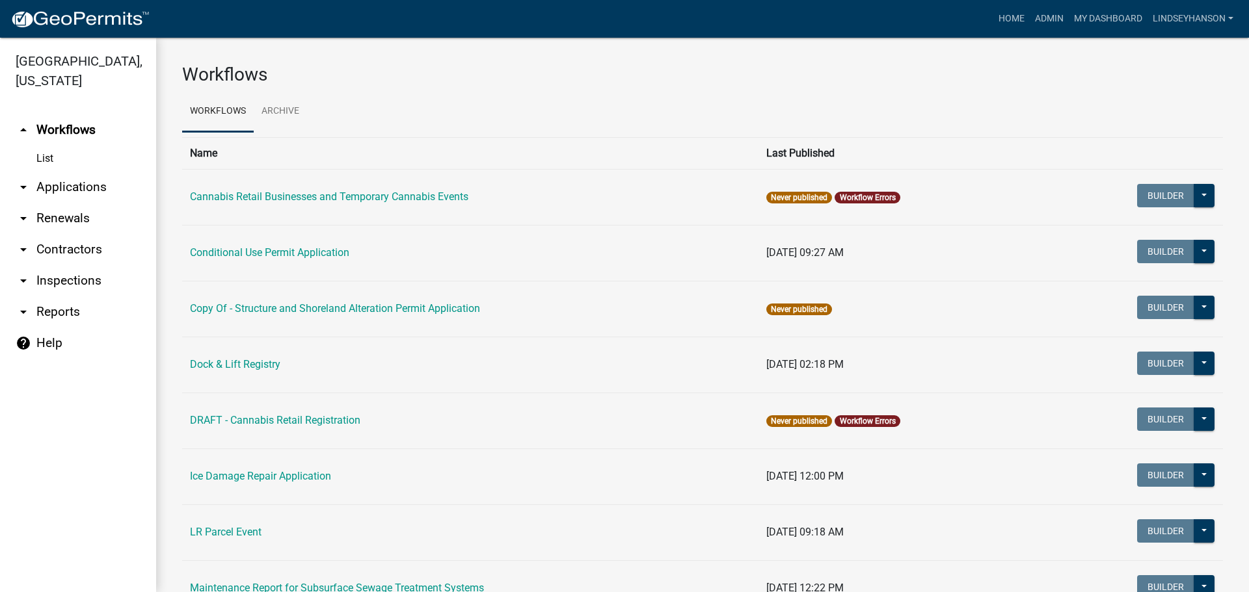
click at [109, 188] on link "arrow_drop_down Applications" at bounding box center [78, 187] width 156 height 31
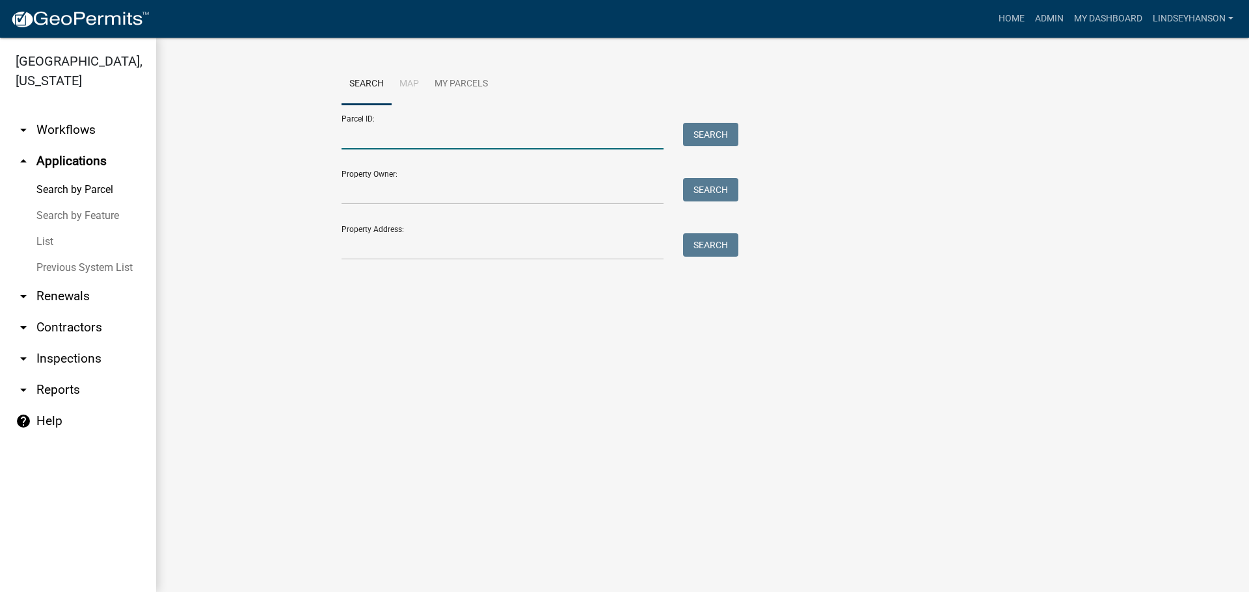
click at [458, 132] on input "Parcel ID:" at bounding box center [502, 136] width 322 height 27
paste input "43000190143000"
type input "43000190143000"
click at [726, 132] on button "Search" at bounding box center [710, 134] width 55 height 23
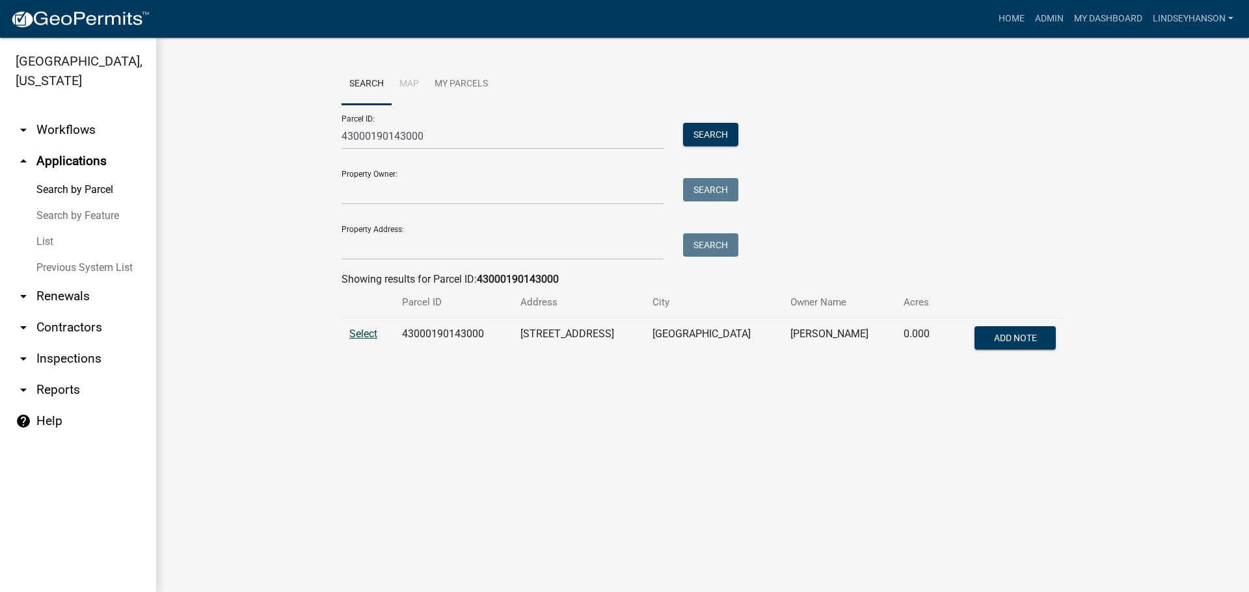
click at [356, 336] on span "Select" at bounding box center [363, 334] width 28 height 12
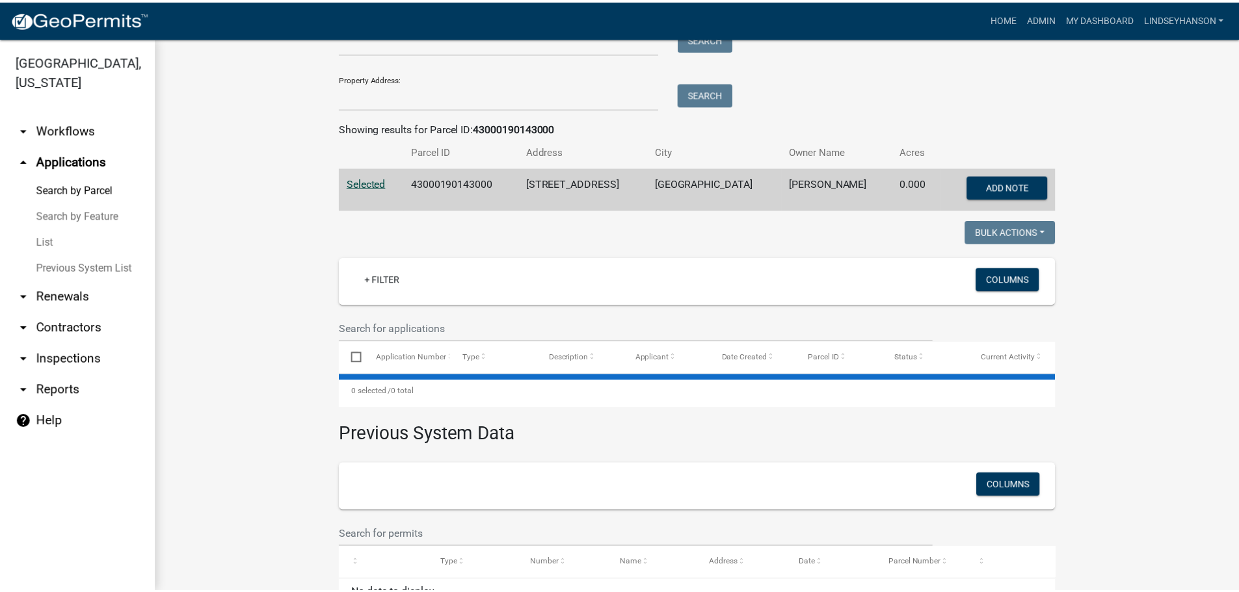
scroll to position [195, 0]
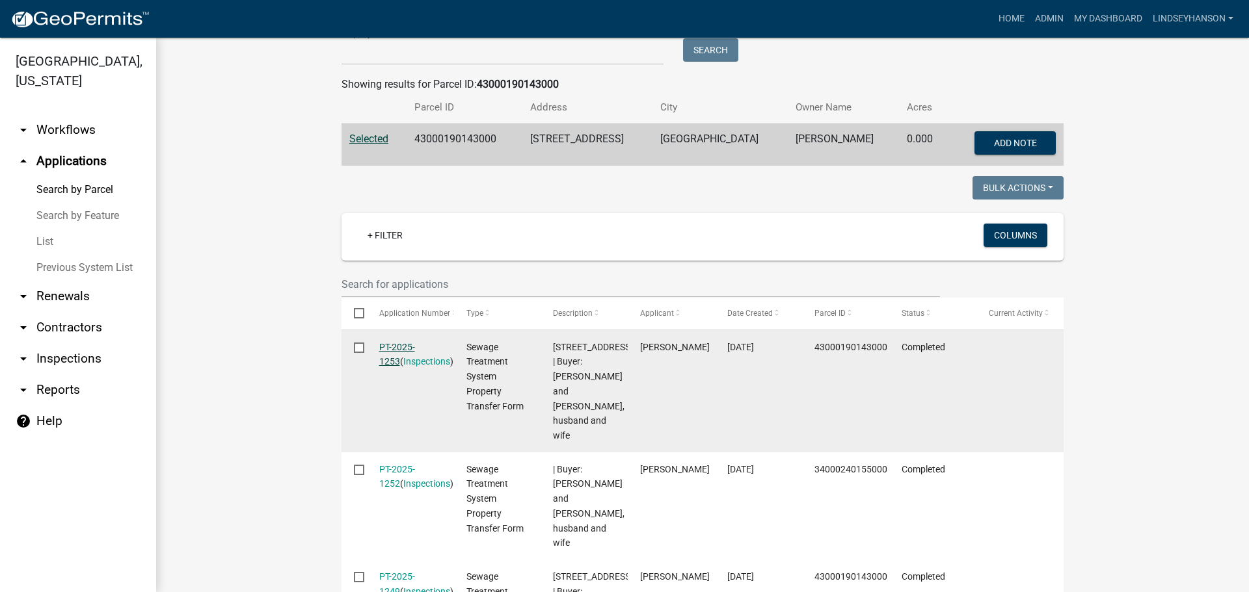
click at [415, 345] on link "PT-2025-1253" at bounding box center [397, 354] width 36 height 25
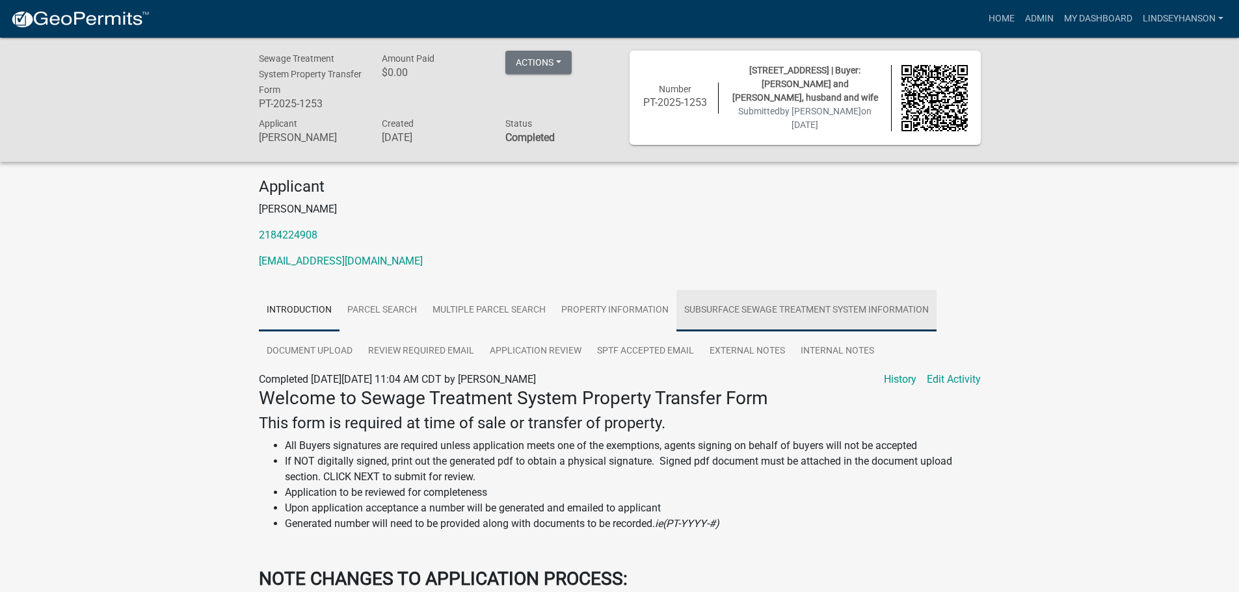
click at [705, 305] on link "Subsurface Sewage Treatment System Information" at bounding box center [806, 311] width 260 height 42
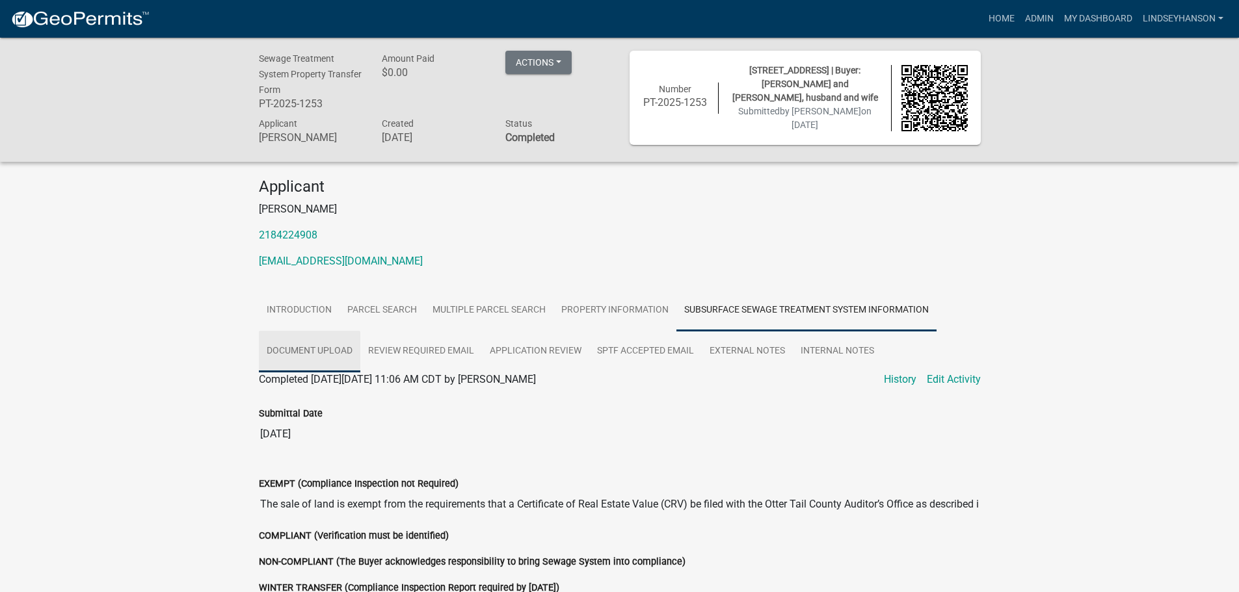
click at [332, 339] on link "Document Upload" at bounding box center [309, 352] width 101 height 42
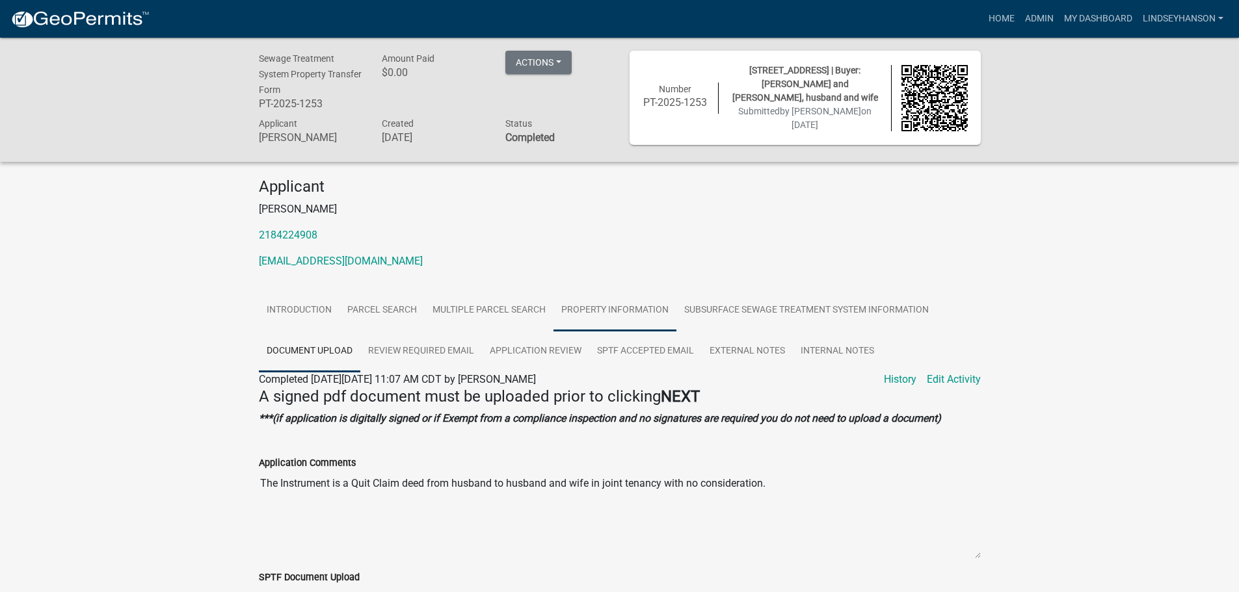
click at [602, 310] on link "Property Information" at bounding box center [614, 311] width 123 height 42
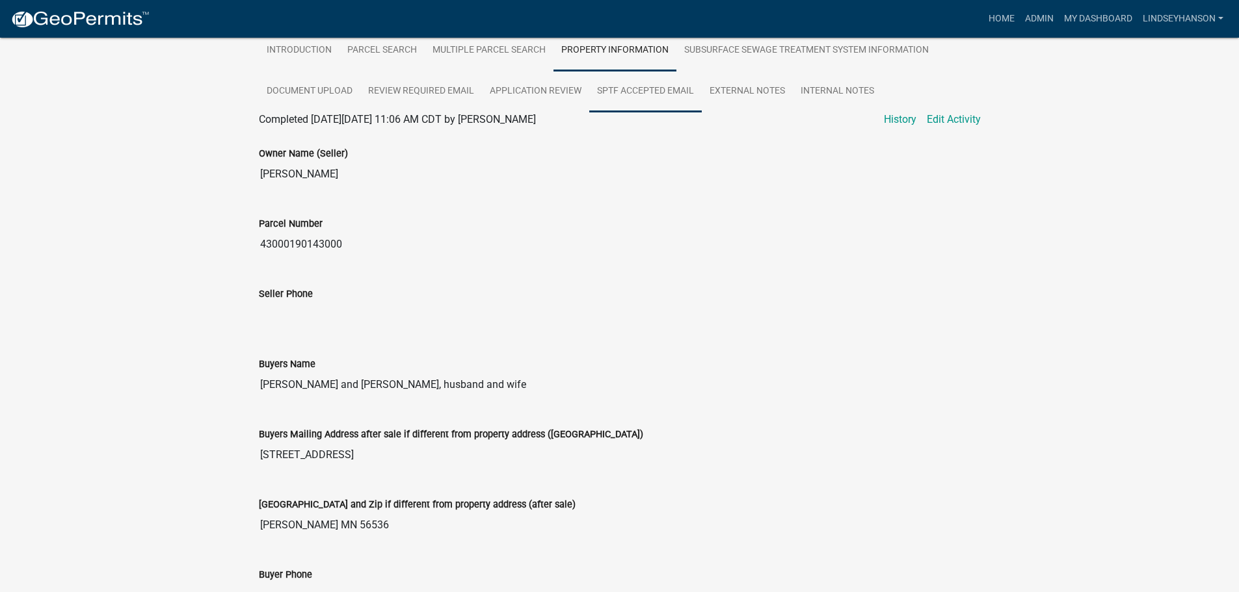
scroll to position [195, 0]
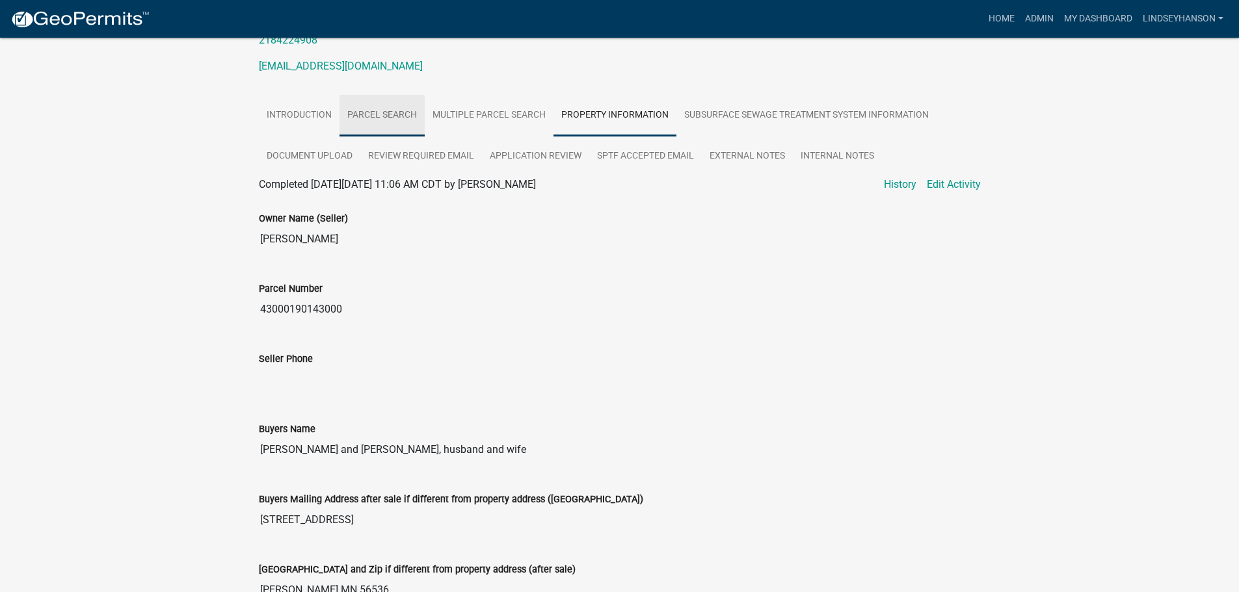
click at [403, 105] on link "Parcel search" at bounding box center [381, 116] width 85 height 42
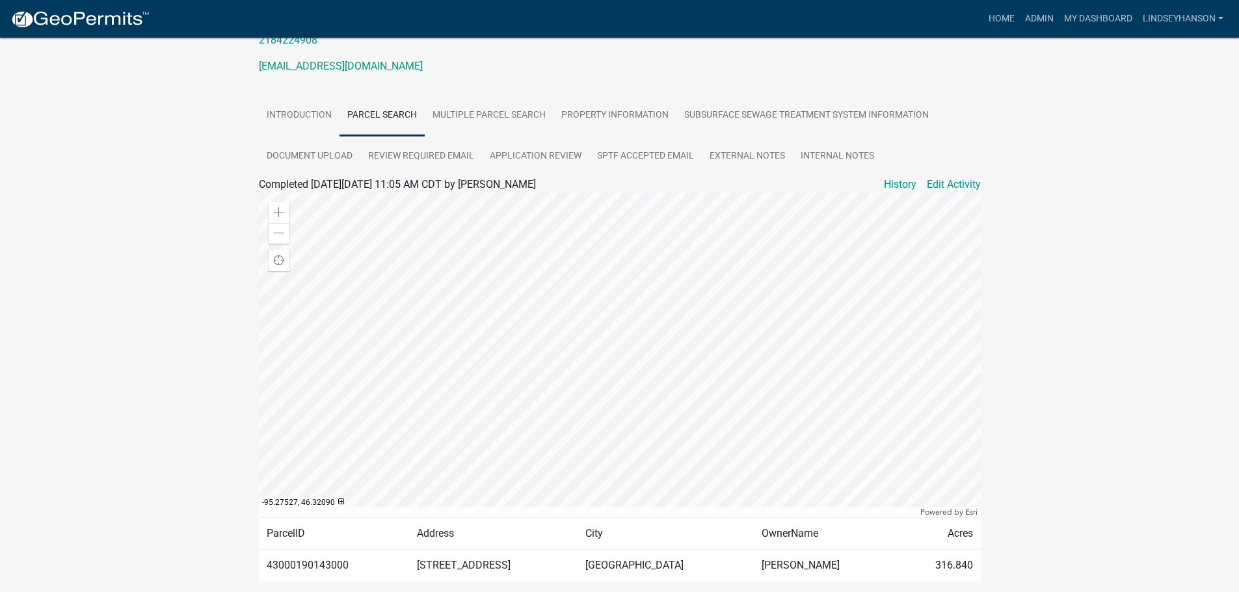
scroll to position [249, 0]
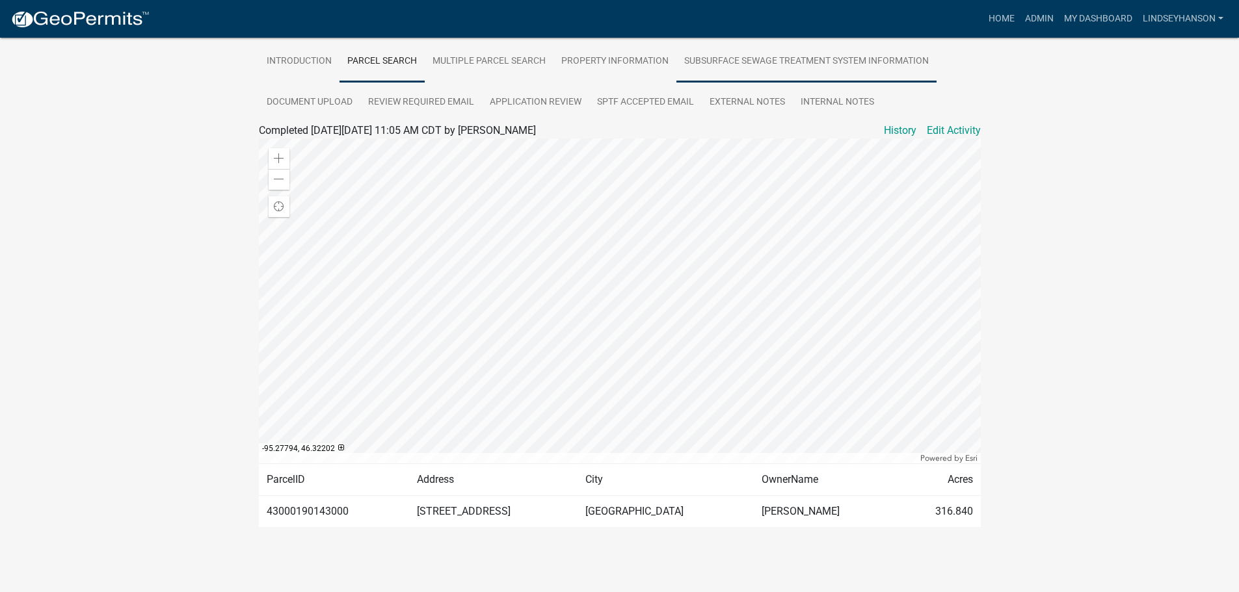
click at [742, 64] on link "Subsurface Sewage Treatment System Information" at bounding box center [806, 62] width 260 height 42
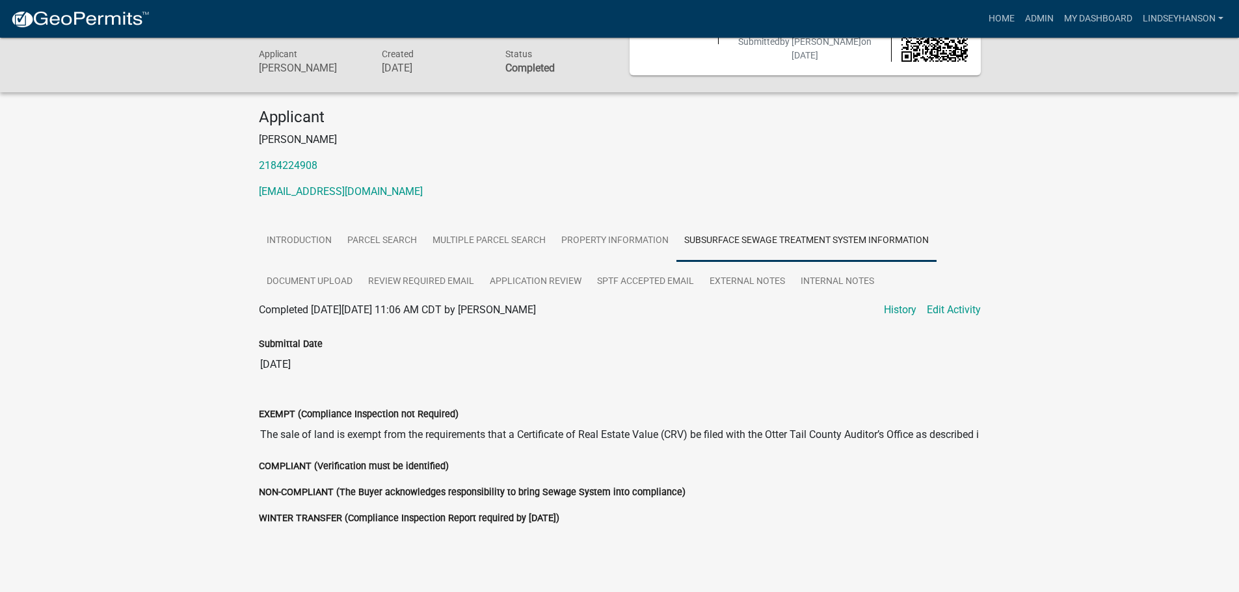
scroll to position [0, 0]
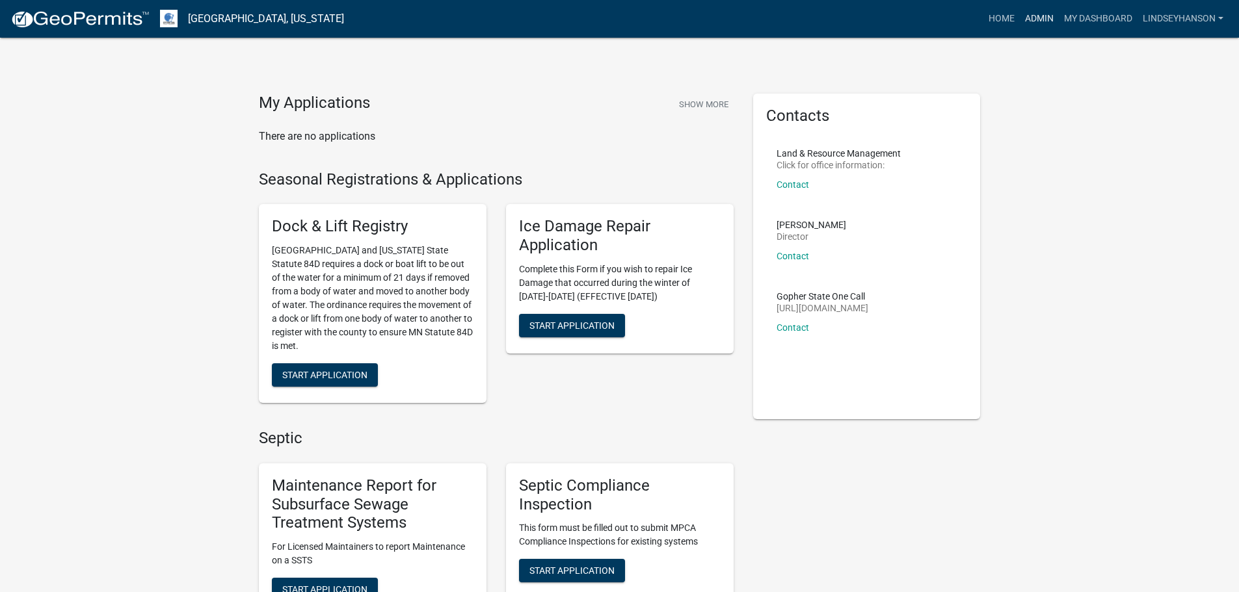
click at [1037, 18] on link "Admin" at bounding box center [1039, 19] width 39 height 25
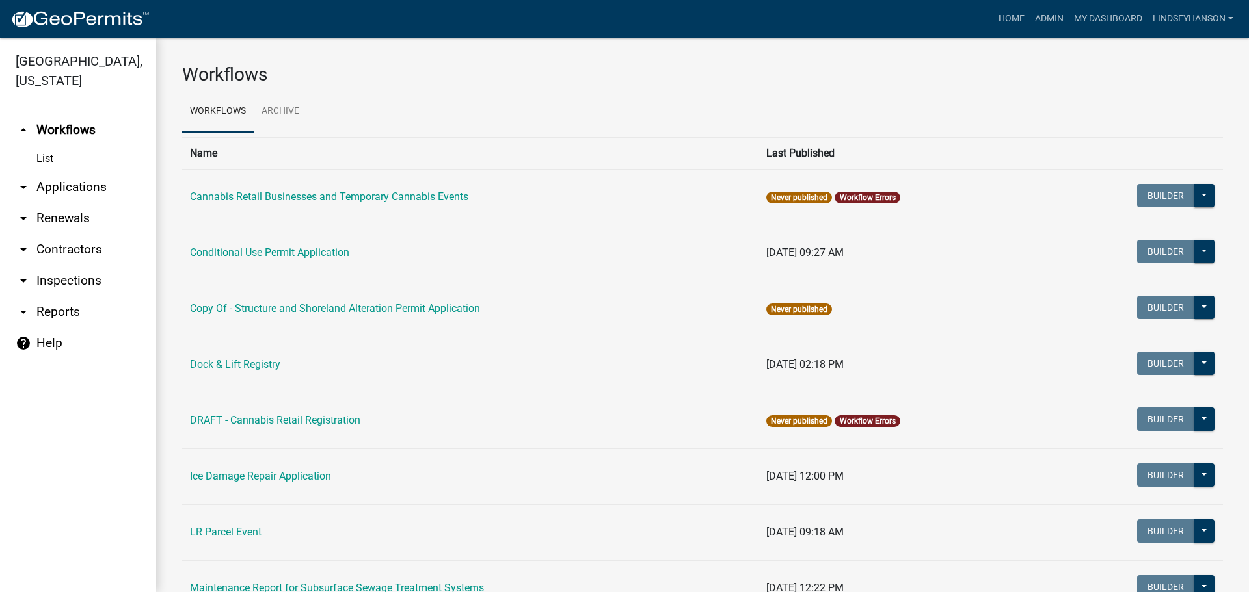
click at [62, 188] on link "arrow_drop_down Applications" at bounding box center [78, 187] width 156 height 31
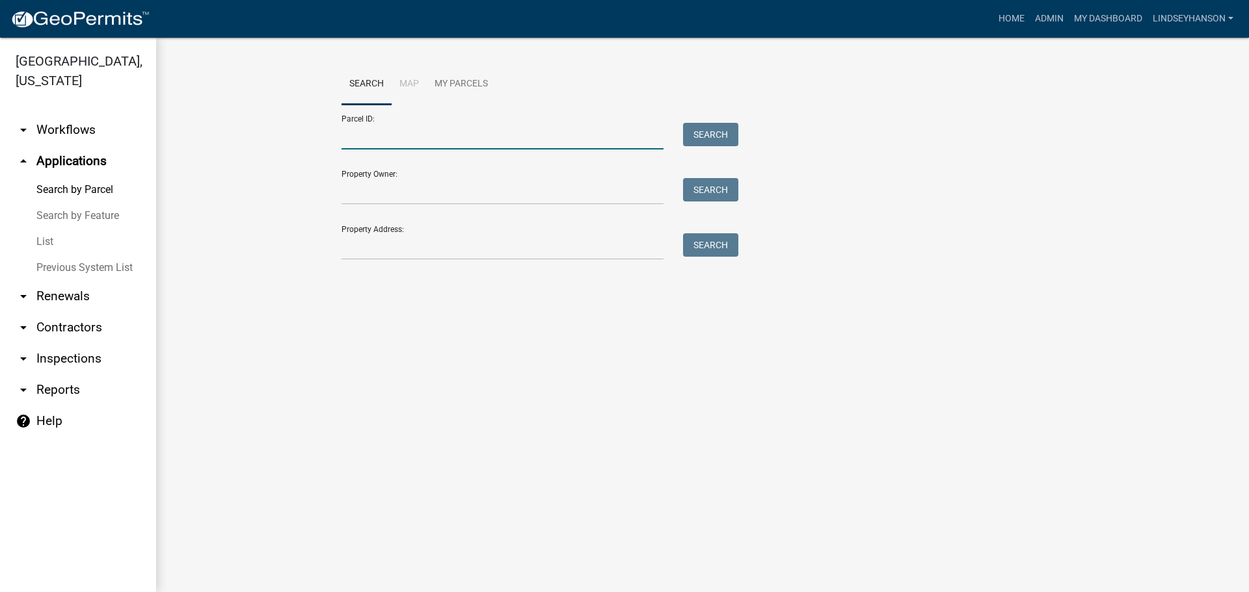
click at [350, 134] on input "Parcel ID:" at bounding box center [502, 136] width 322 height 27
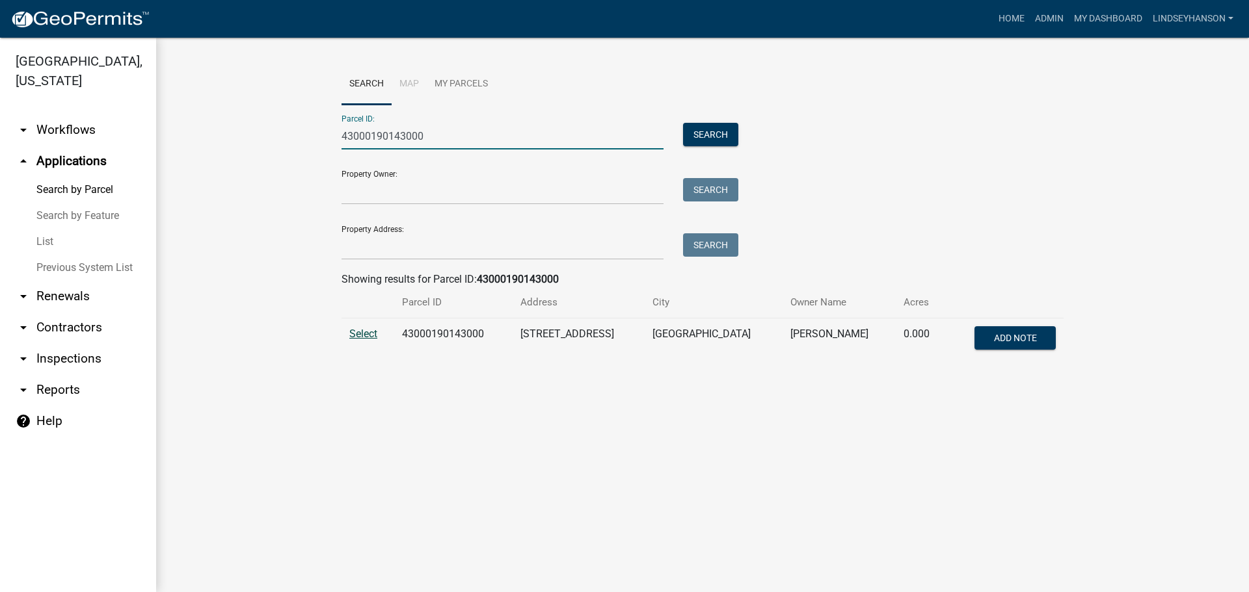
type input "43000190143000"
click at [350, 332] on span "Select" at bounding box center [363, 334] width 28 height 12
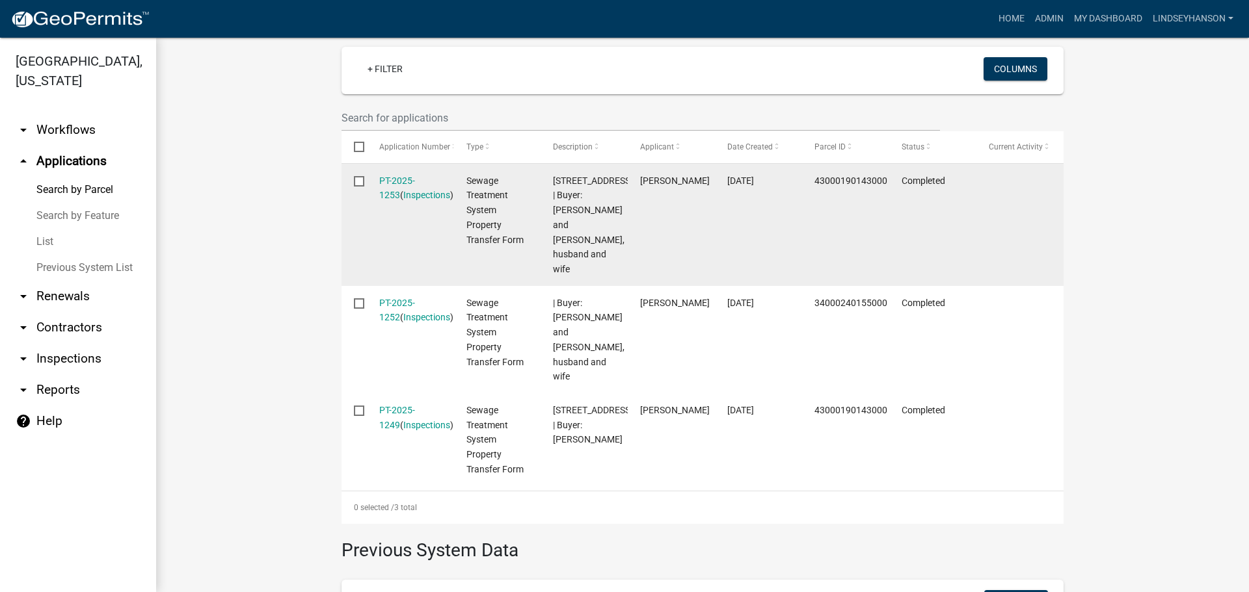
scroll to position [361, 0]
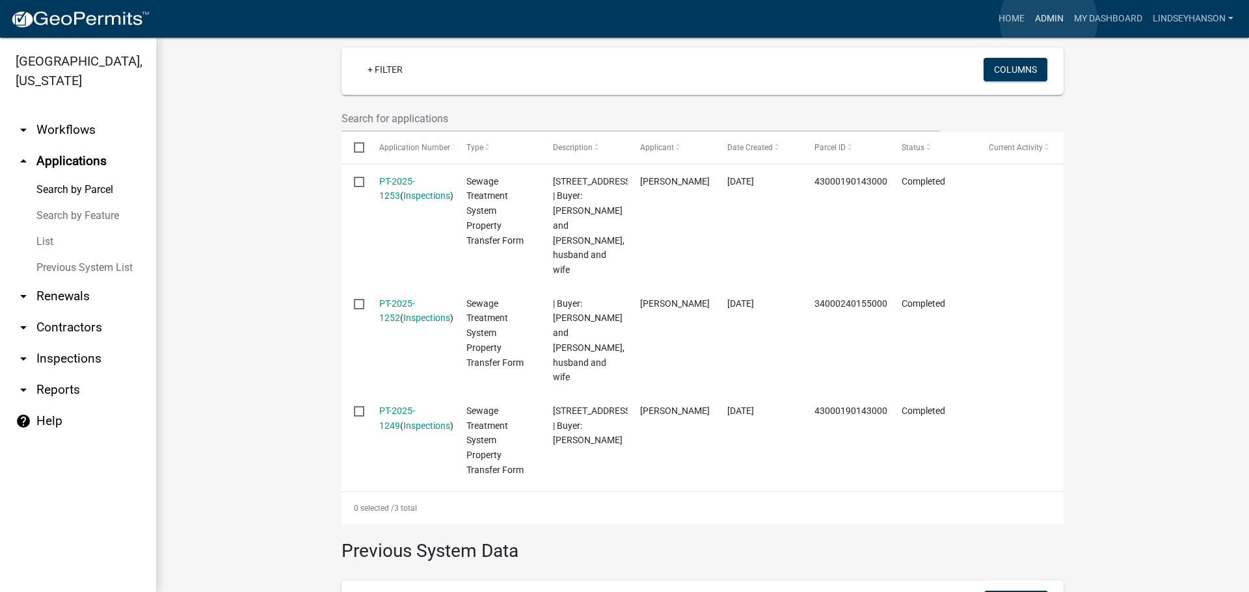
click at [1048, 21] on link "Admin" at bounding box center [1048, 19] width 39 height 25
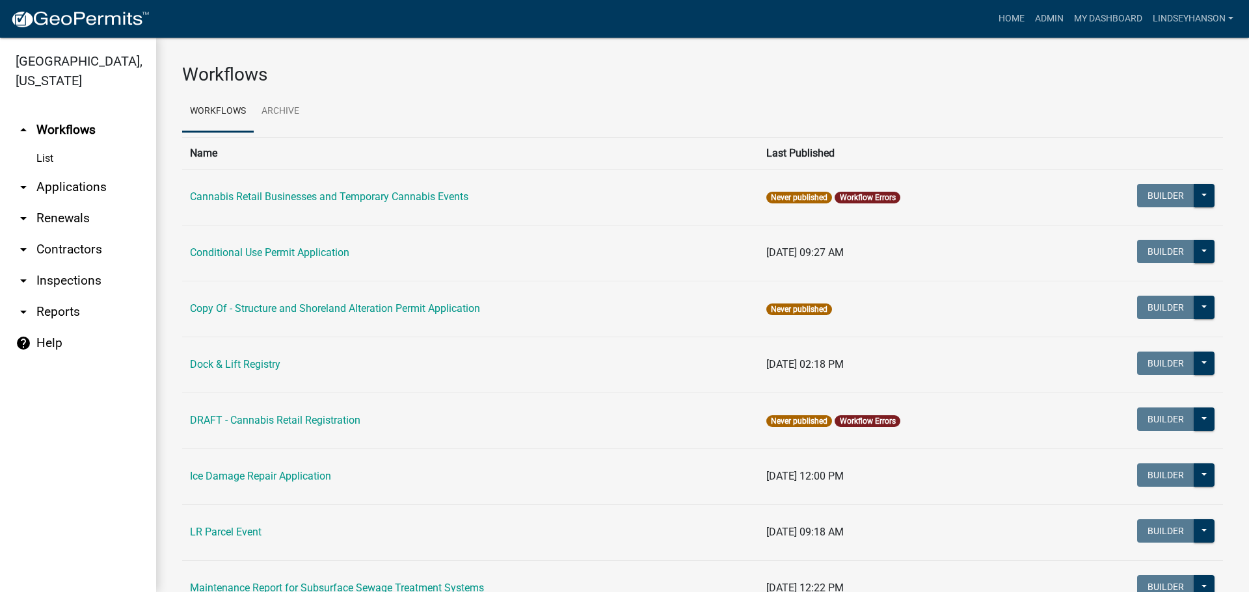
click at [84, 189] on link "arrow_drop_down Applications" at bounding box center [78, 187] width 156 height 31
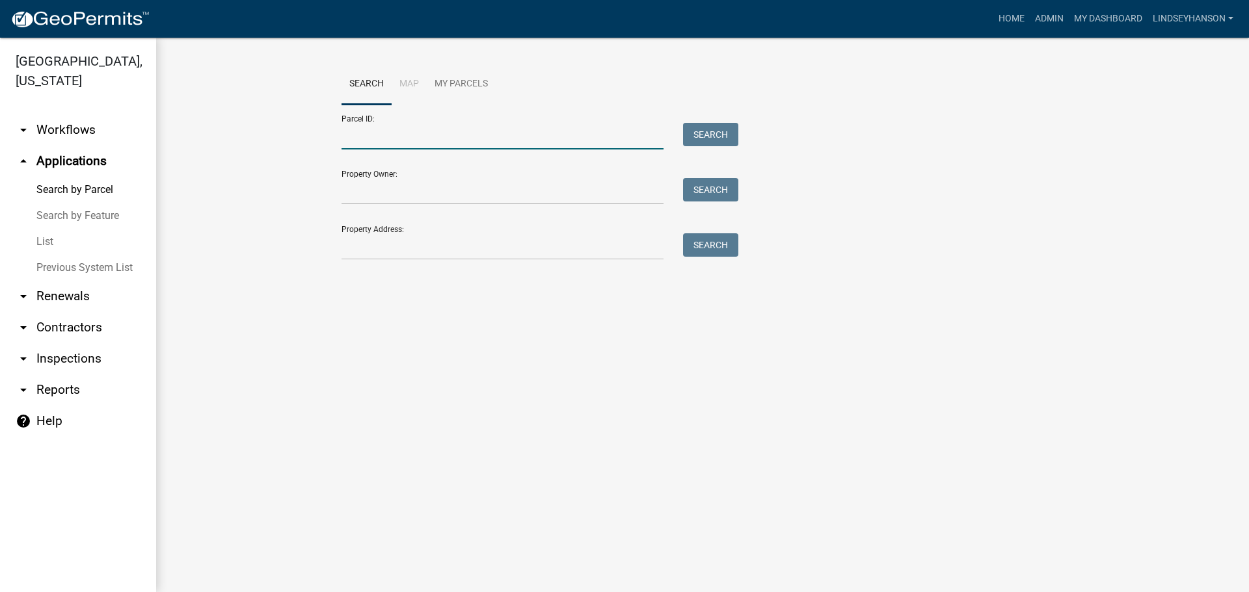
click at [422, 142] on input "Parcel ID:" at bounding box center [502, 136] width 322 height 27
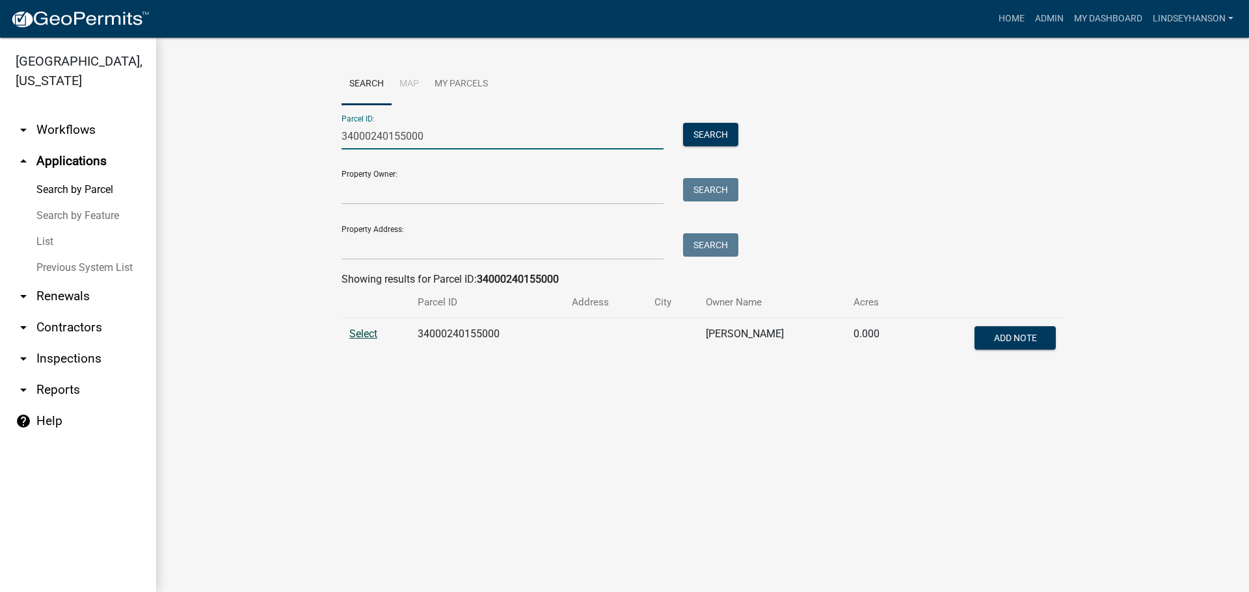
type input "34000240155000"
click at [360, 336] on span "Select" at bounding box center [363, 334] width 28 height 12
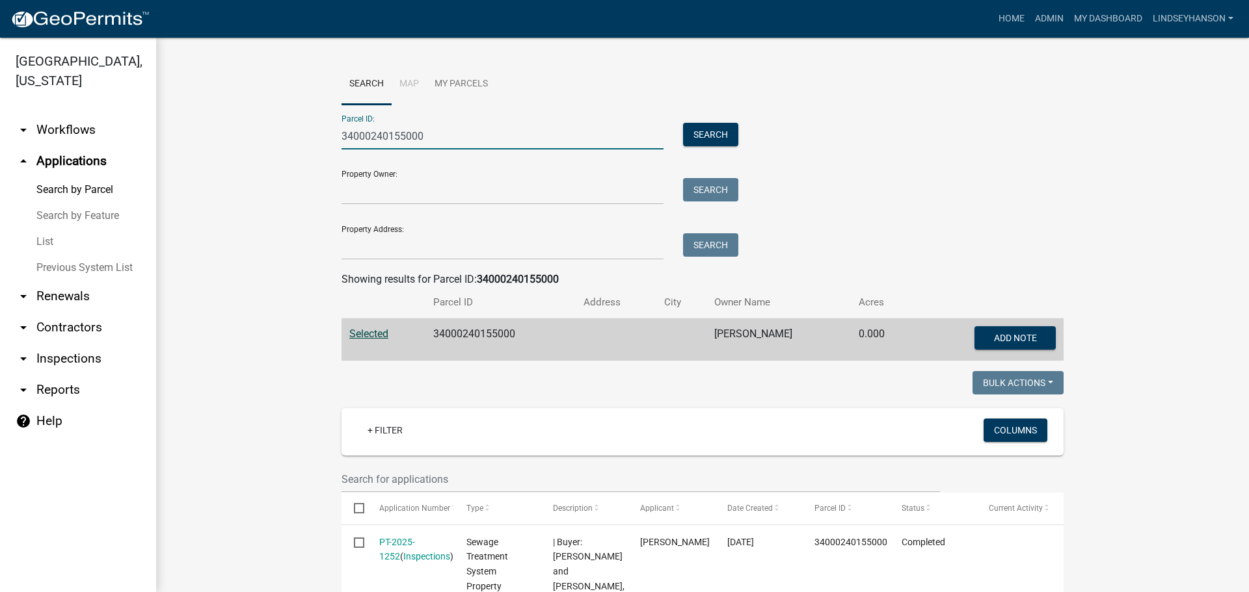
click at [450, 146] on input "34000240155000" at bounding box center [502, 136] width 322 height 27
click at [407, 247] on input "Property Address:" at bounding box center [502, 246] width 322 height 27
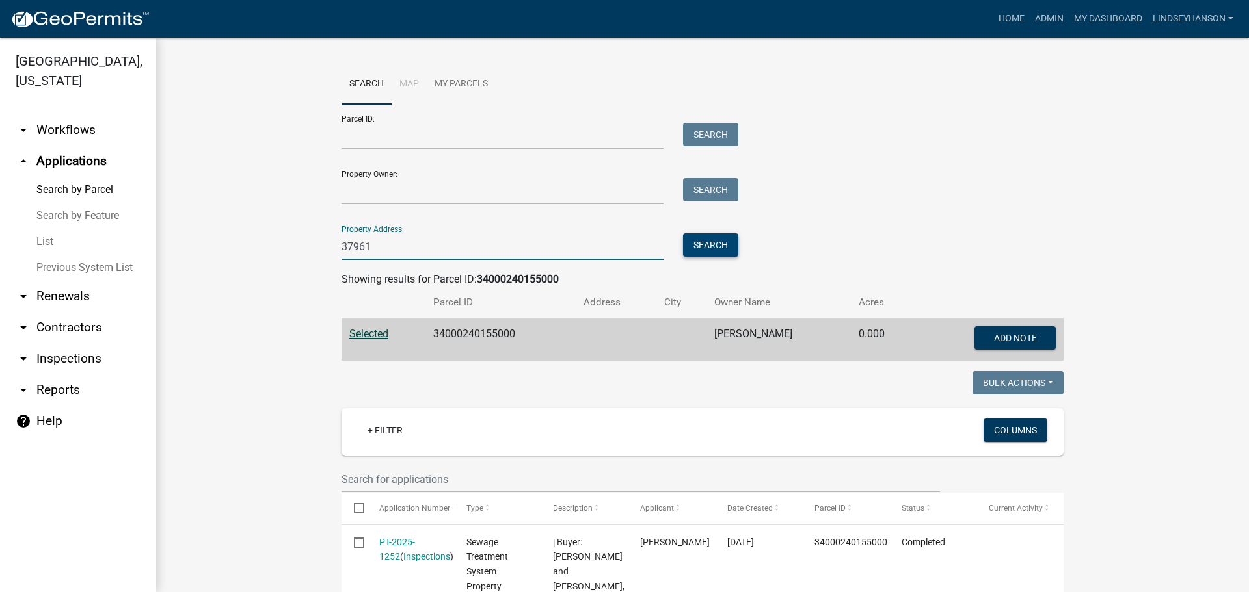
type input "37961"
click at [701, 247] on button "Search" at bounding box center [710, 244] width 55 height 23
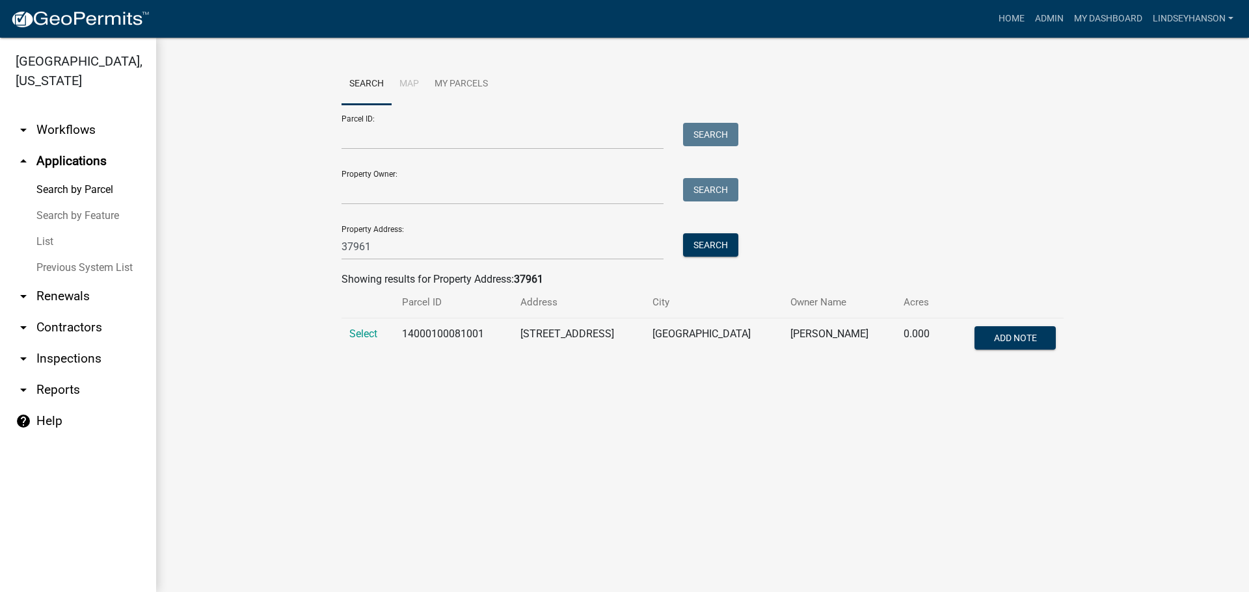
drag, startPoint x: 363, startPoint y: 336, endPoint x: 401, endPoint y: 335, distance: 37.7
click at [363, 336] on span "Select" at bounding box center [363, 334] width 28 height 12
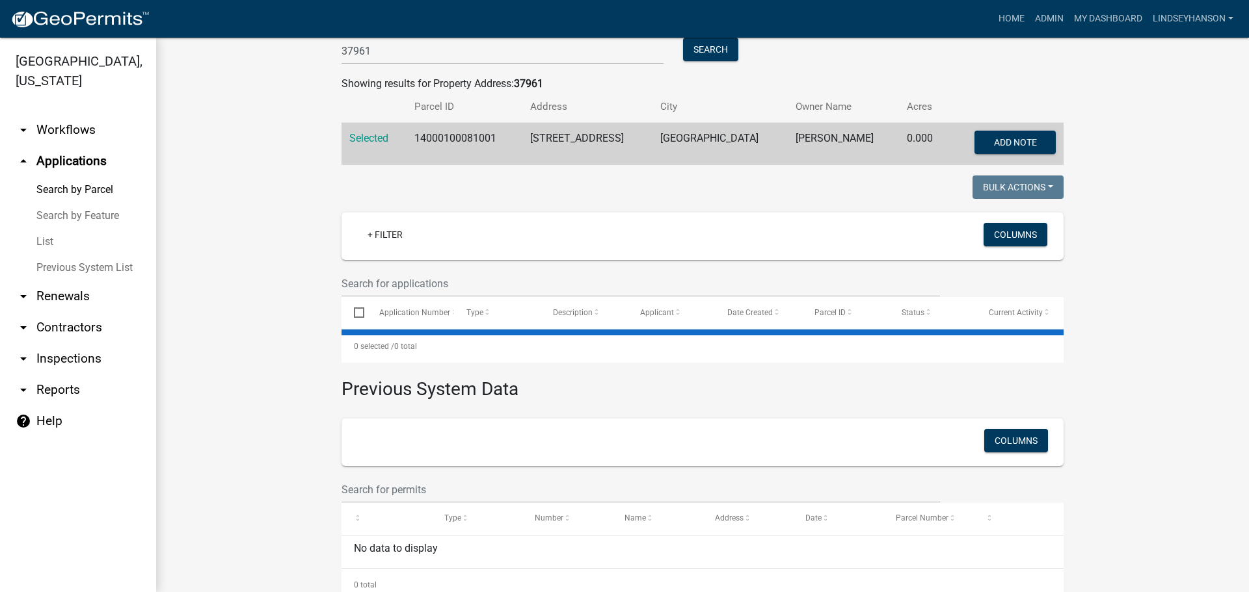
scroll to position [198, 0]
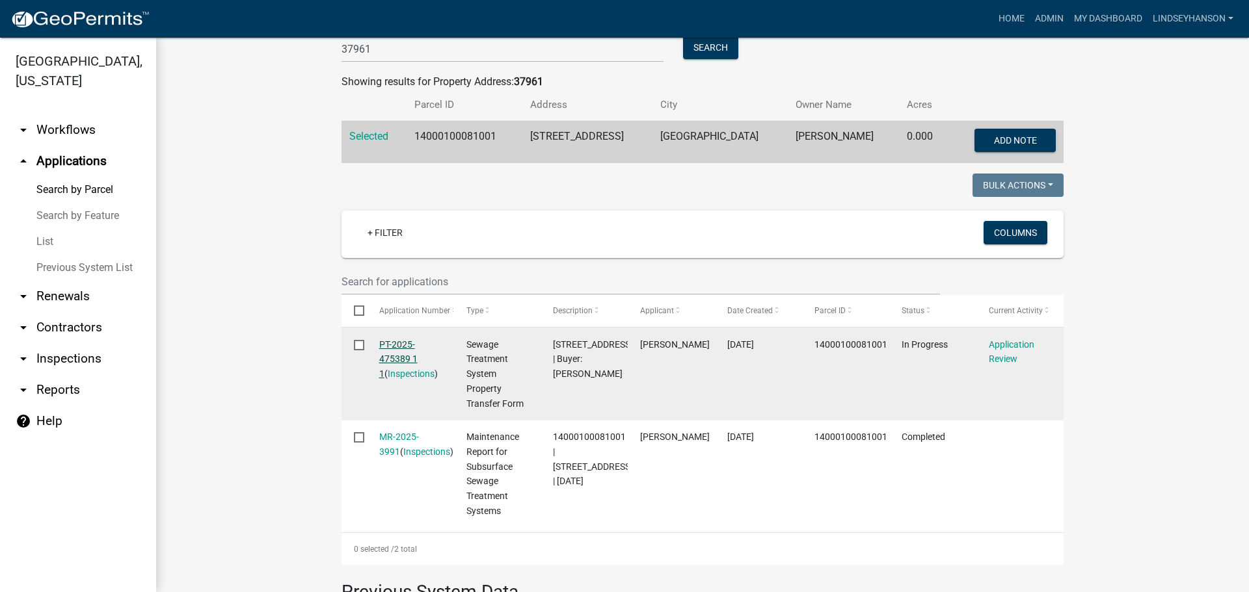
click at [397, 347] on link "PT-2025-475389 1 1" at bounding box center [398, 359] width 38 height 40
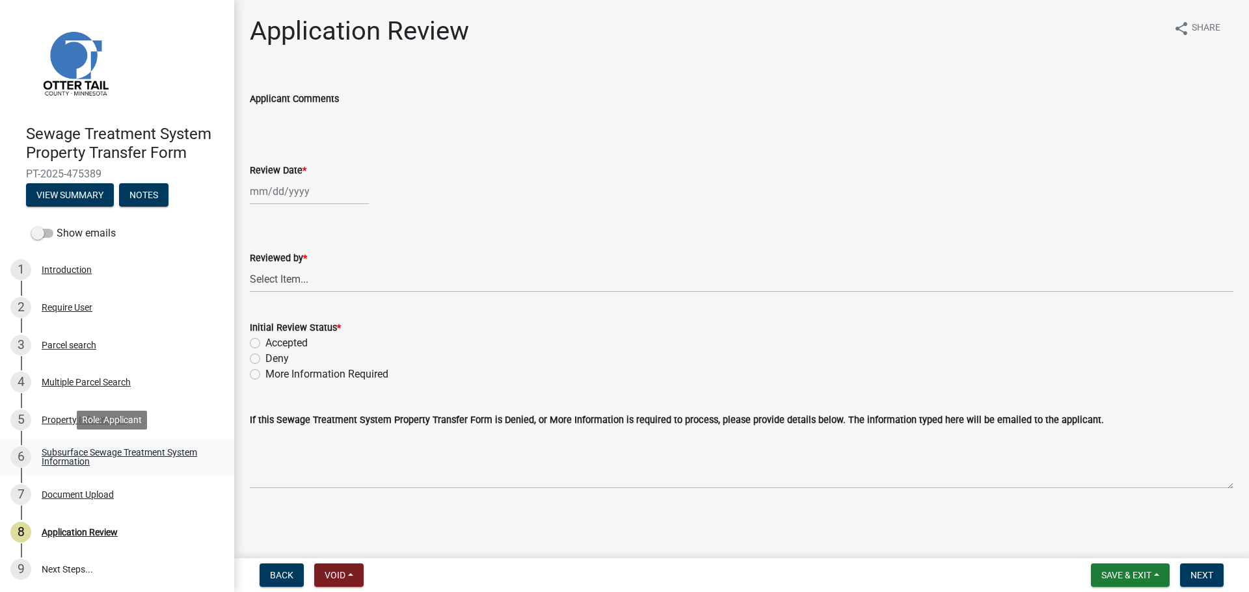
scroll to position [1, 0]
click at [157, 459] on div "Subsurface Sewage Treatment System Information" at bounding box center [128, 456] width 172 height 18
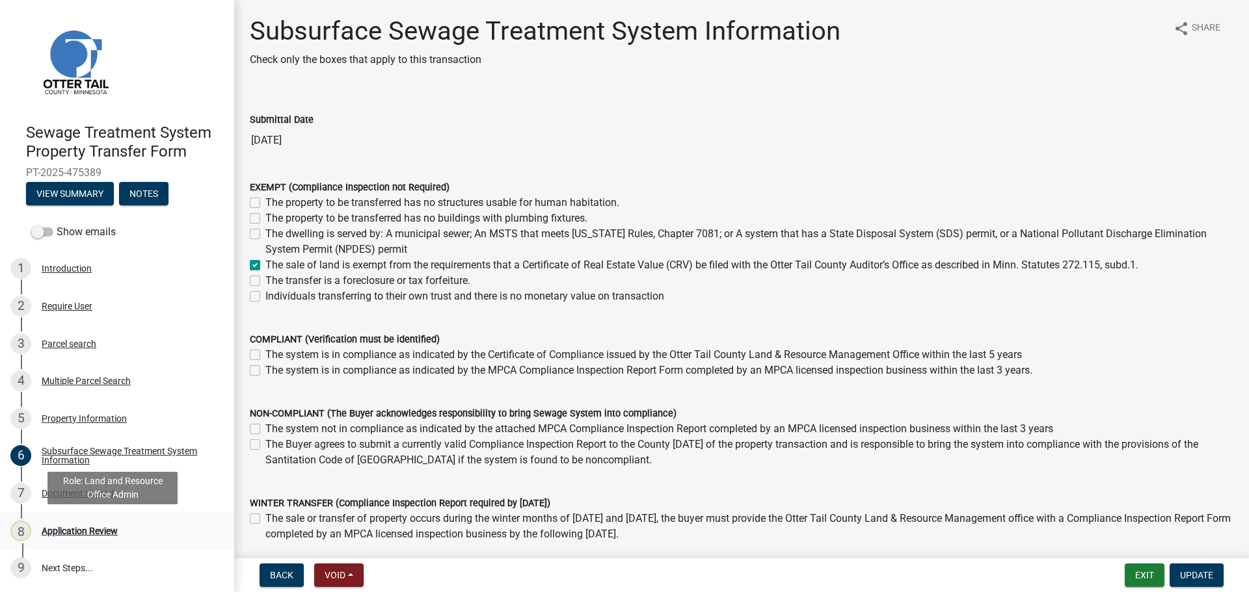
click at [105, 534] on div "Application Review" at bounding box center [80, 531] width 76 height 9
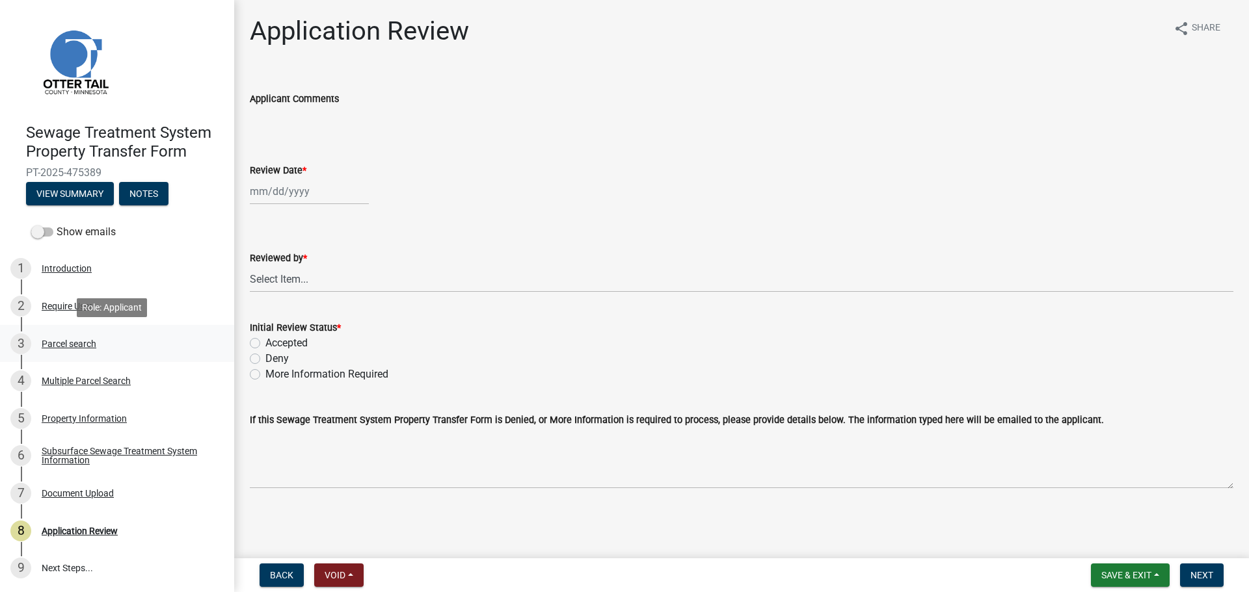
click at [59, 352] on div "3 Parcel search" at bounding box center [111, 344] width 203 height 21
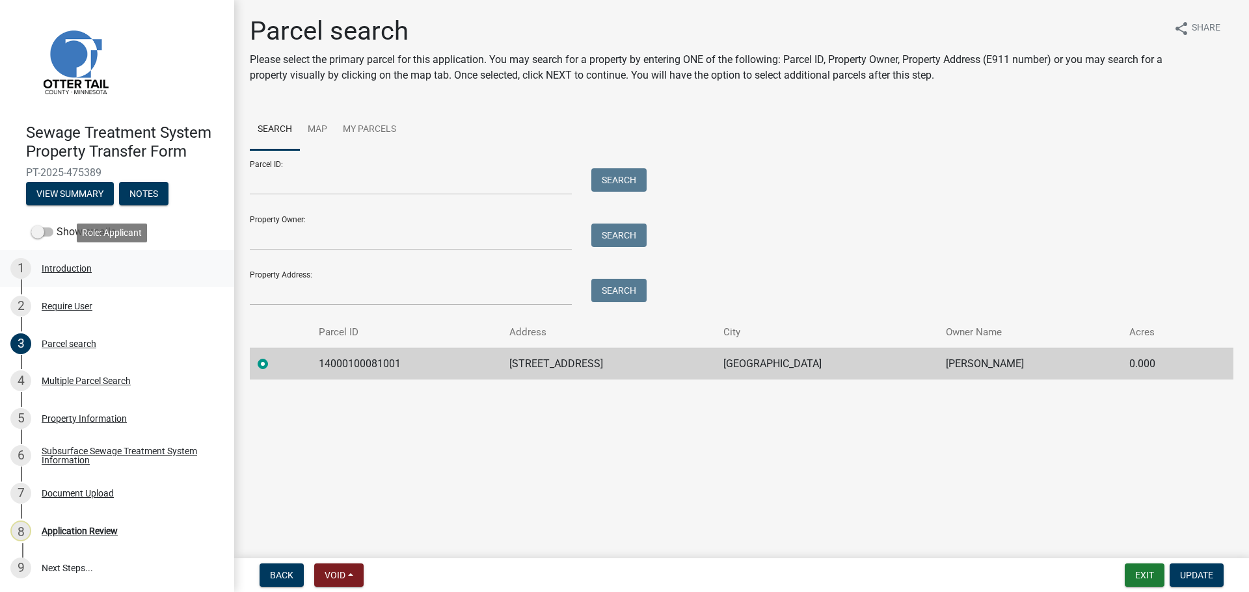
click at [65, 276] on div "1 Introduction" at bounding box center [111, 268] width 203 height 21
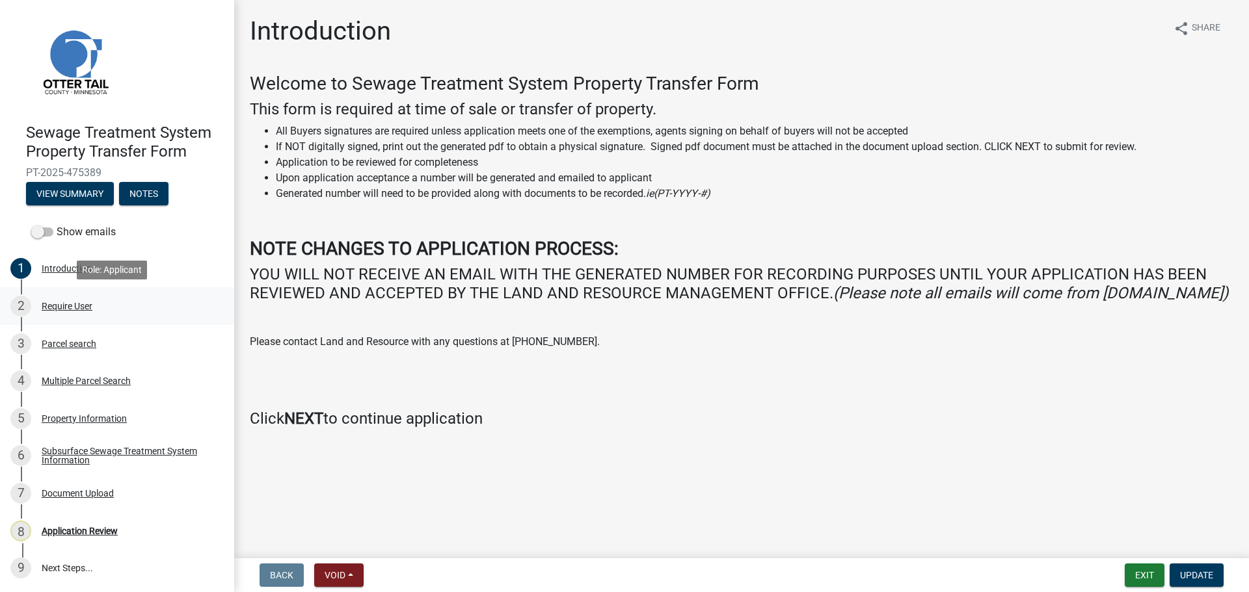
click at [72, 296] on div "2 Require User" at bounding box center [111, 306] width 203 height 21
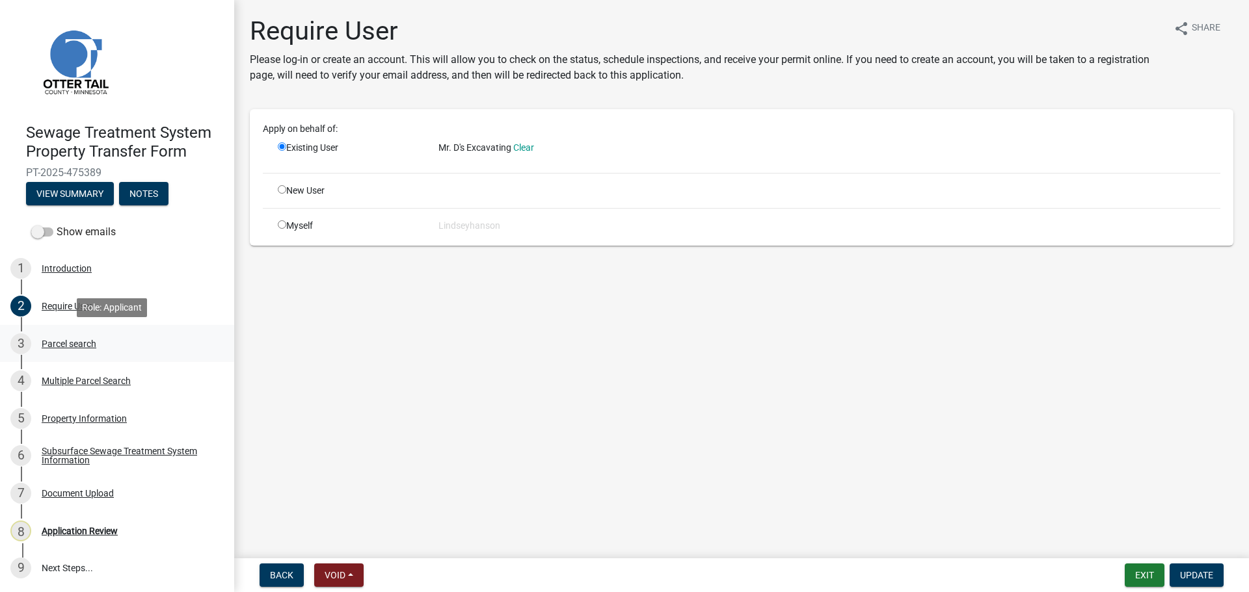
click at [75, 339] on div "Parcel search" at bounding box center [69, 343] width 55 height 9
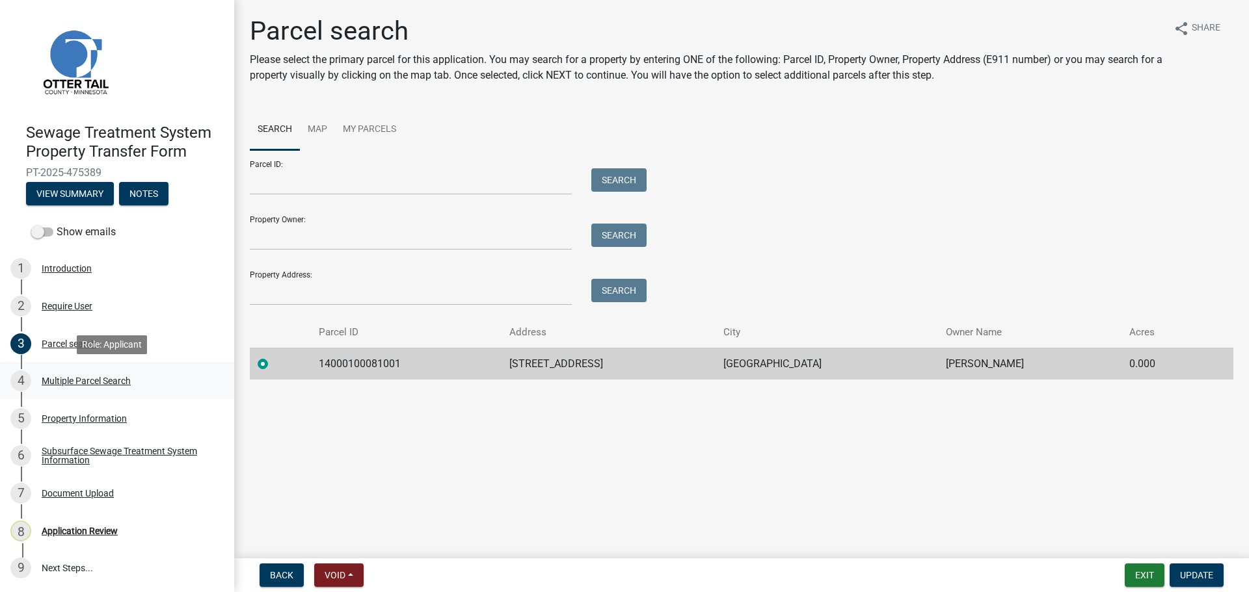
click at [88, 383] on div "Multiple Parcel Search" at bounding box center [86, 381] width 89 height 9
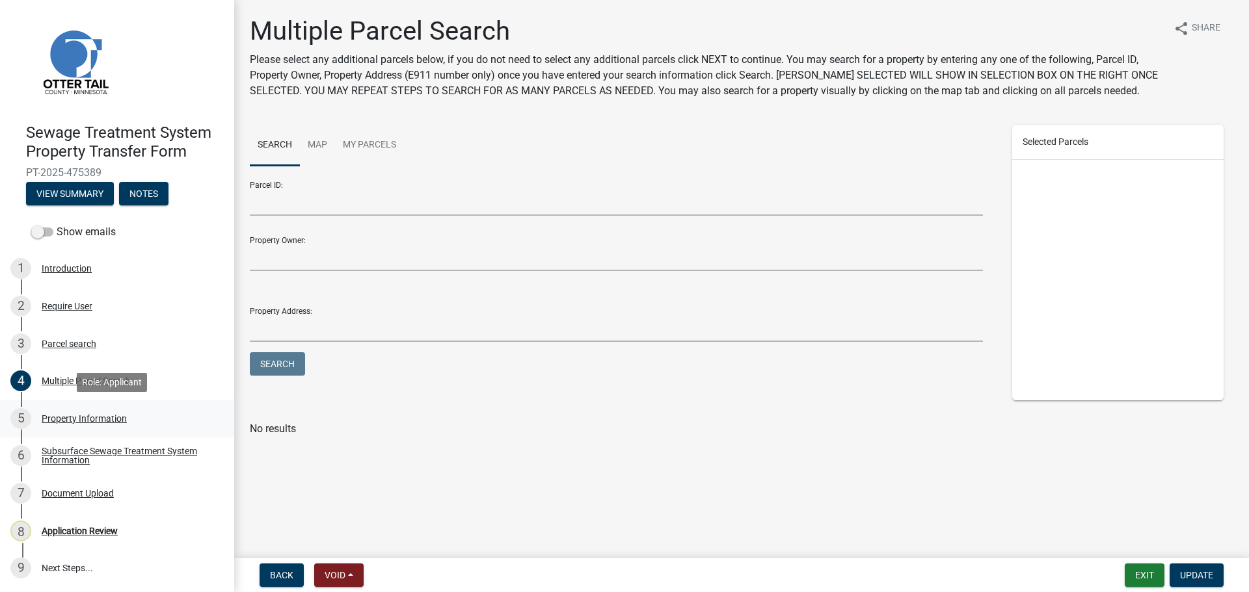
click at [105, 425] on div "5 Property Information" at bounding box center [111, 418] width 203 height 21
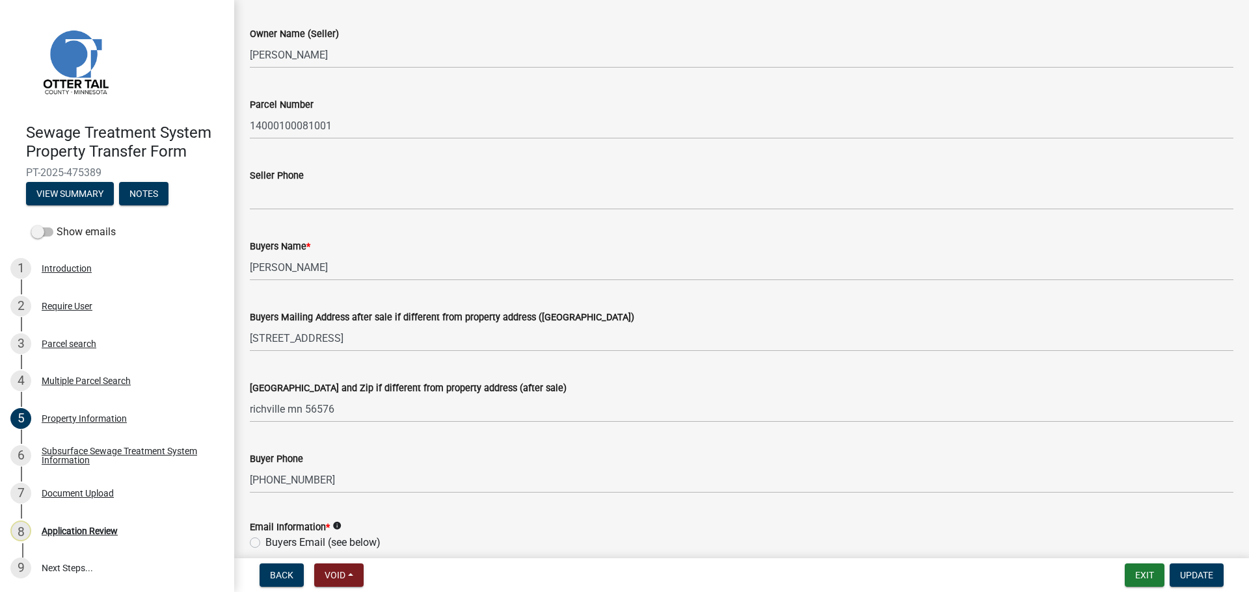
scroll to position [0, 0]
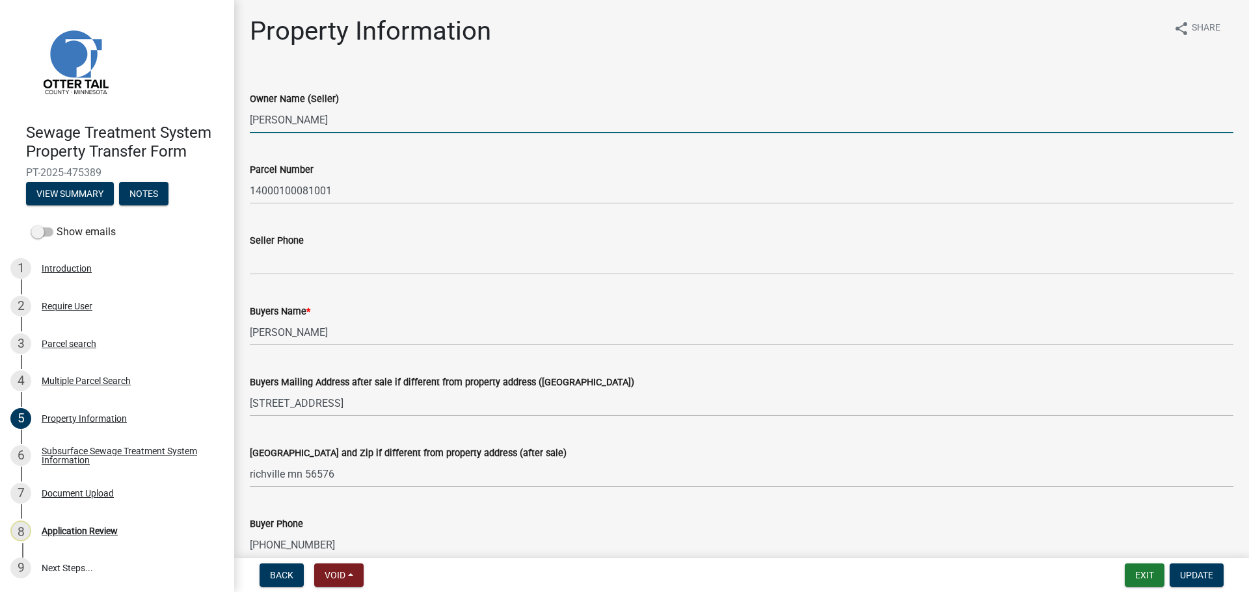
click at [425, 128] on input "[PERSON_NAME]" at bounding box center [741, 120] width 983 height 27
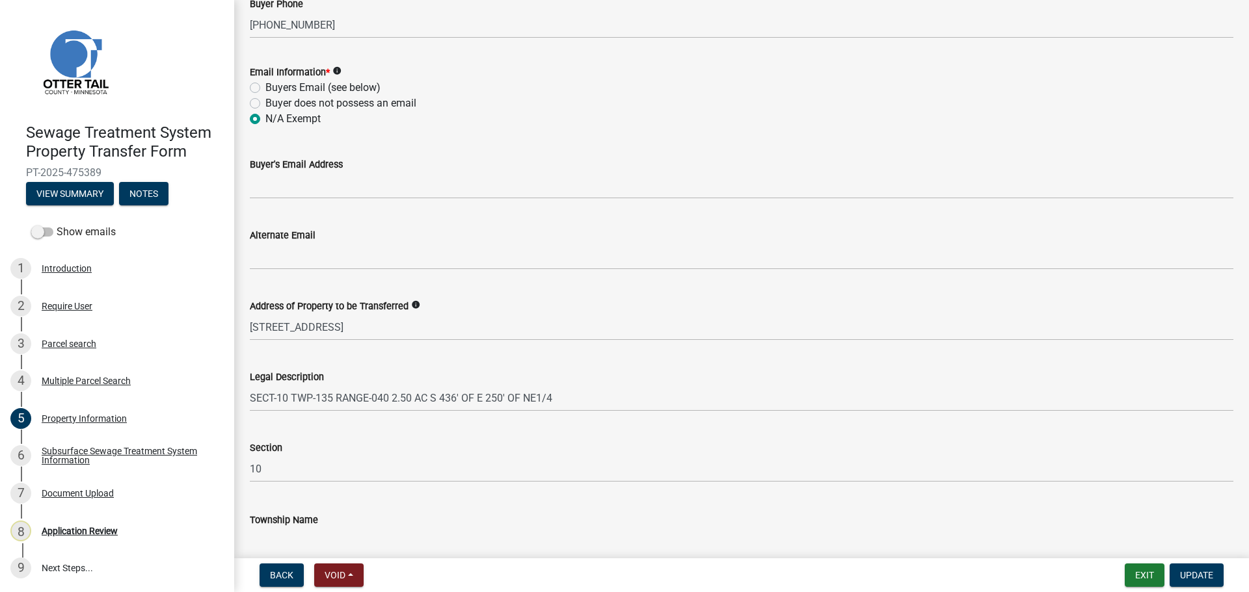
scroll to position [583, 0]
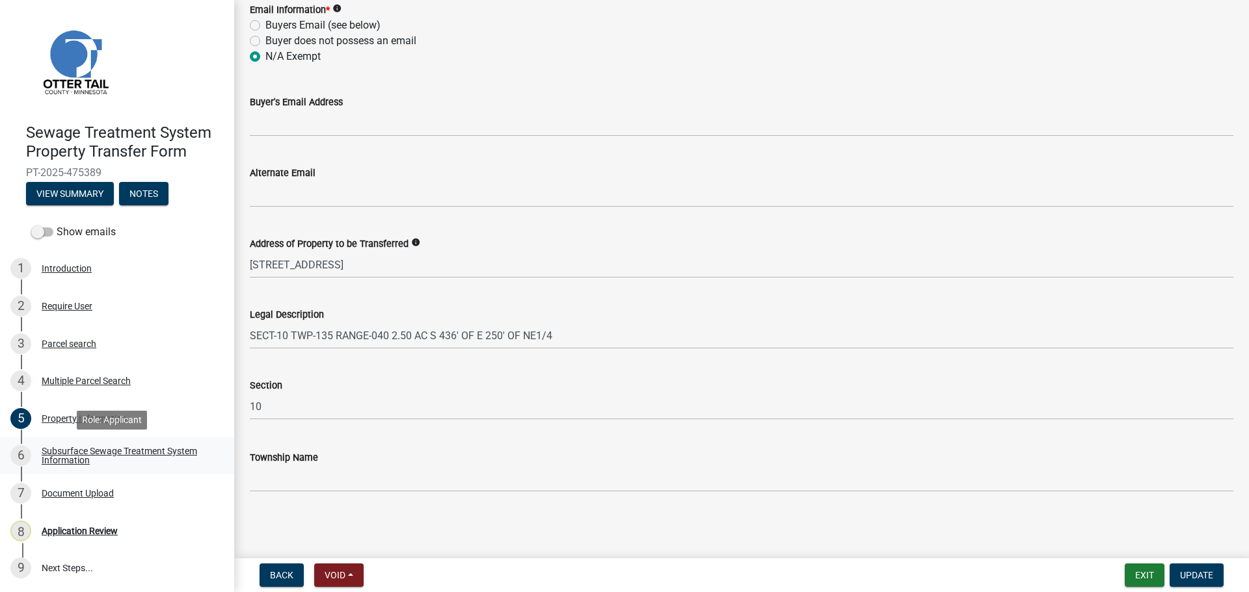
click at [164, 452] on div "Subsurface Sewage Treatment System Information" at bounding box center [128, 456] width 172 height 18
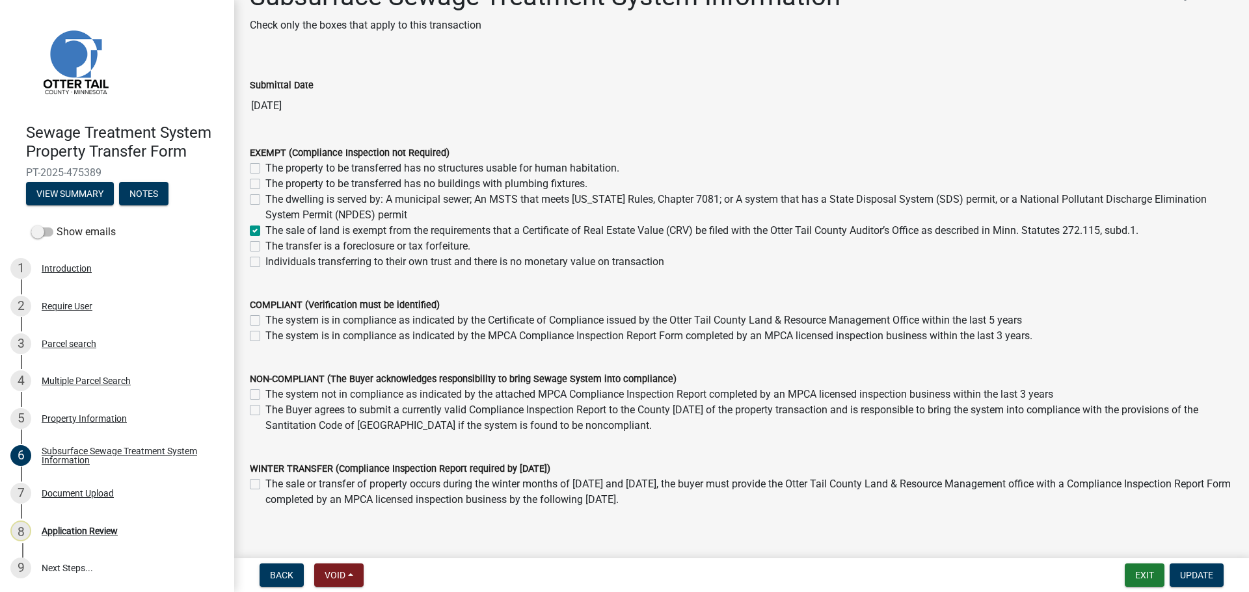
scroll to position [65, 0]
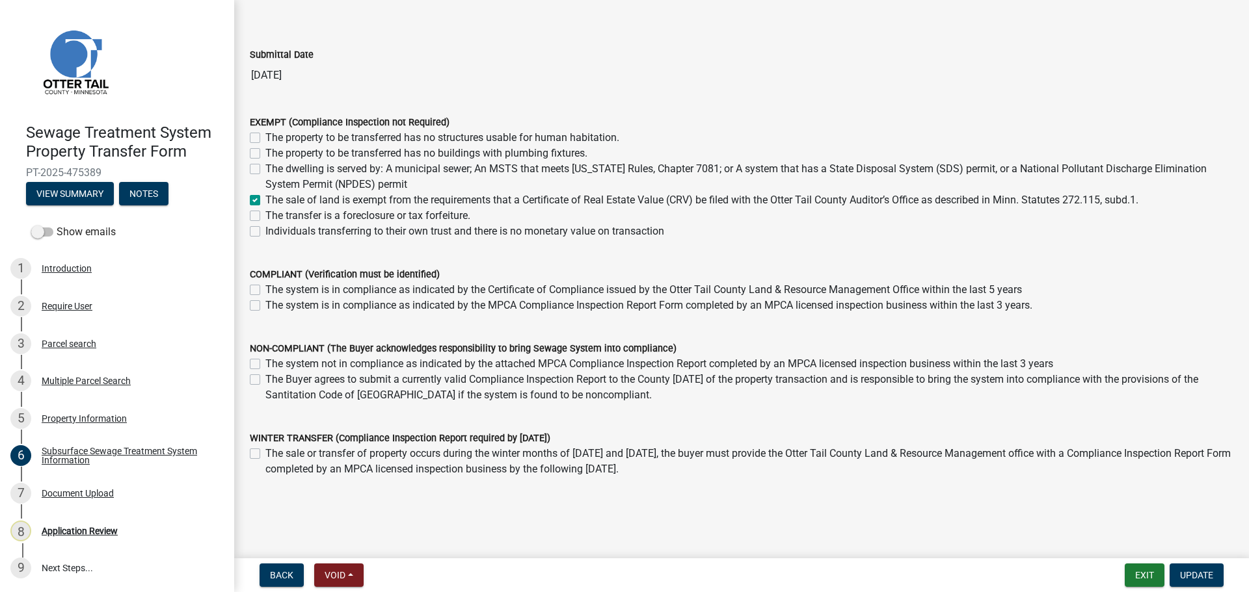
click at [88, 504] on link "7 Document Upload" at bounding box center [117, 494] width 234 height 38
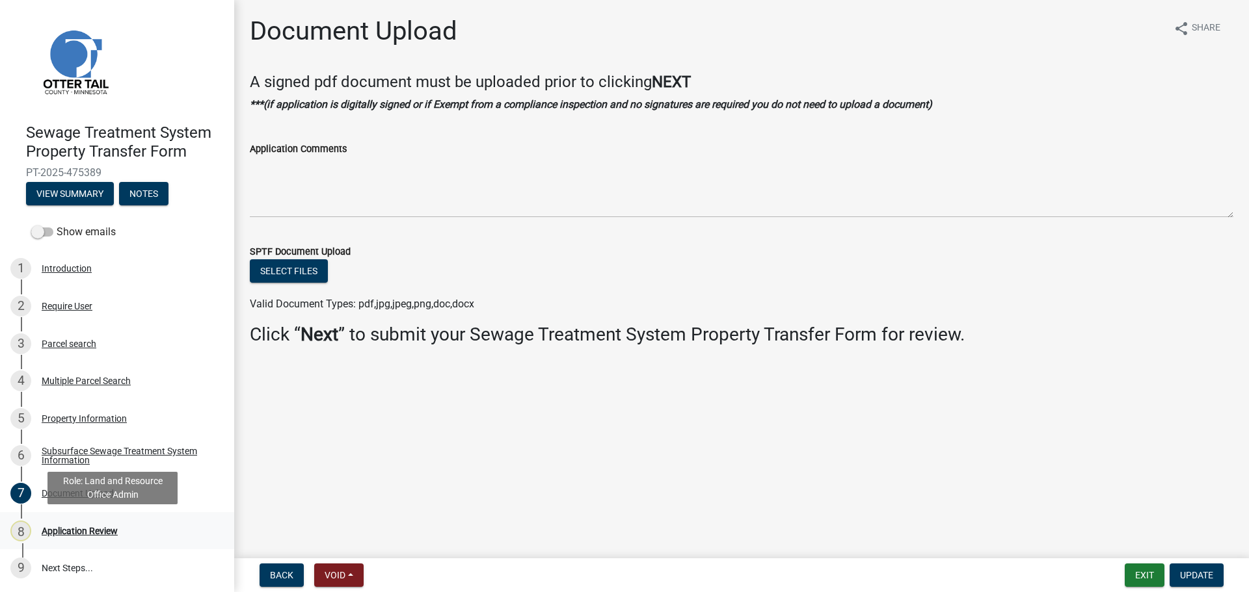
click at [66, 545] on link "8 Application Review" at bounding box center [117, 531] width 234 height 38
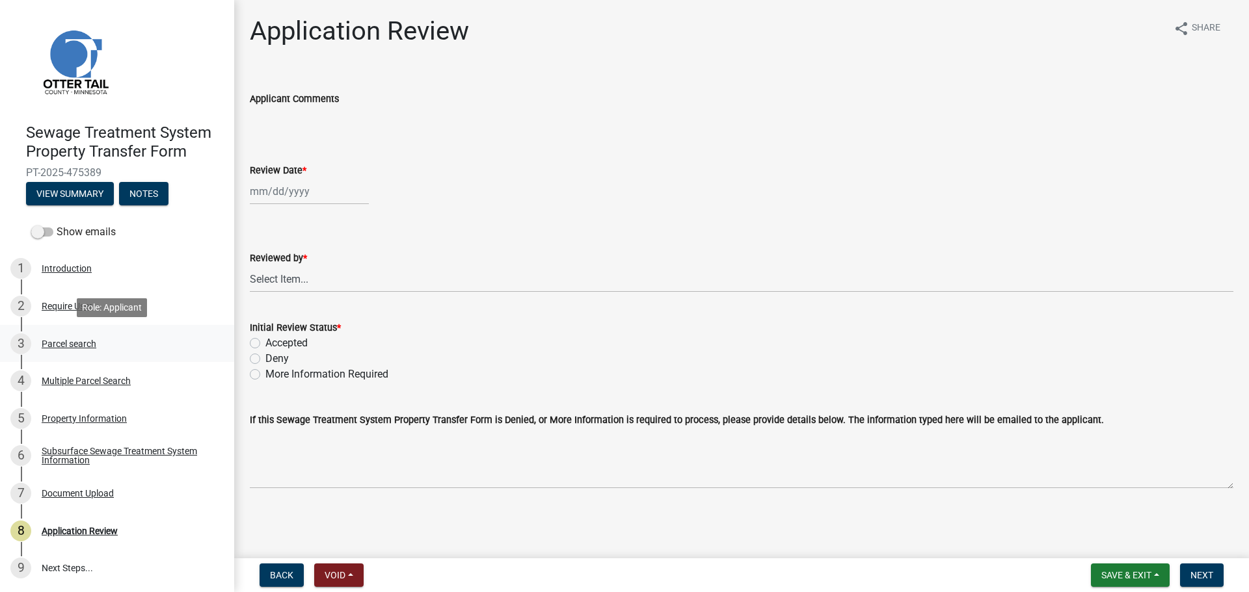
click at [106, 358] on link "3 Parcel search" at bounding box center [117, 344] width 234 height 38
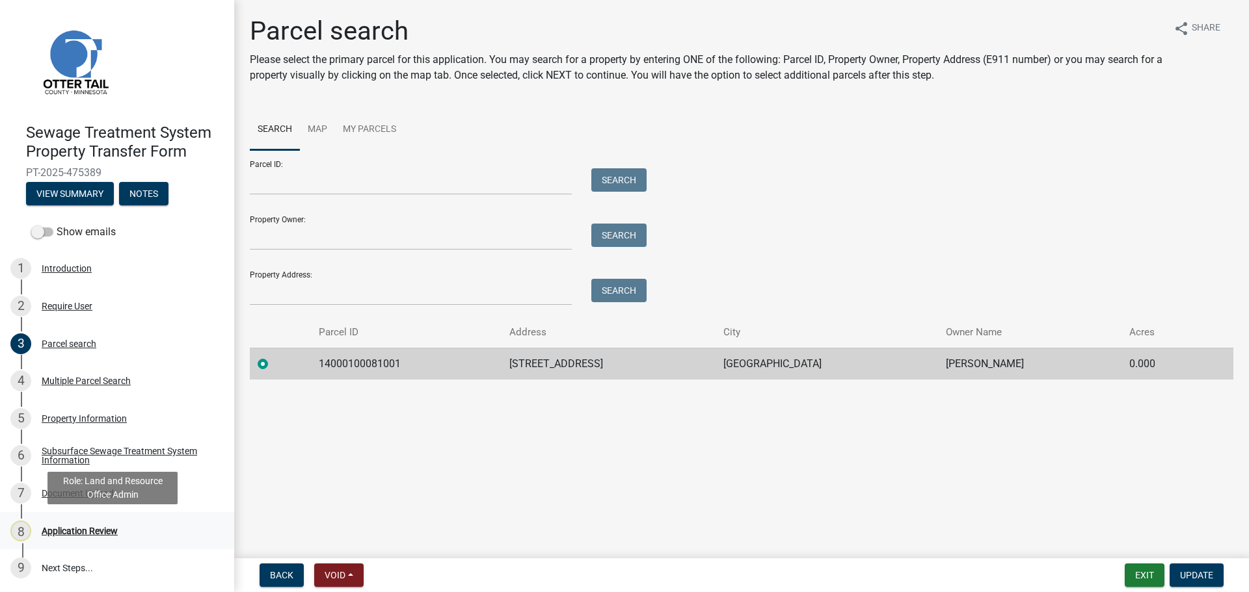
click at [88, 542] on link "8 Application Review" at bounding box center [117, 531] width 234 height 38
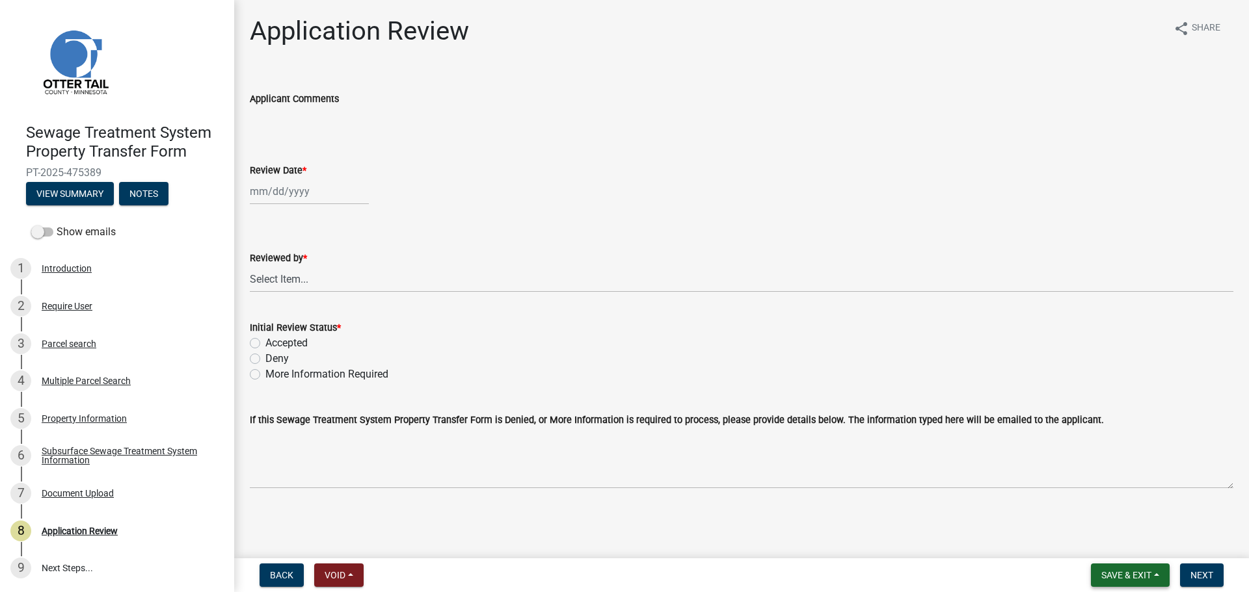
click at [1117, 569] on button "Save & Exit" at bounding box center [1130, 575] width 79 height 23
click at [1127, 551] on button "Save & Exit" at bounding box center [1117, 541] width 104 height 31
